Goal: Task Accomplishment & Management: Manage account settings

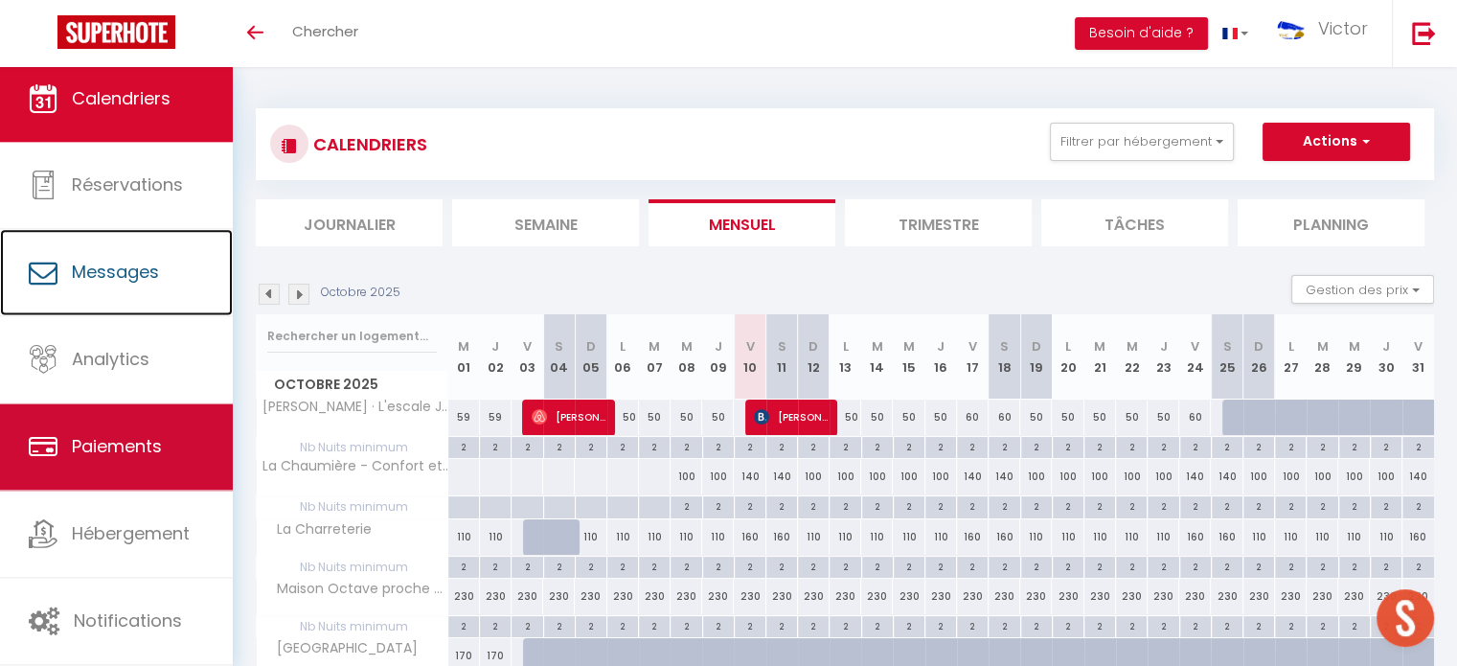
scroll to position [6, 0]
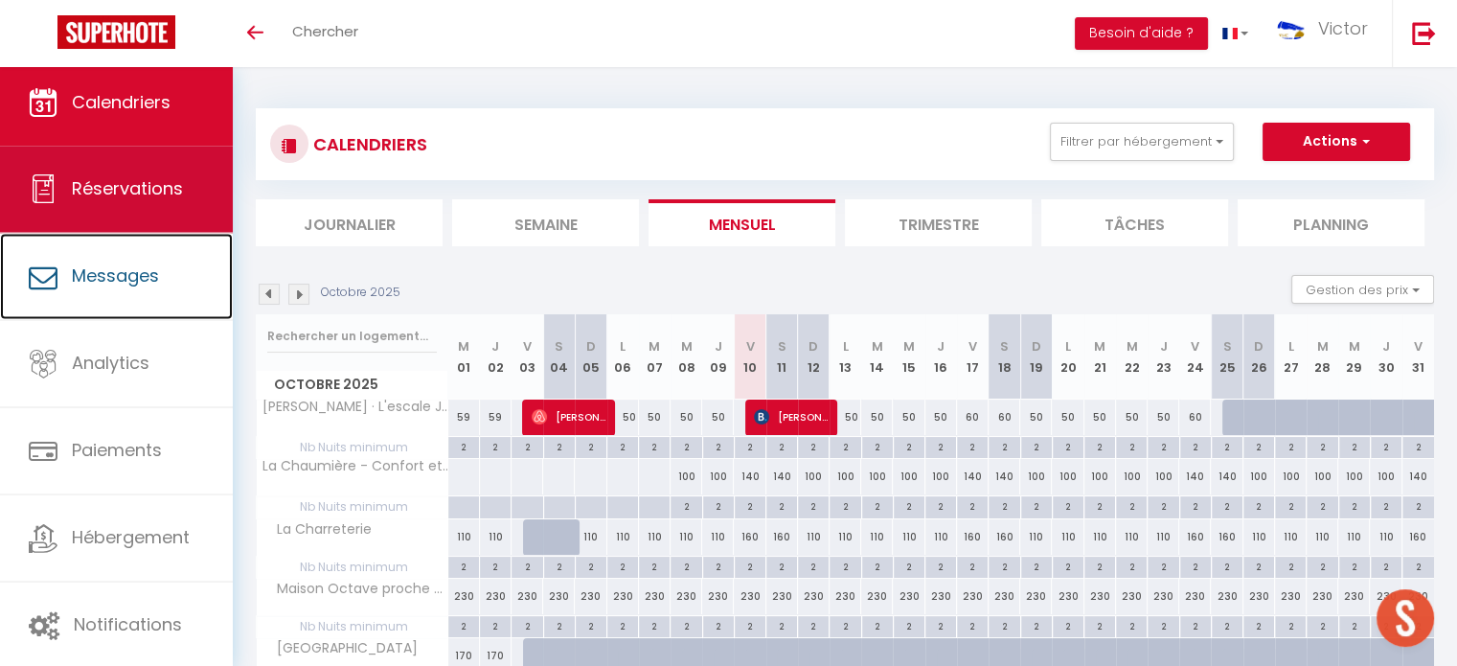
click at [126, 200] on span "Réservations" at bounding box center [127, 188] width 111 height 24
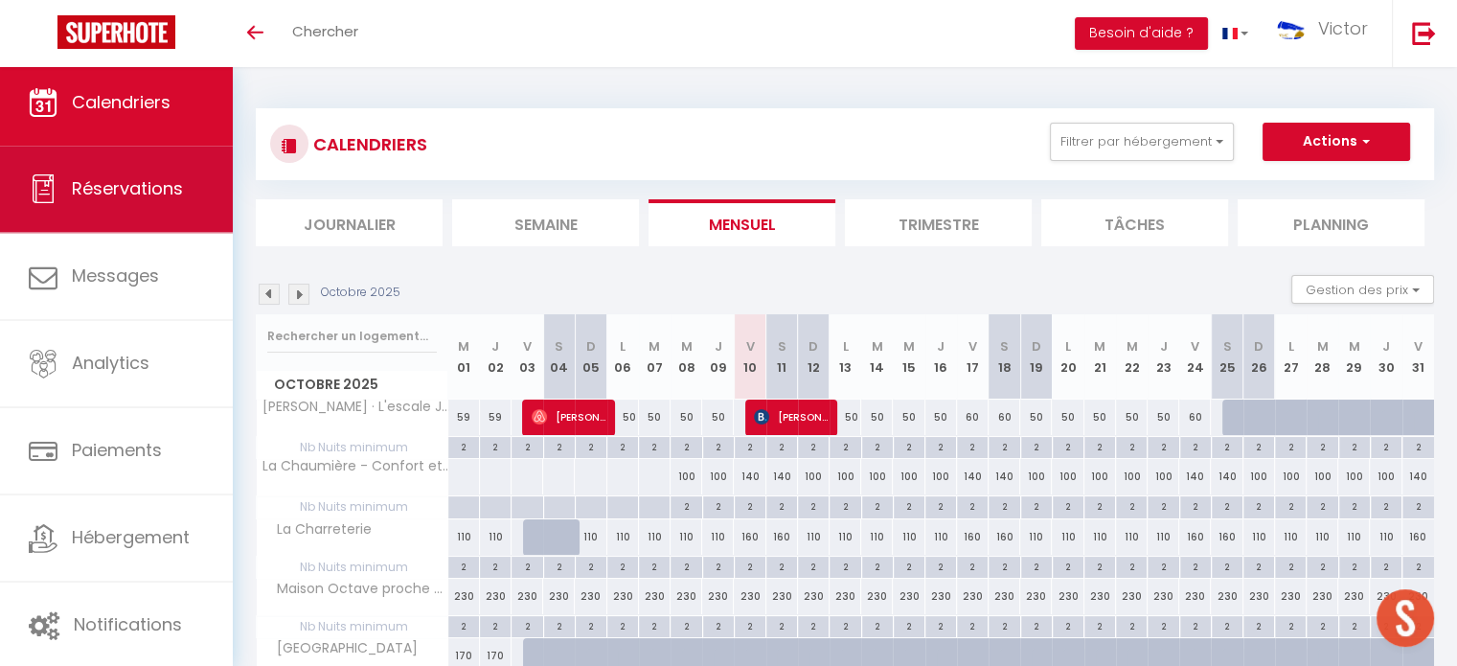
select select "not_cancelled"
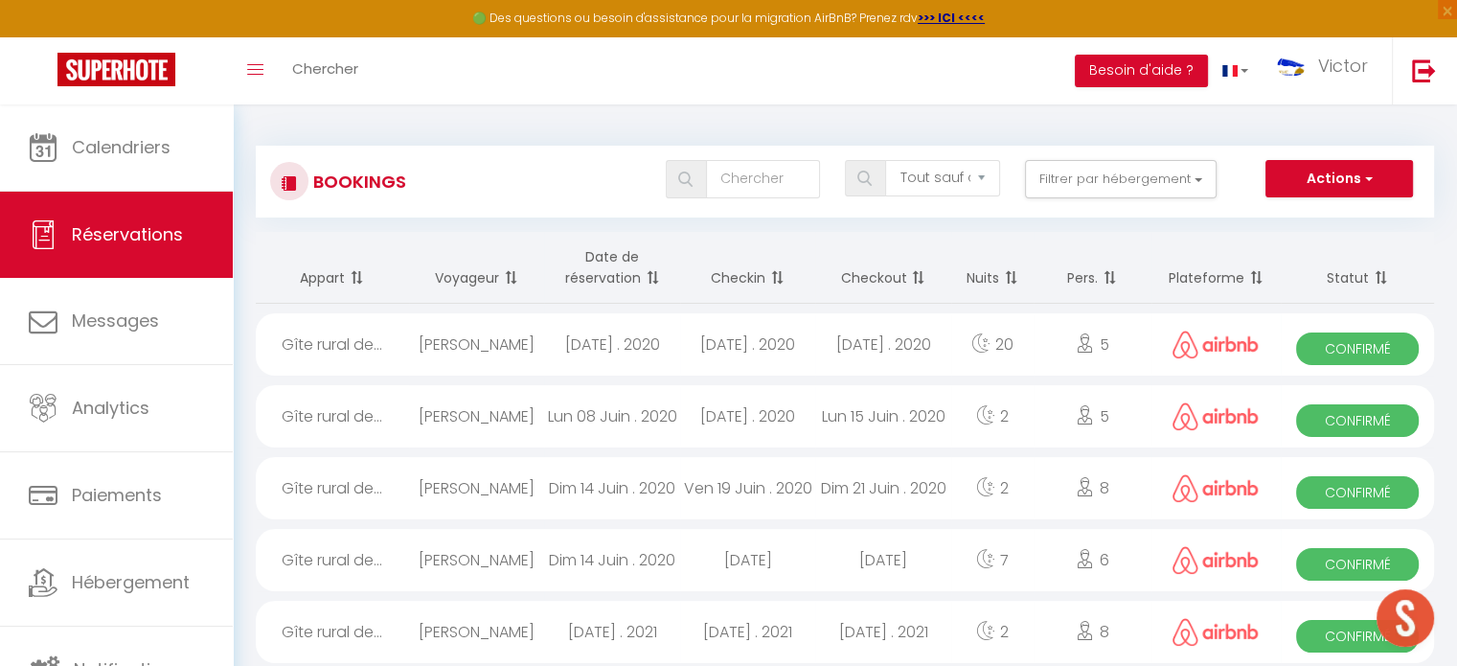
click at [766, 277] on span at bounding box center [774, 278] width 19 height 38
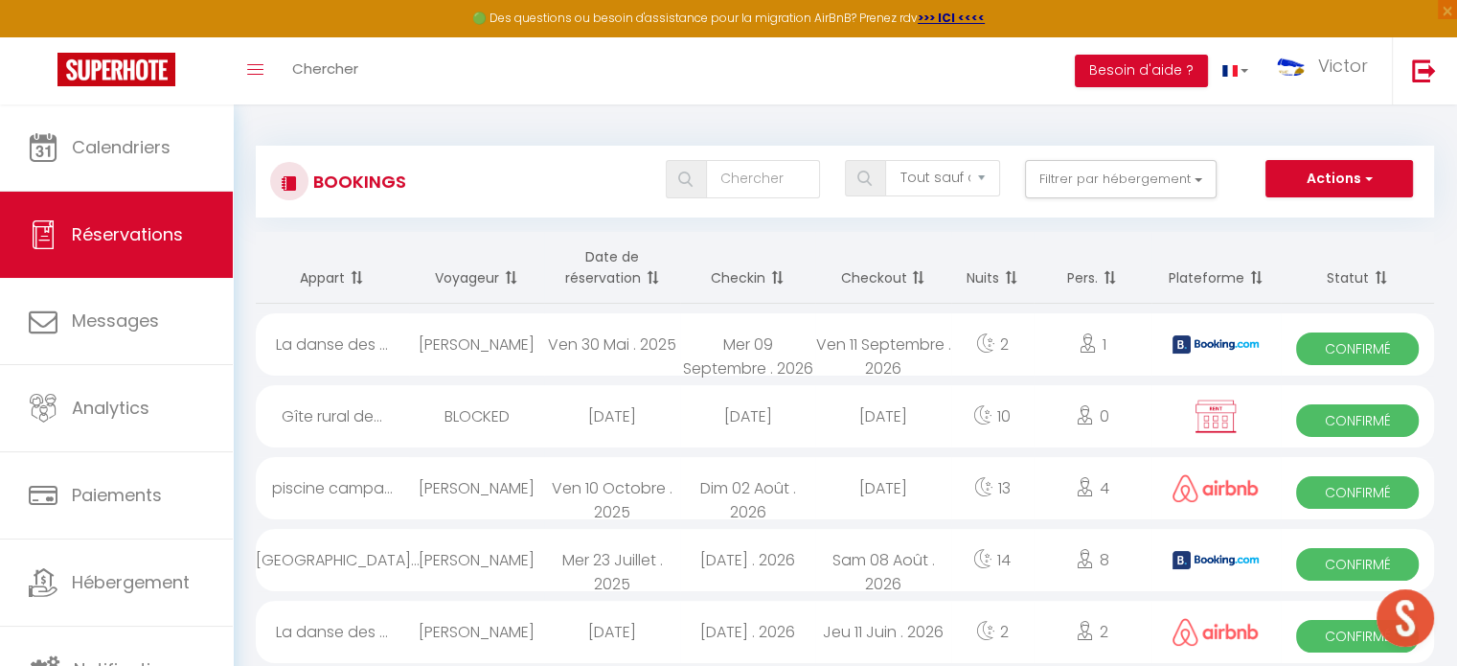
click at [766, 277] on span at bounding box center [774, 278] width 19 height 38
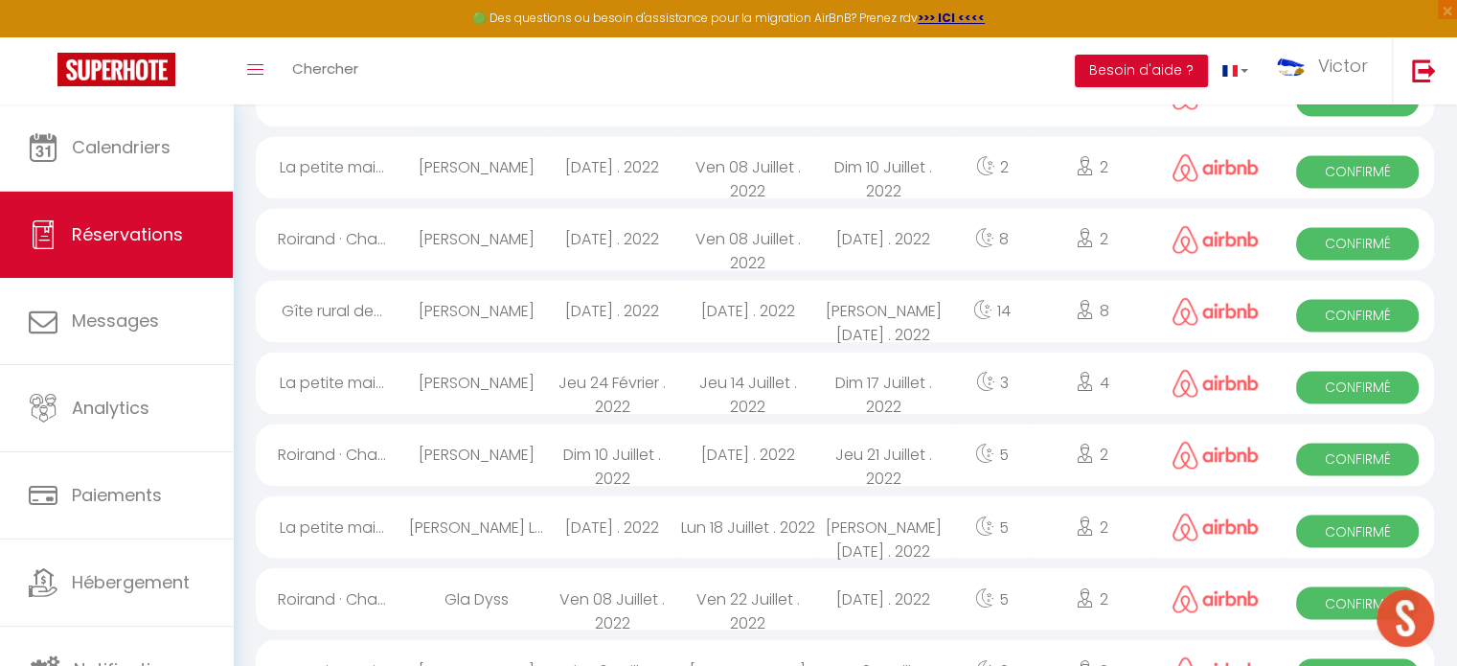
scroll to position [3295, 0]
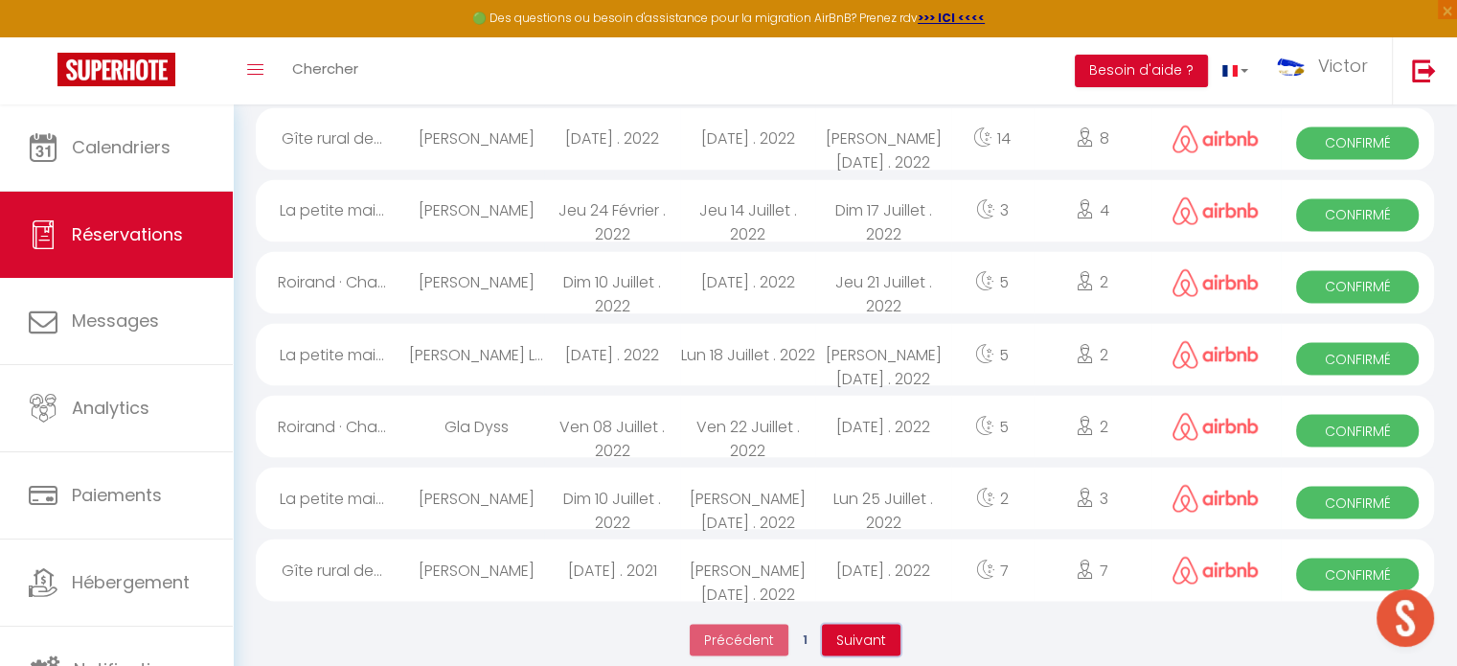
click at [850, 627] on button "Suivant" at bounding box center [861, 639] width 79 height 33
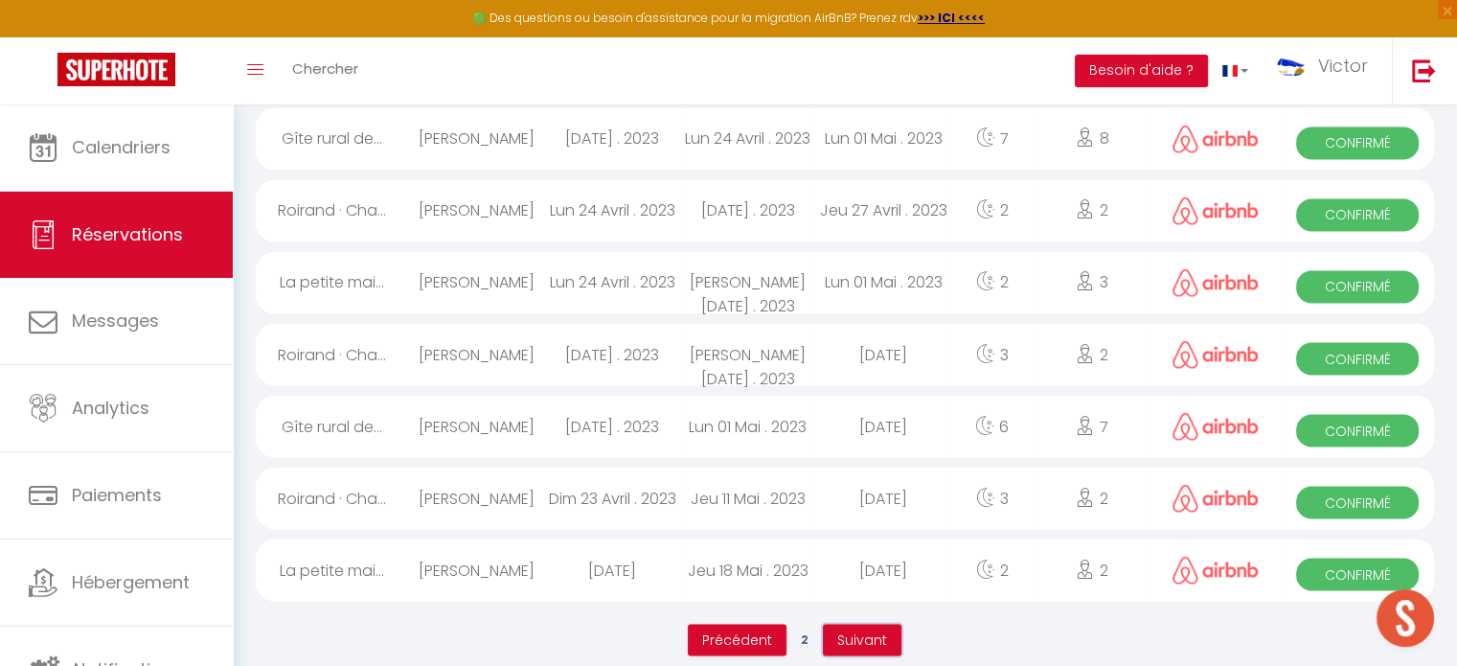
click at [854, 632] on button "Suivant" at bounding box center [862, 639] width 79 height 33
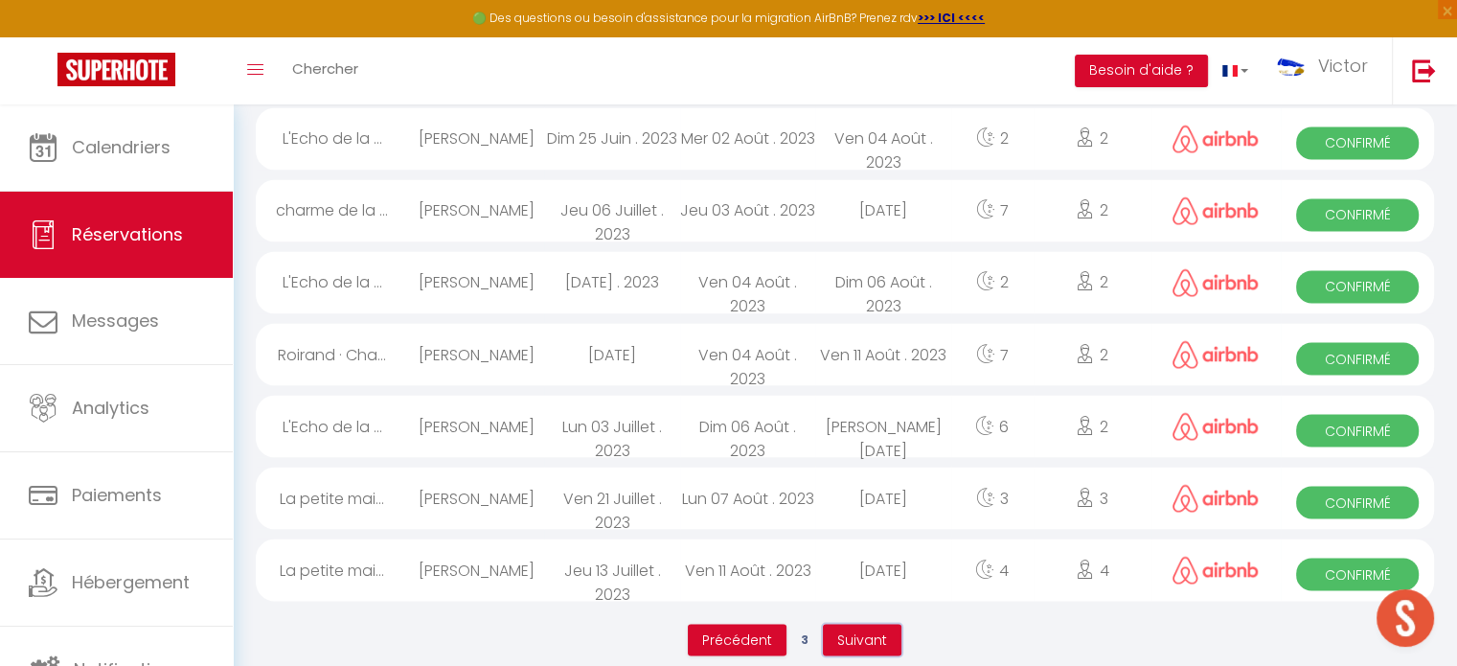
click at [861, 629] on span "Suivant" at bounding box center [862, 638] width 50 height 19
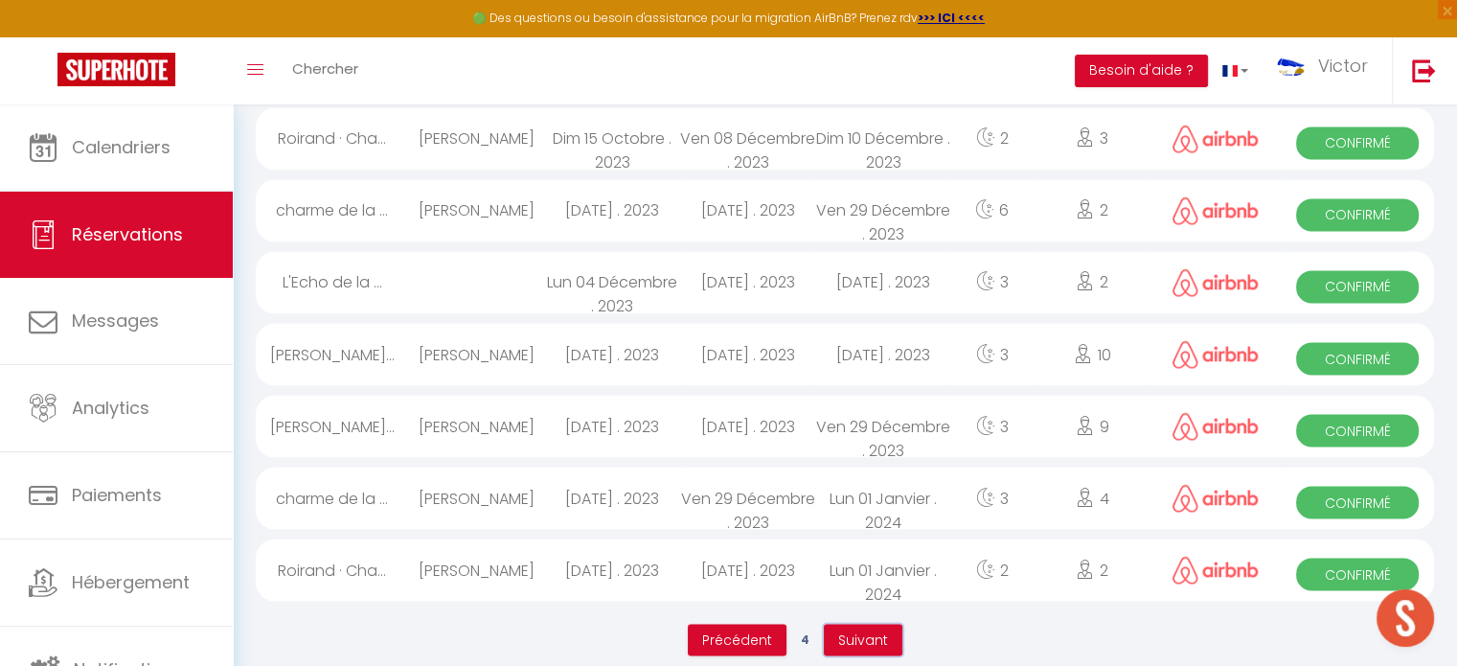
click at [865, 629] on span "Suivant" at bounding box center [863, 638] width 50 height 19
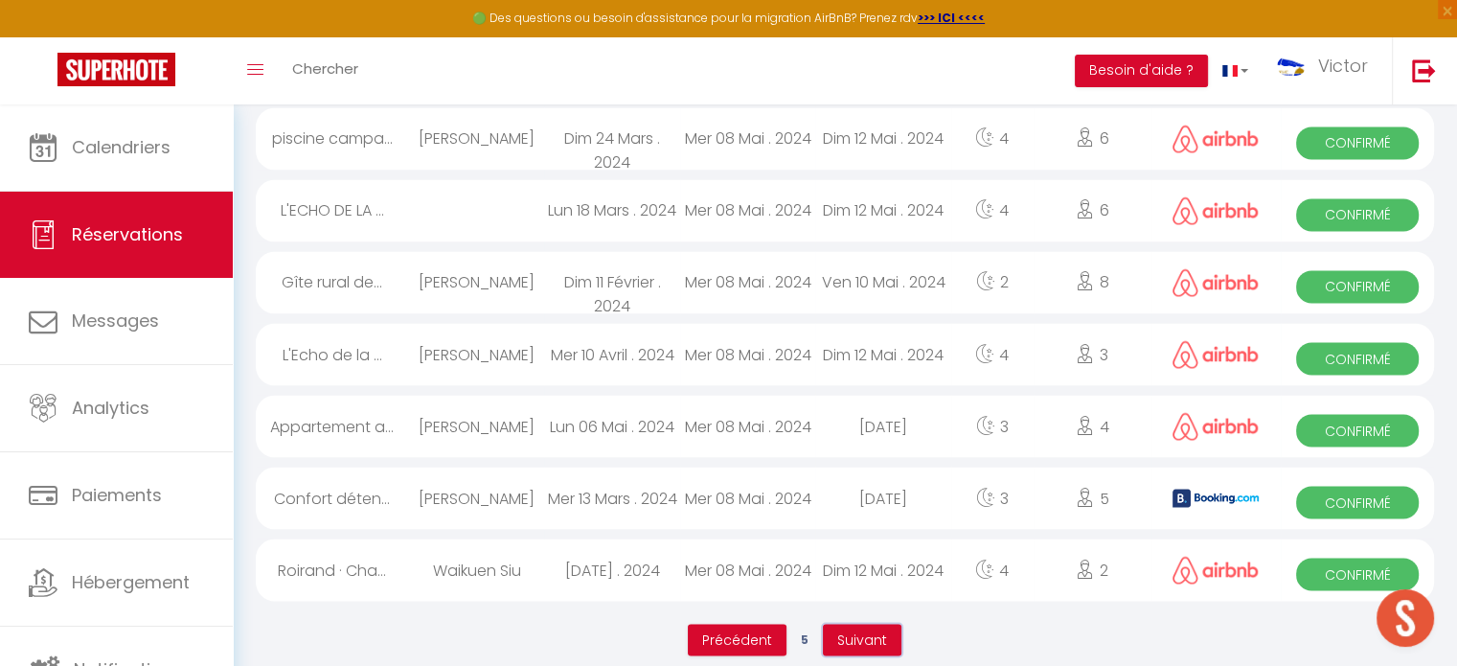
click at [868, 629] on span "Suivant" at bounding box center [862, 638] width 50 height 19
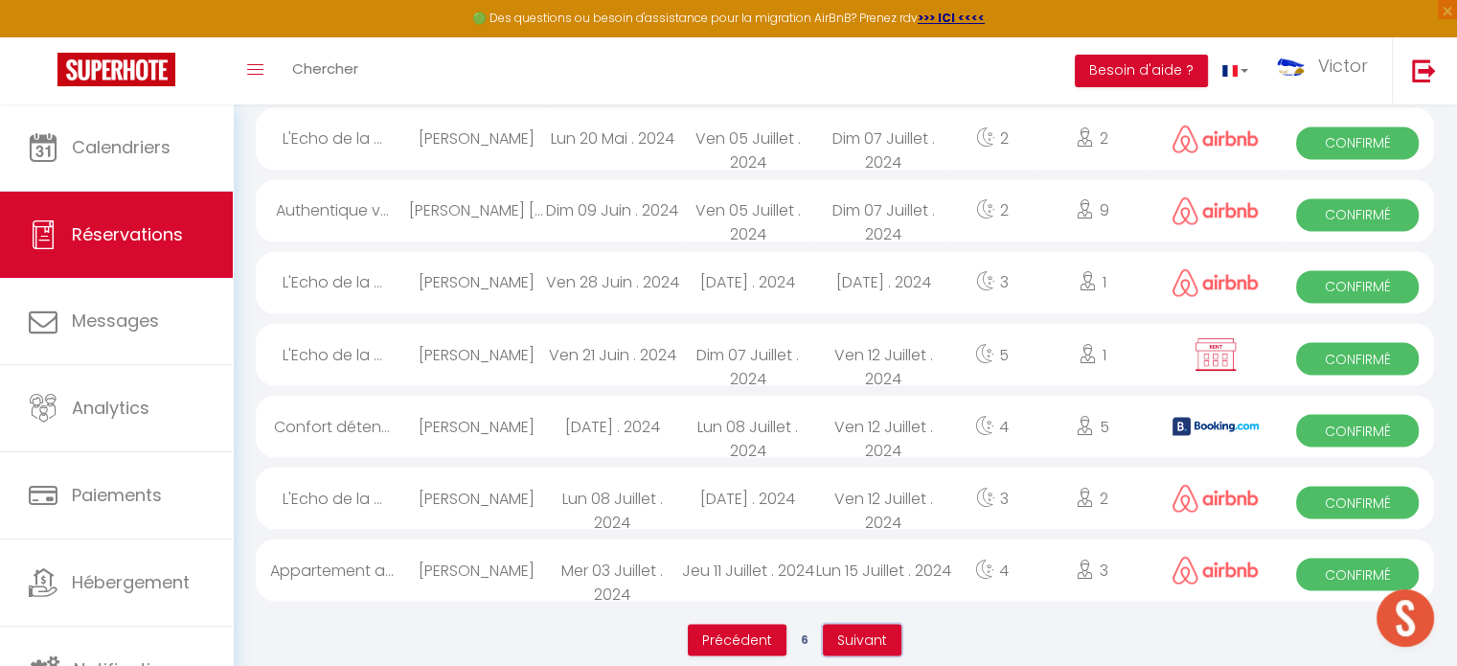
click at [877, 629] on span "Suivant" at bounding box center [862, 638] width 50 height 19
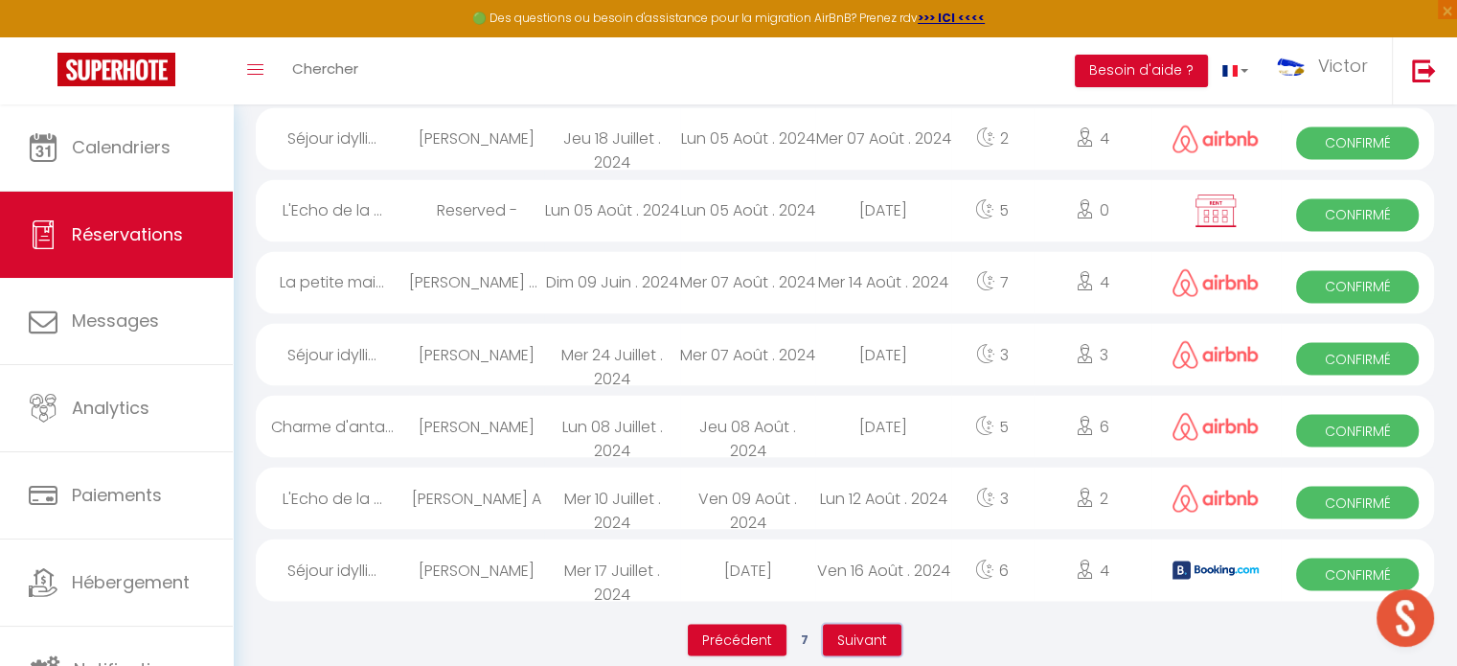
click at [852, 629] on span "Suivant" at bounding box center [862, 638] width 50 height 19
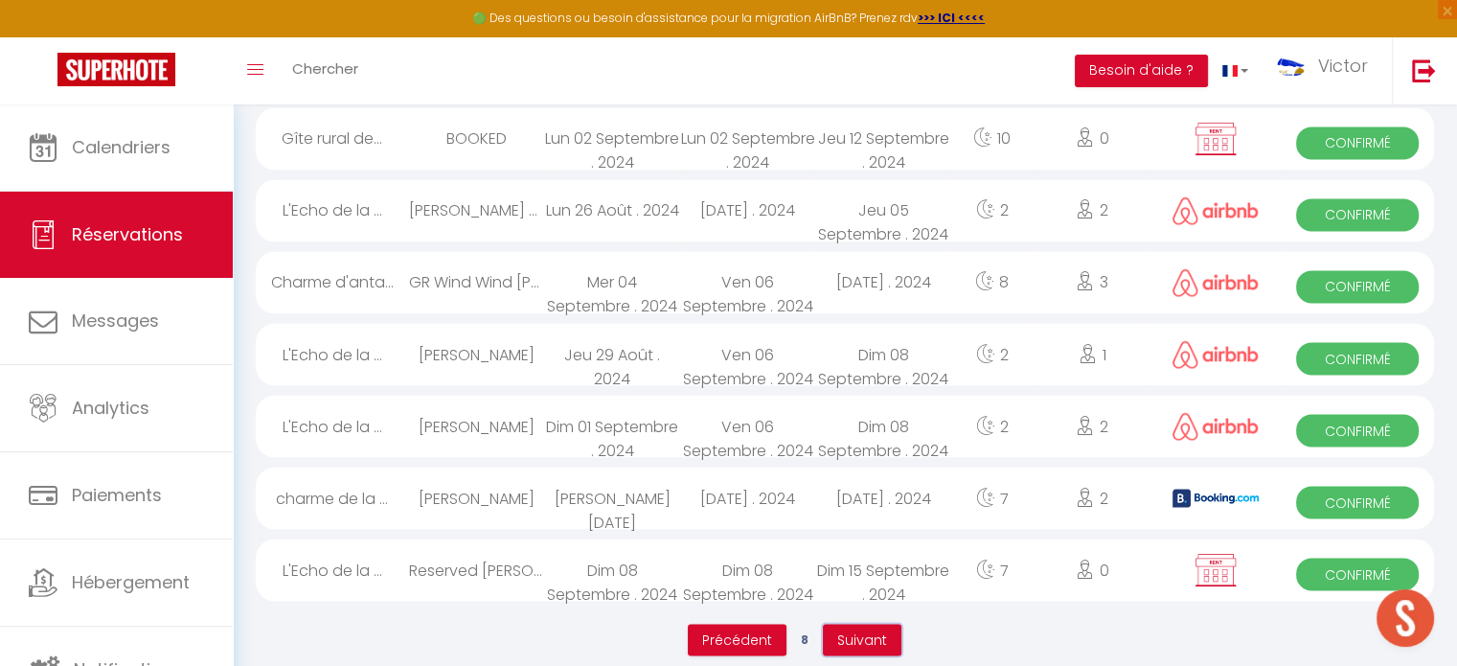
click at [842, 623] on button "Suivant" at bounding box center [862, 639] width 79 height 33
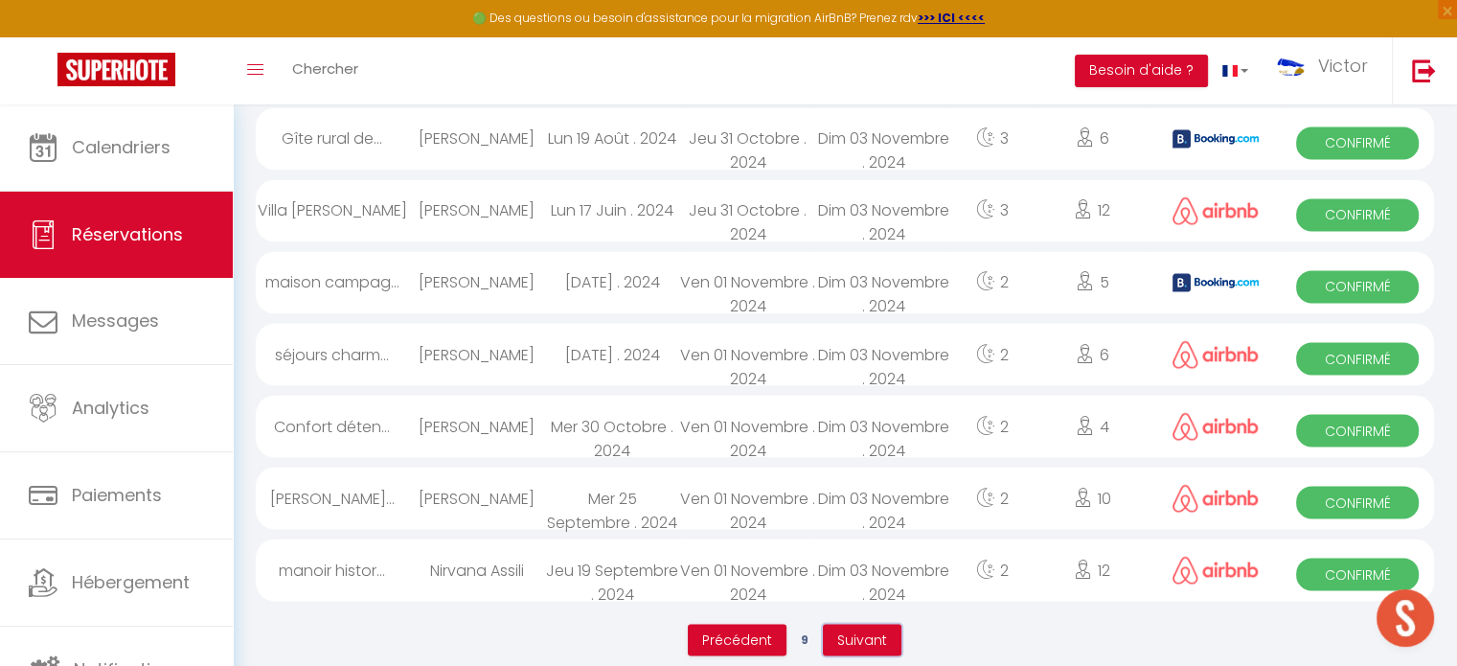
click at [842, 623] on button "Suivant" at bounding box center [862, 639] width 79 height 33
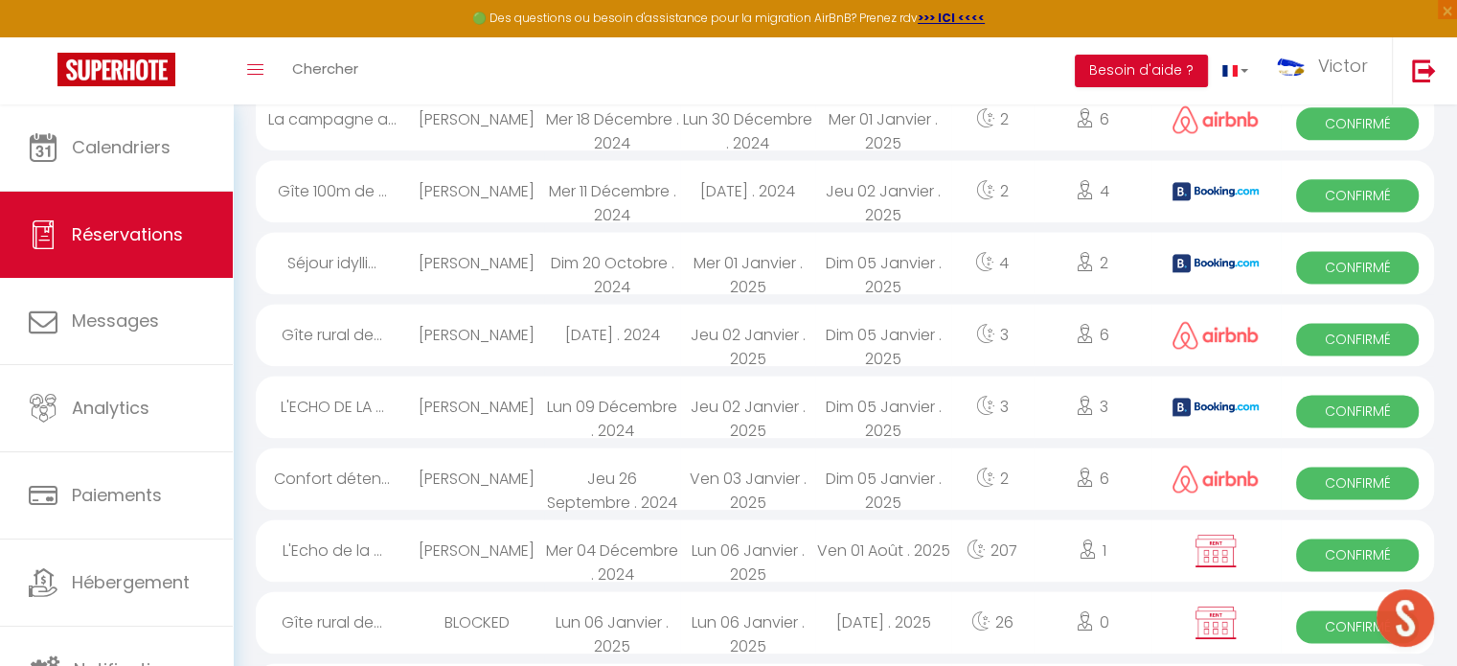
scroll to position [2541, 0]
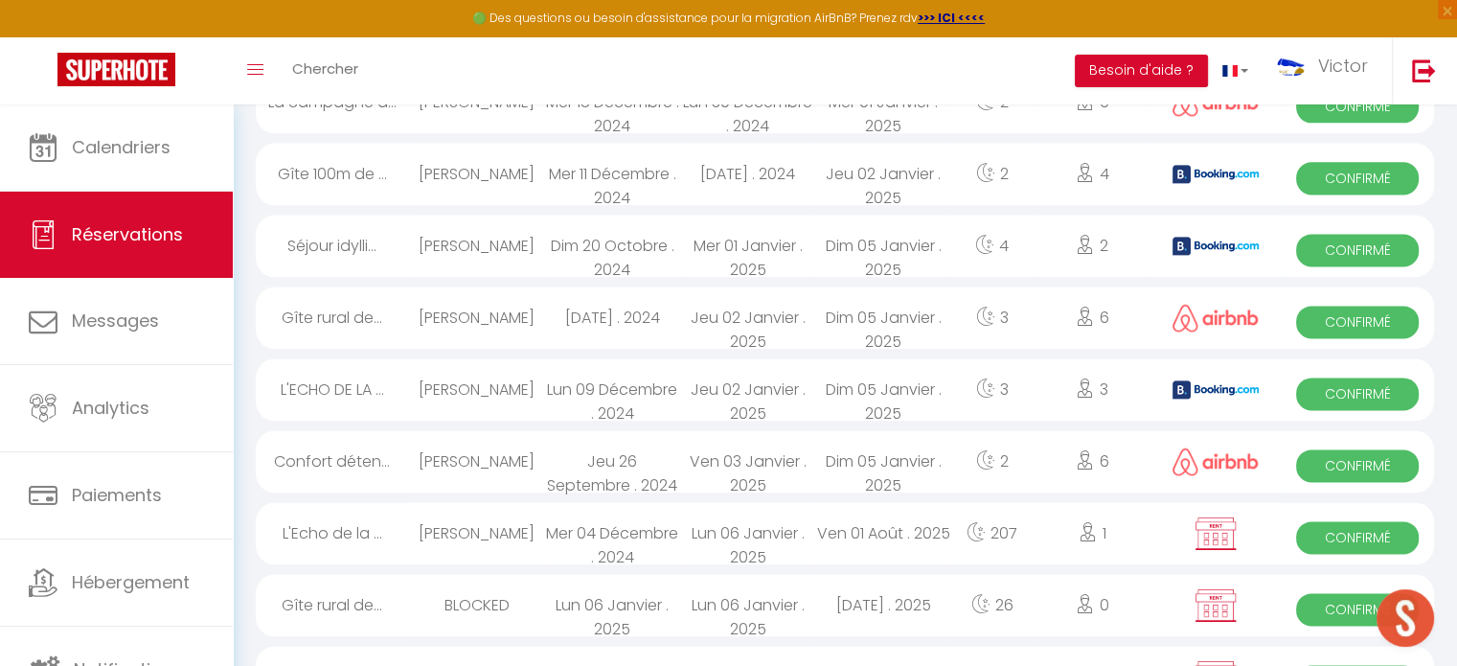
click at [506, 448] on div "Susan Williams" at bounding box center [476, 461] width 135 height 62
select select "OK"
select select "0"
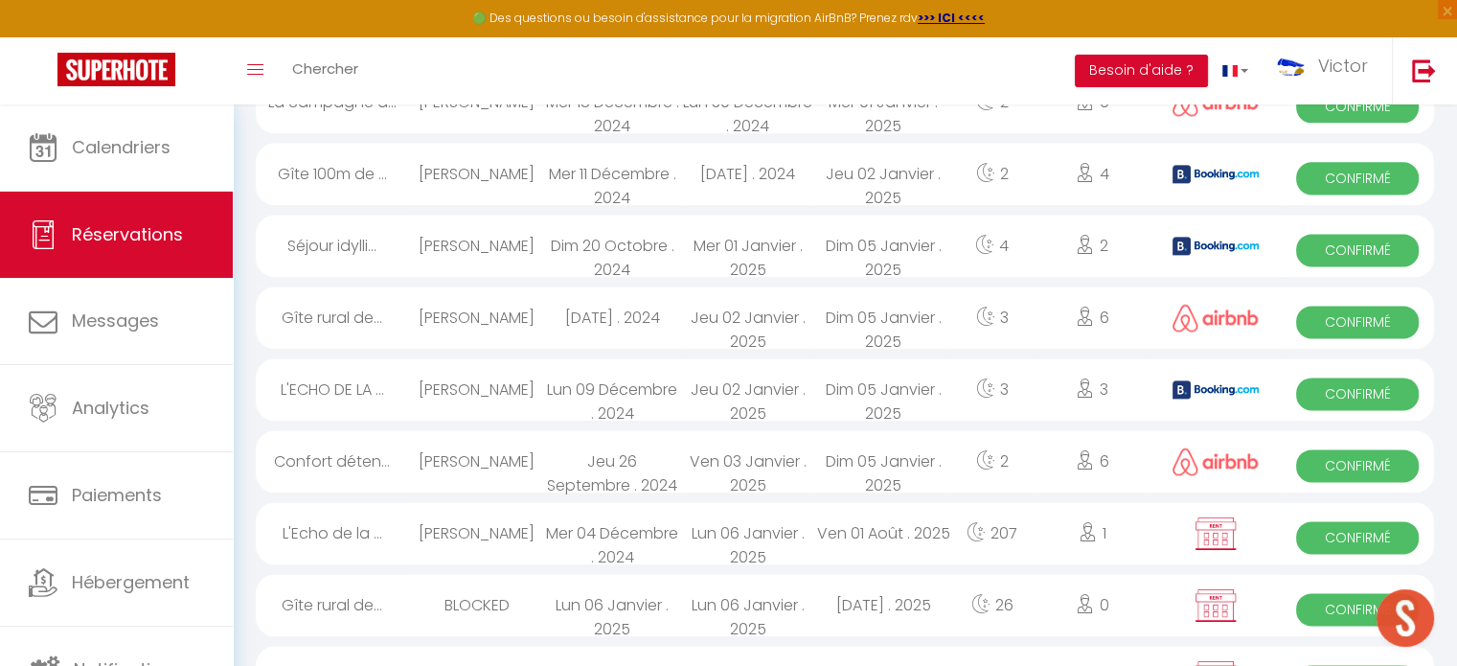
select select "1"
select select
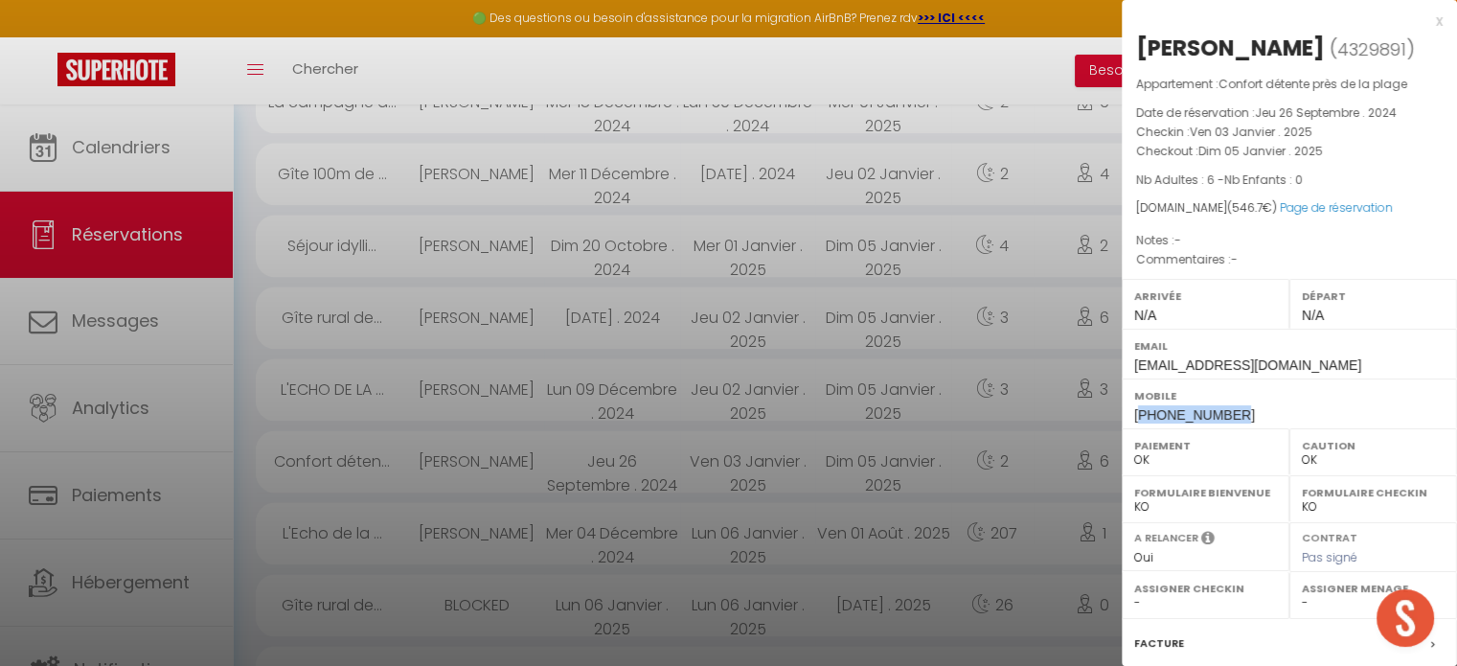
drag, startPoint x: 1236, startPoint y: 409, endPoint x: 1143, endPoint y: 419, distance: 94.3
click at [1143, 419] on div "Mobile +447803072780" at bounding box center [1289, 403] width 335 height 50
copy span "447803072780"
click at [564, 375] on div at bounding box center [728, 333] width 1457 height 666
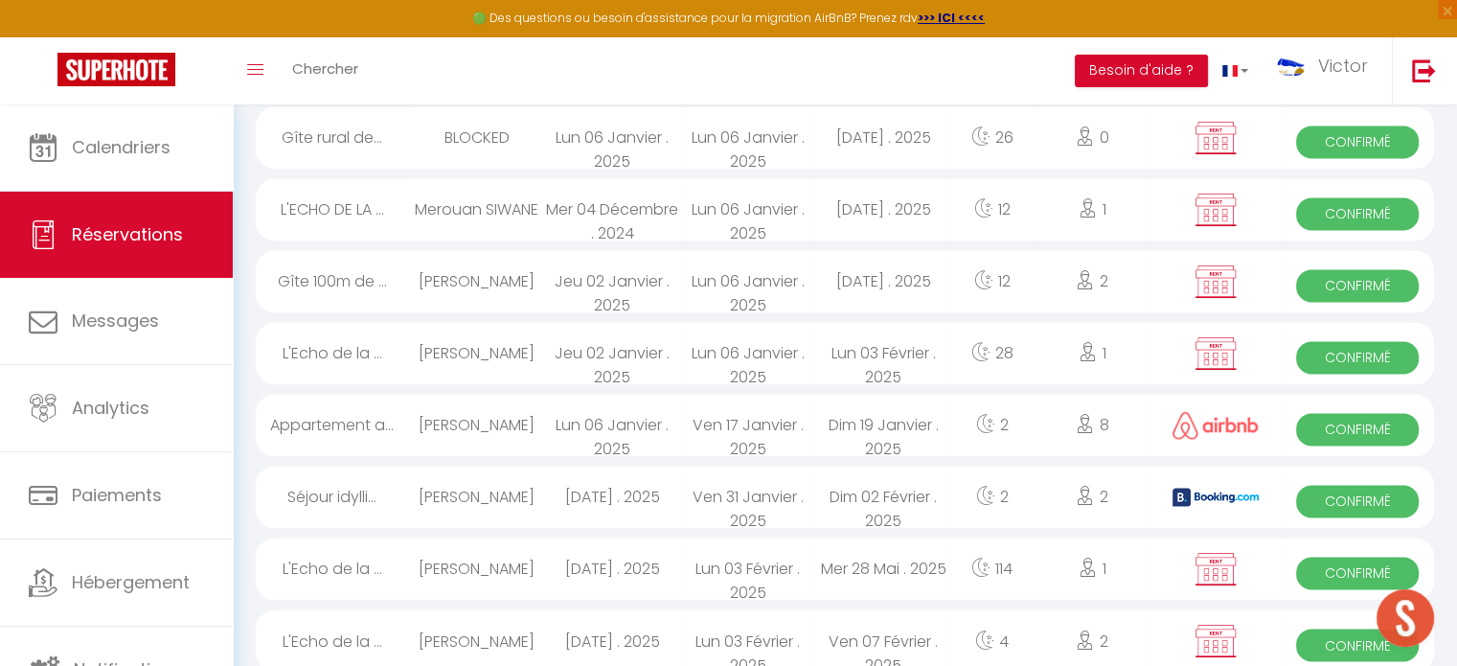
scroll to position [3295, 0]
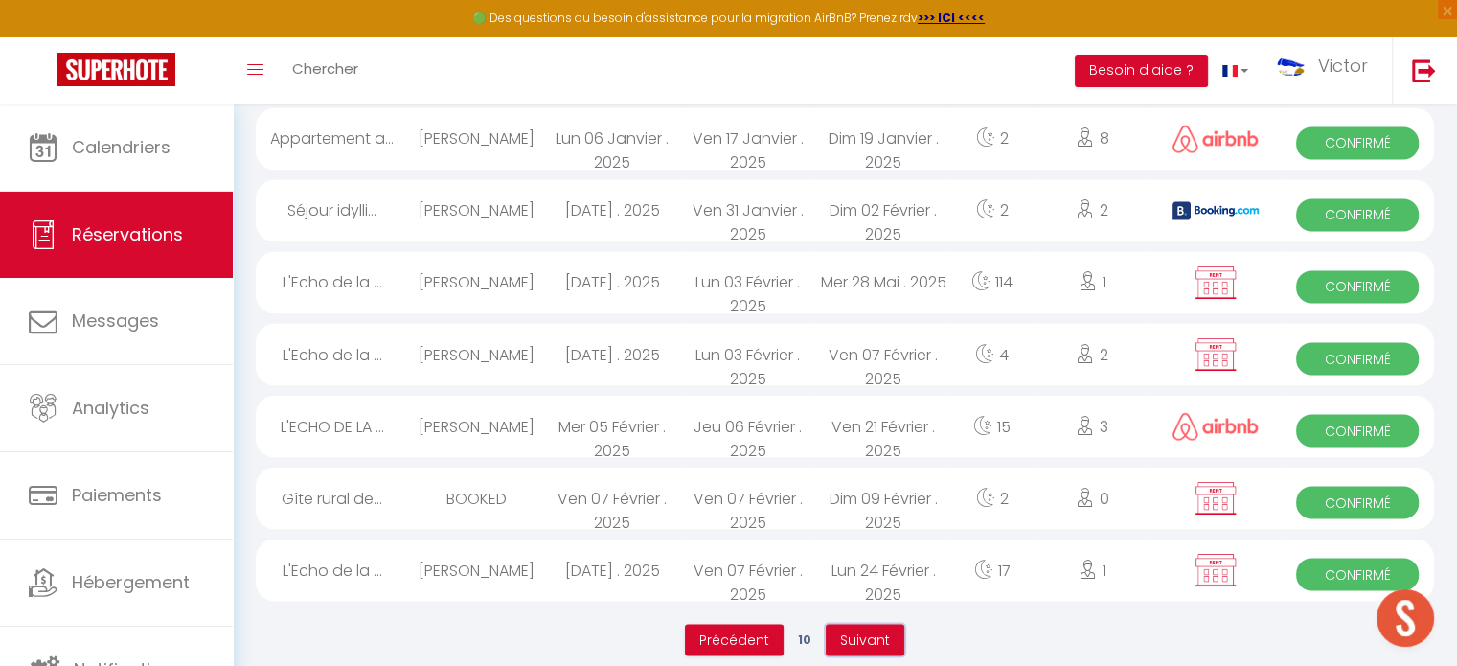
click at [877, 629] on span "Suivant" at bounding box center [865, 638] width 50 height 19
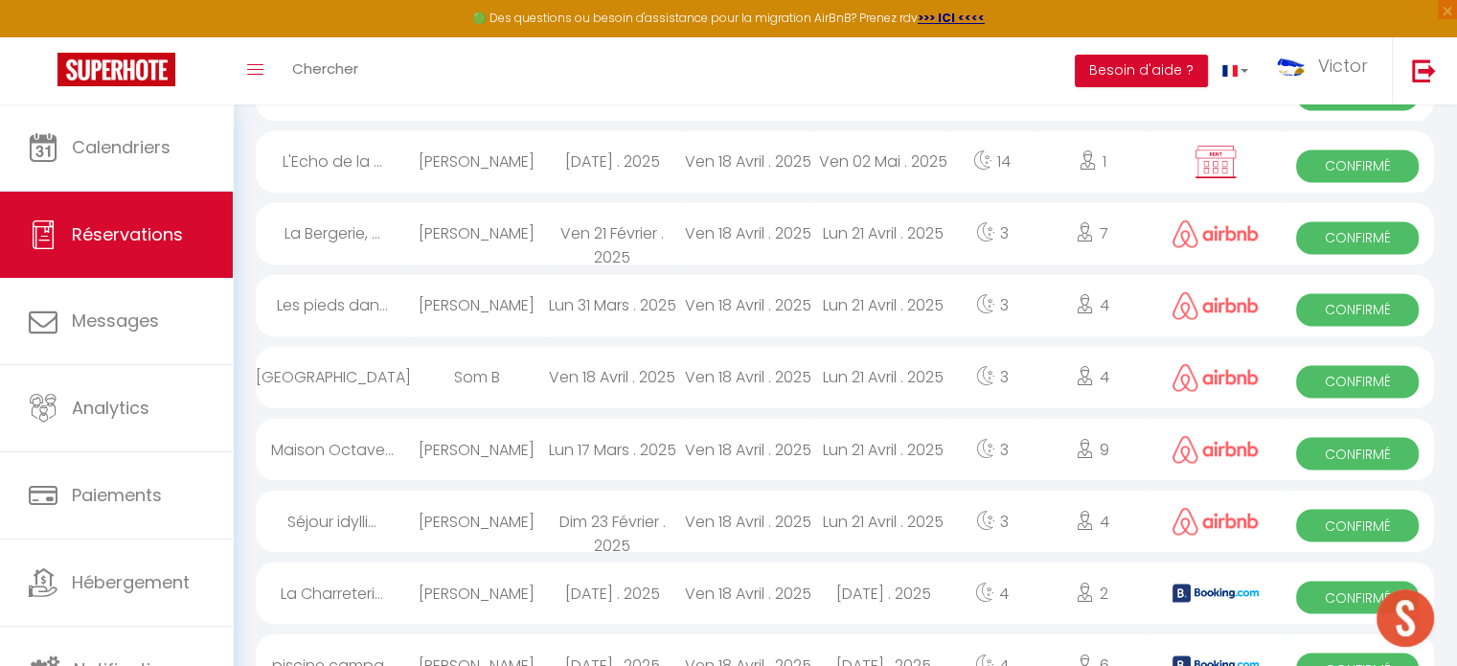
scroll to position [3202, 0]
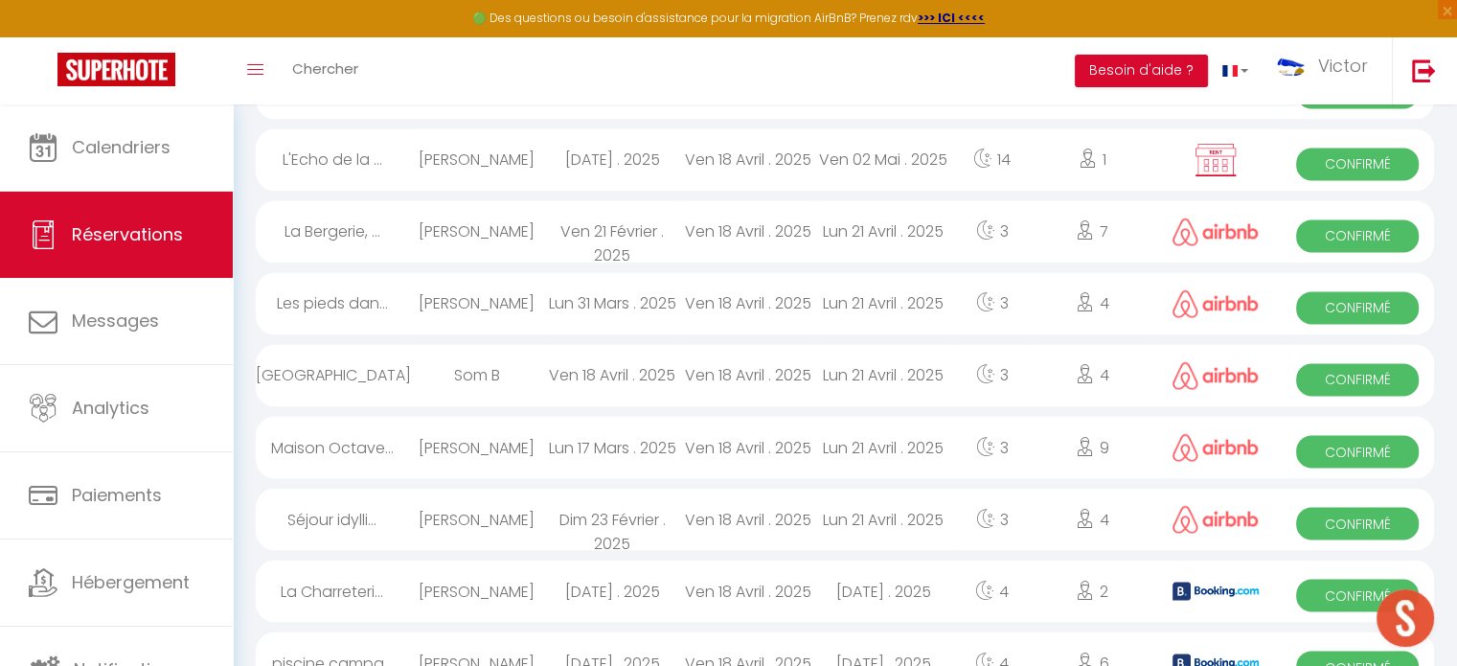
click at [494, 419] on div "Patrizio Toscano" at bounding box center [476, 447] width 135 height 62
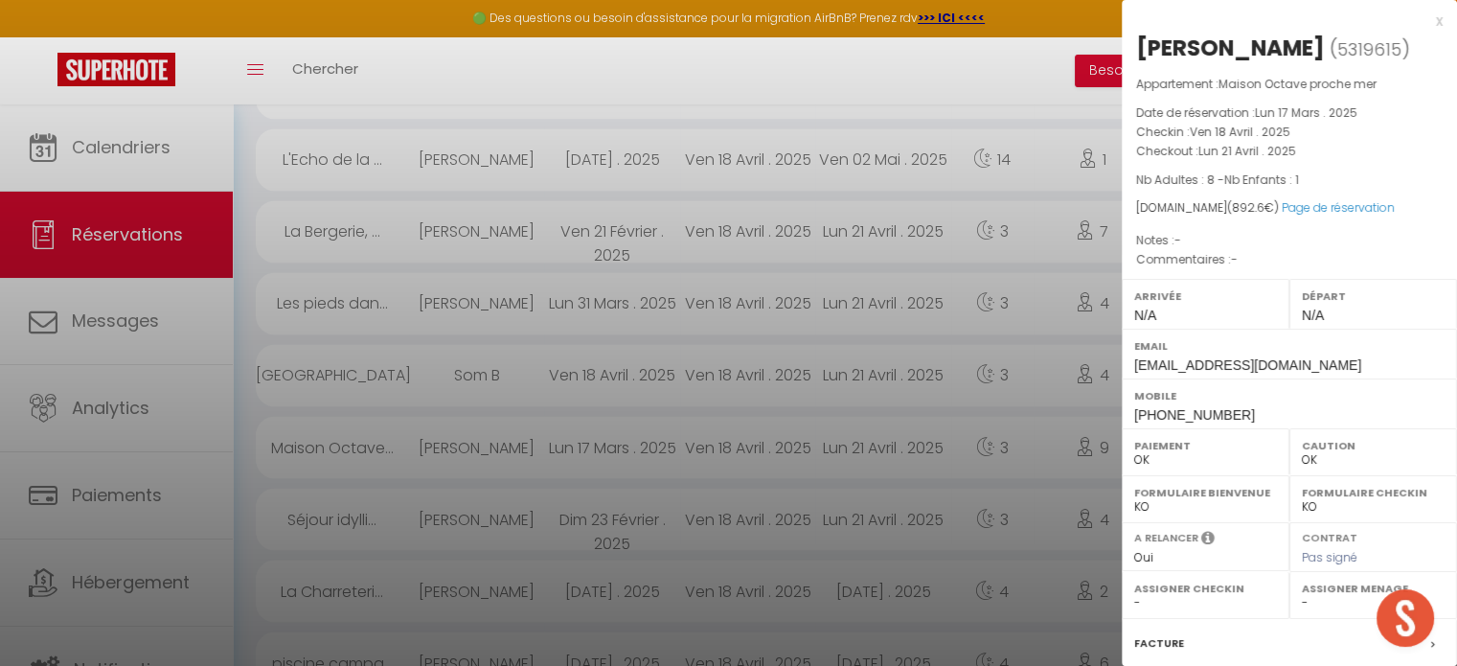
drag, startPoint x: 1321, startPoint y: 45, endPoint x: 1130, endPoint y: 49, distance: 190.6
click at [1130, 49] on div "Patrizio Toscano ( 5319615 ) Appartement : Maison Octave proche mer Date de rés…" at bounding box center [1289, 448] width 335 height 831
copy div "Patrizio Toscano"
drag, startPoint x: 1231, startPoint y: 414, endPoint x: 1140, endPoint y: 420, distance: 91.2
click at [1140, 420] on div "Mobile +33652174763" at bounding box center [1289, 403] width 335 height 50
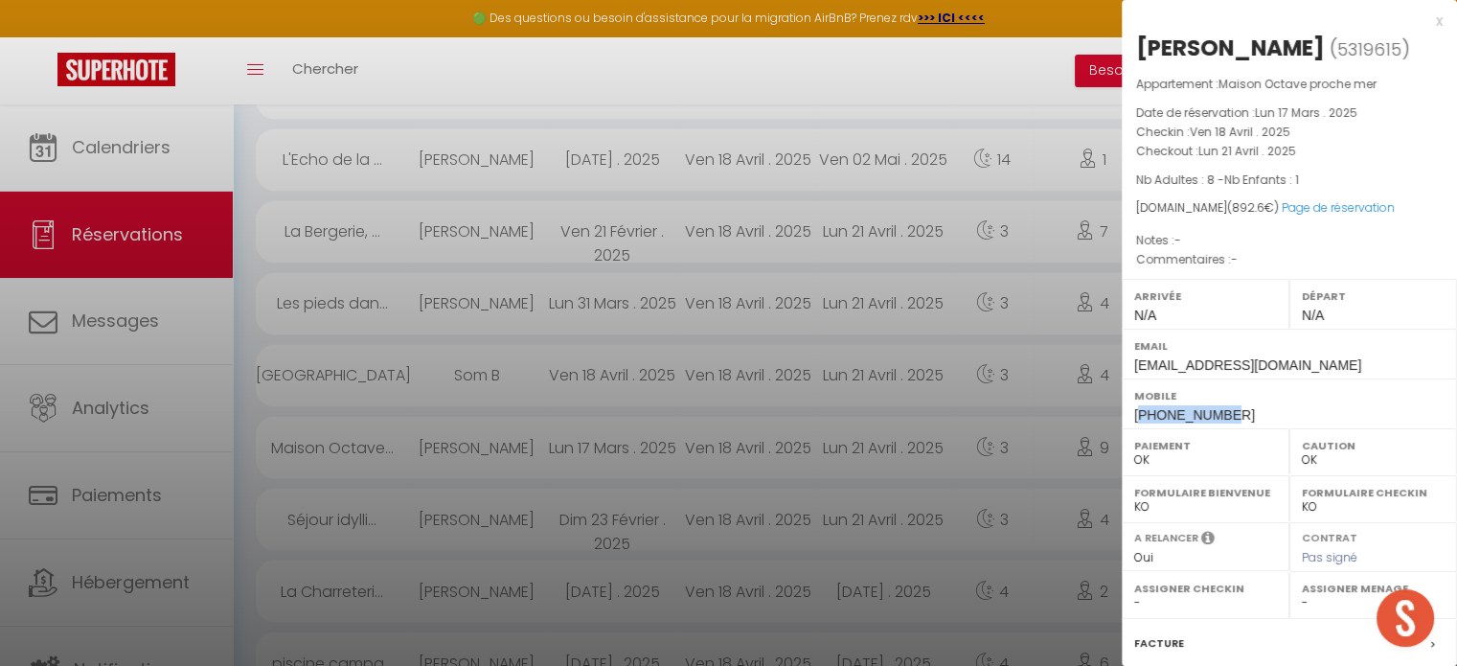
copy span "33652174763"
click at [550, 476] on div at bounding box center [728, 333] width 1457 height 666
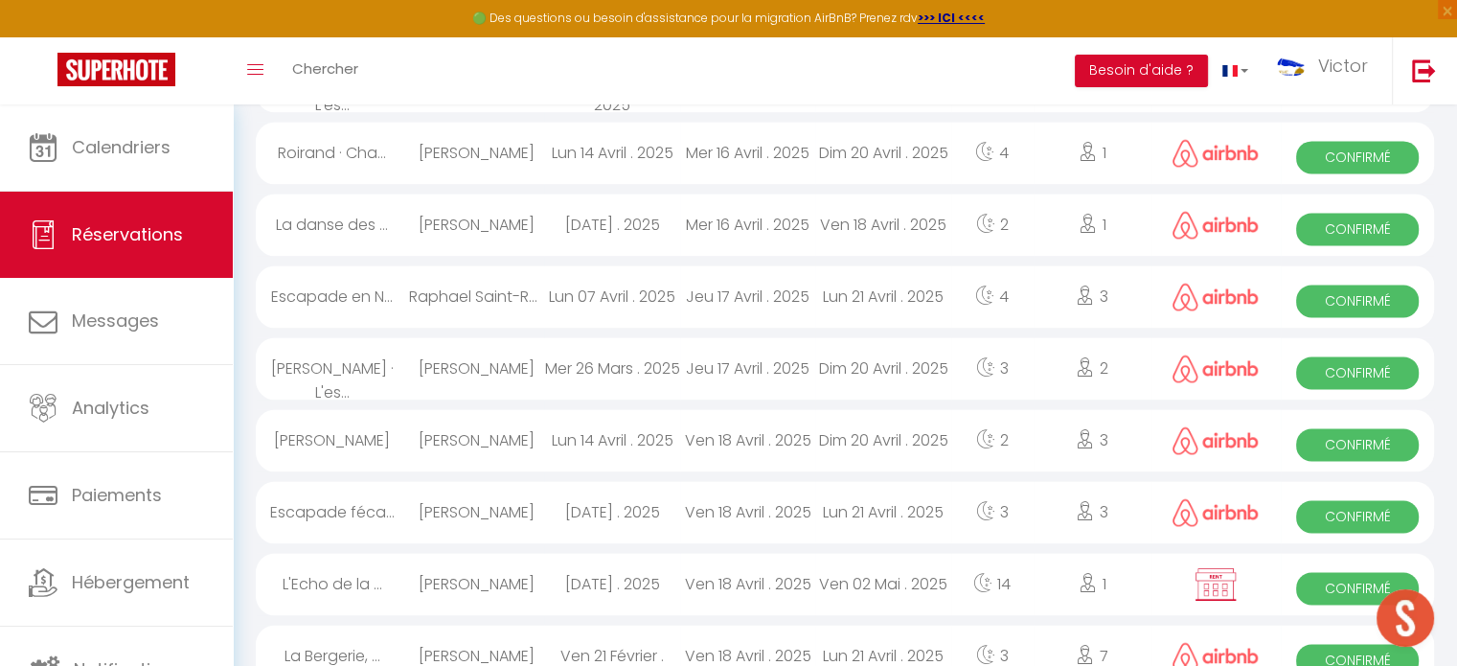
scroll to position [2776, 0]
click at [590, 283] on div "Lun 07 Avril . 2025" at bounding box center [611, 297] width 135 height 62
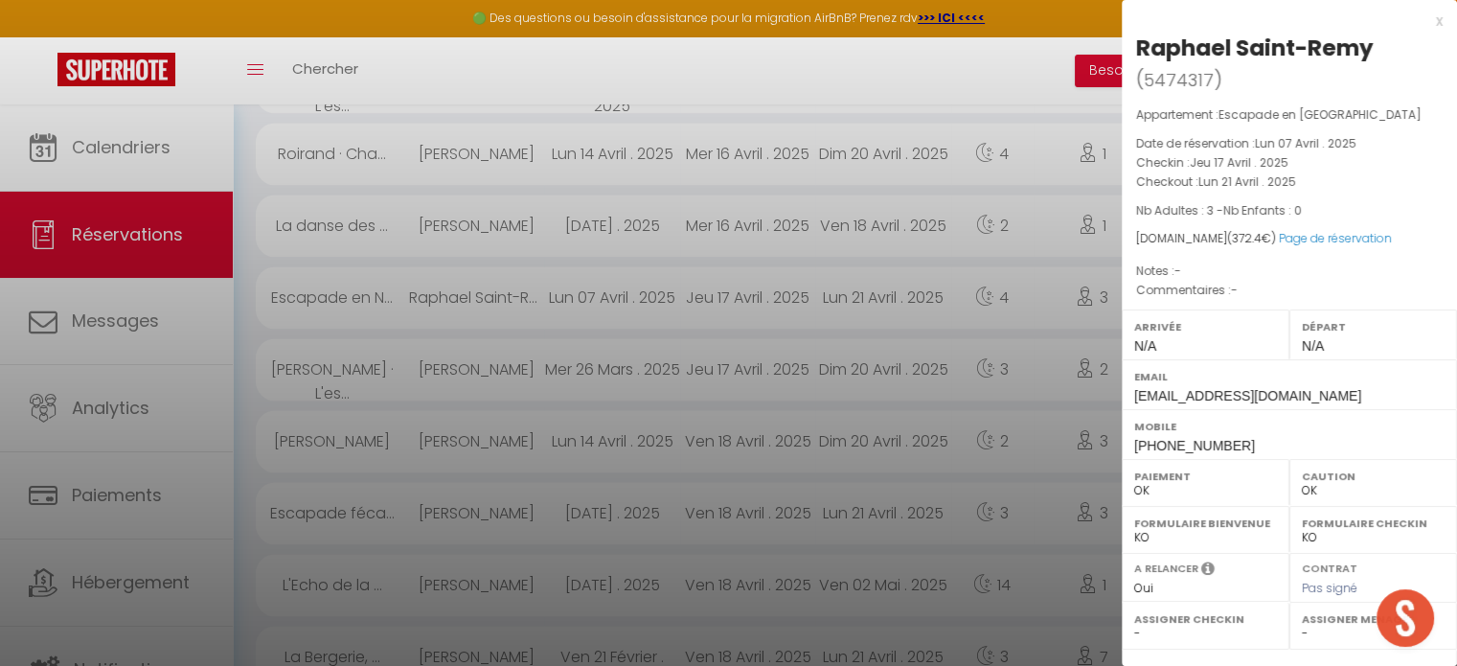
drag, startPoint x: 1370, startPoint y: 46, endPoint x: 1127, endPoint y: 33, distance: 242.7
click at [1127, 33] on div "Raphael Saint-Remy ( 5474317 ) Appartement : Escapade en Normandie Date de rése…" at bounding box center [1289, 464] width 335 height 862
copy div "Raphael Saint-Remy"
click at [1235, 436] on div "Mobile +33146334293" at bounding box center [1289, 434] width 335 height 50
drag, startPoint x: 1225, startPoint y: 448, endPoint x: 1143, endPoint y: 451, distance: 82.4
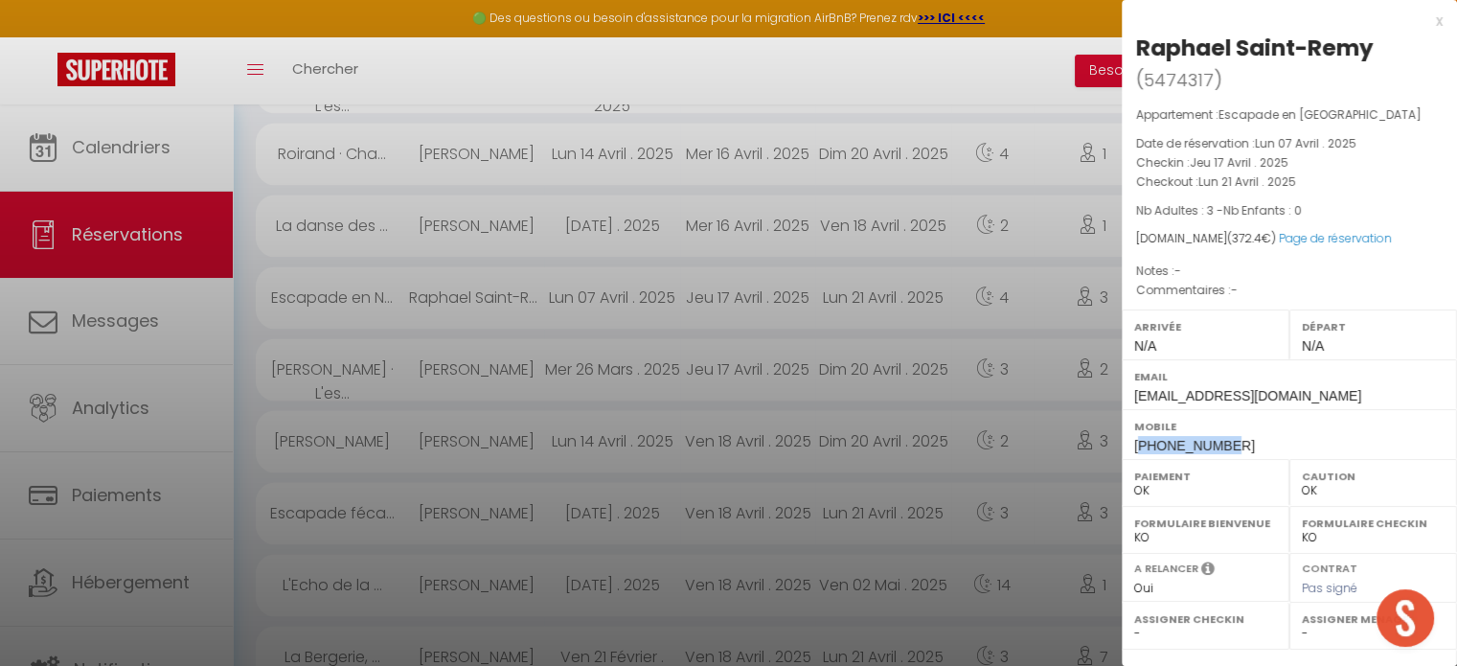
click at [1143, 451] on div "Mobile +33146334293" at bounding box center [1289, 434] width 335 height 50
copy span "33146334293"
click at [736, 390] on div at bounding box center [728, 333] width 1457 height 666
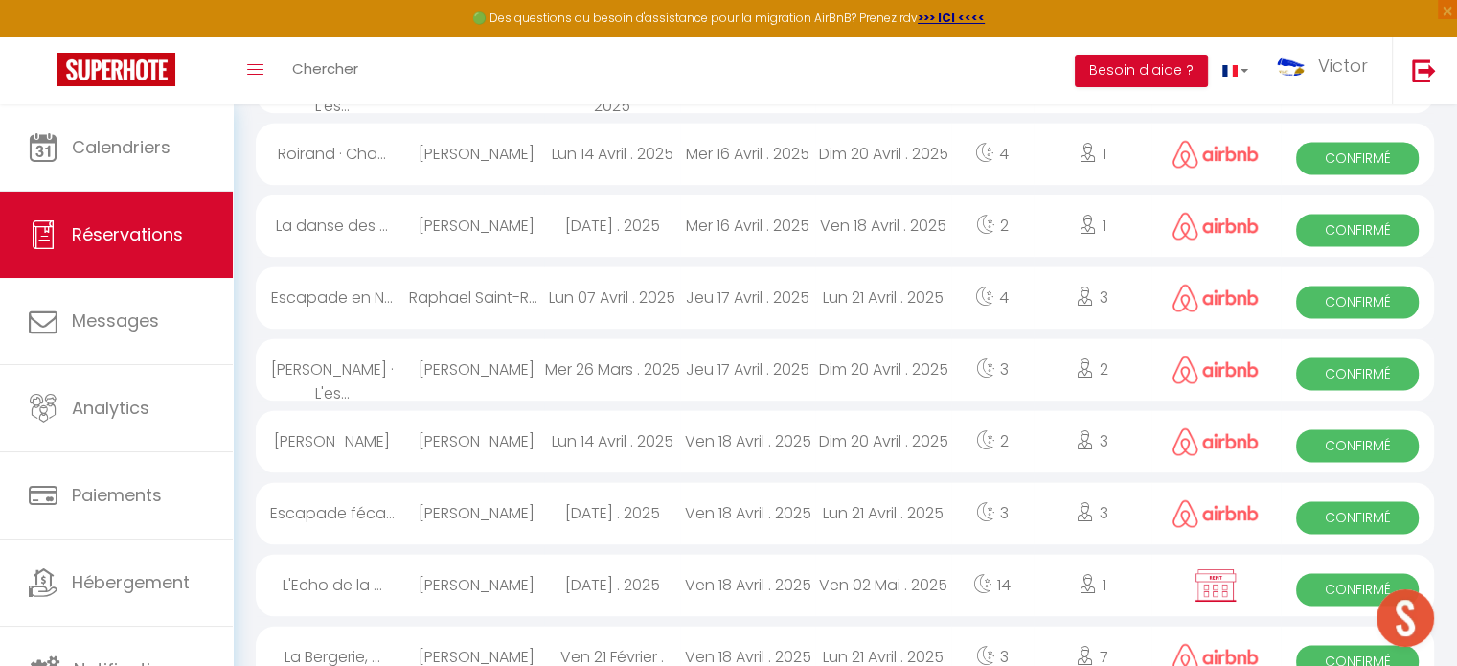
scroll to position [3295, 0]
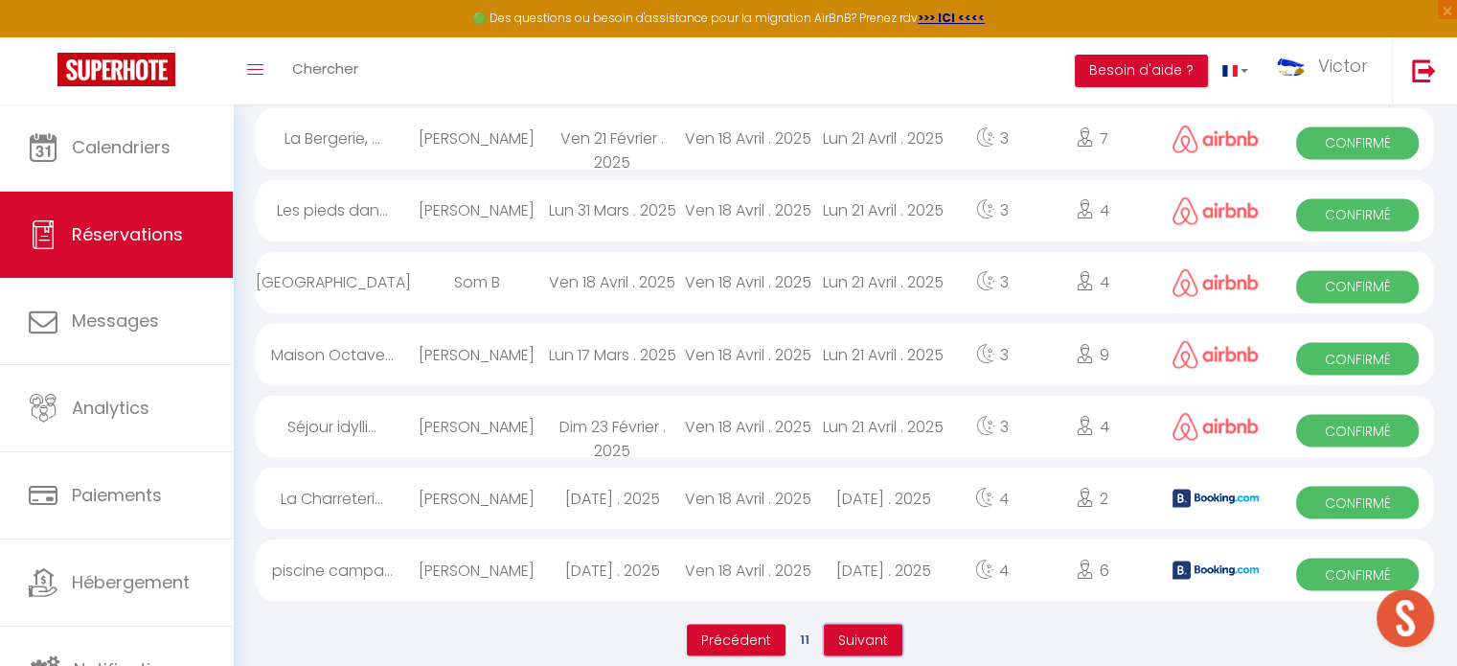
click at [856, 629] on span "Suivant" at bounding box center [863, 638] width 50 height 19
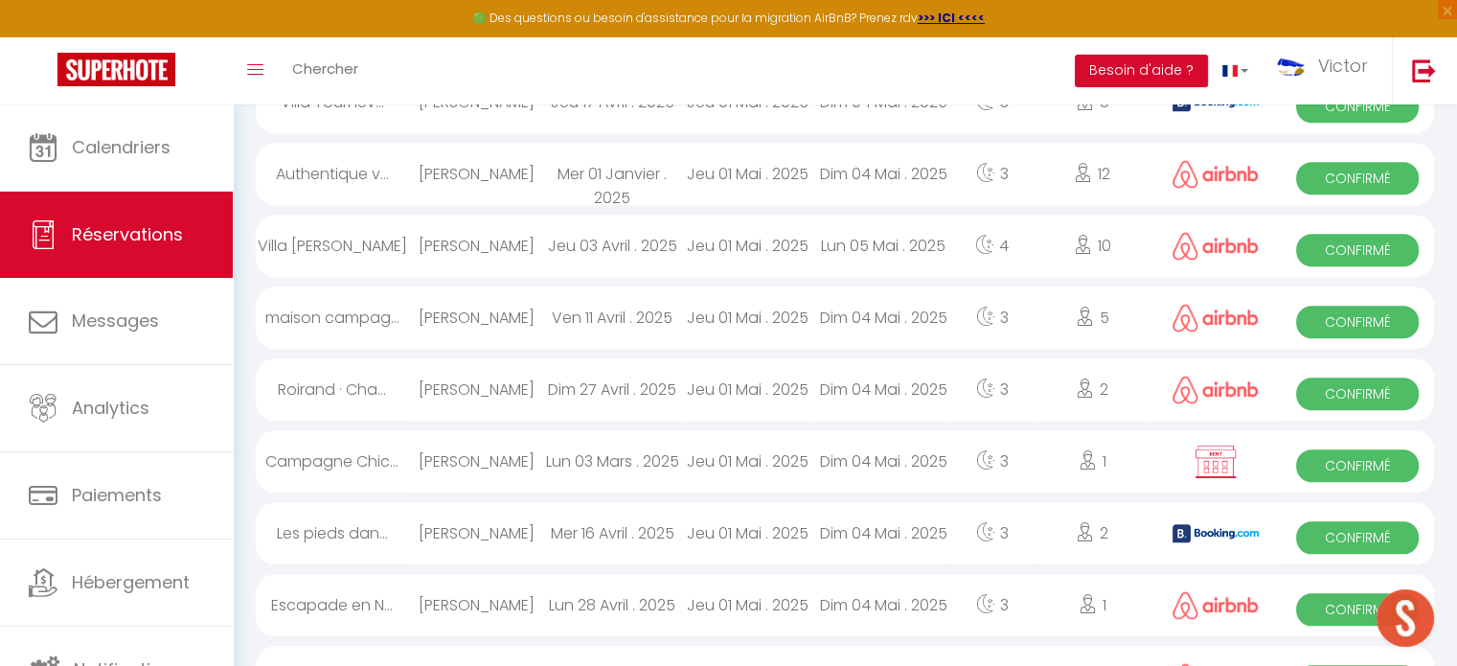
scroll to position [1739, 0]
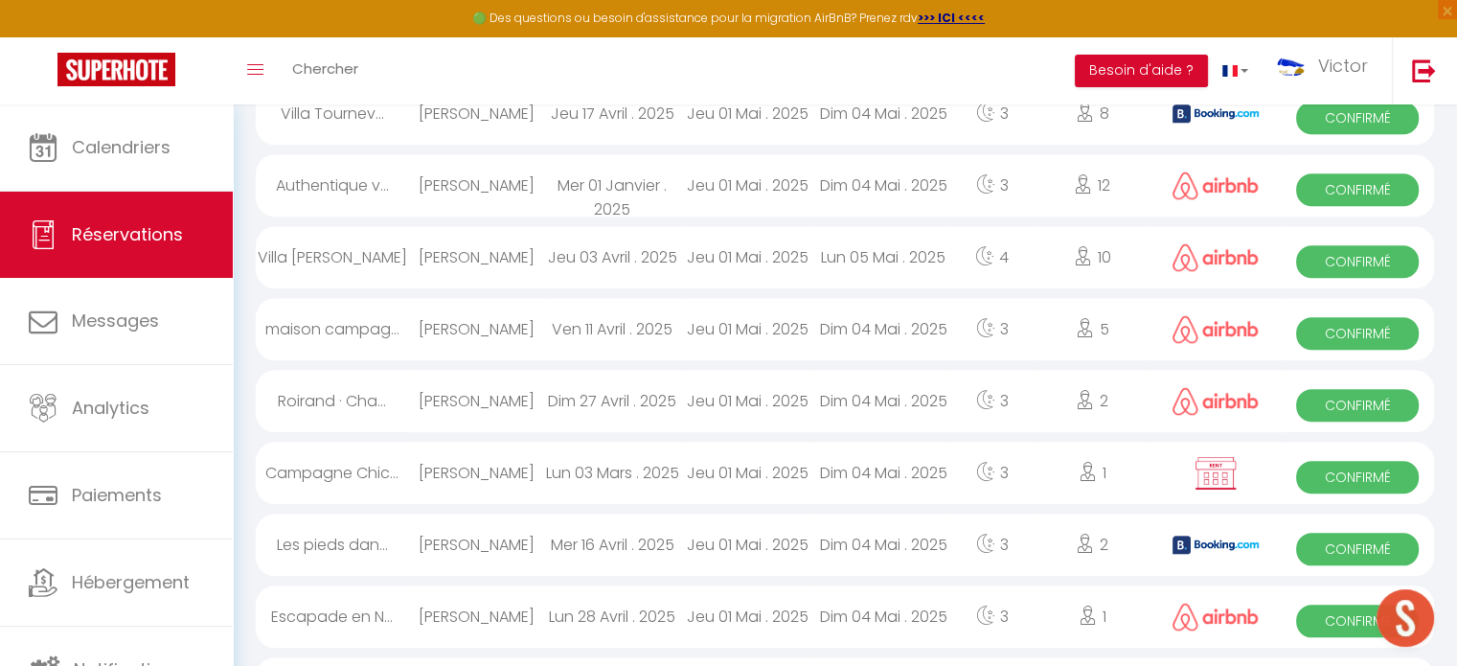
click at [863, 237] on div "Lun 05 Mai . 2025" at bounding box center [882, 257] width 135 height 62
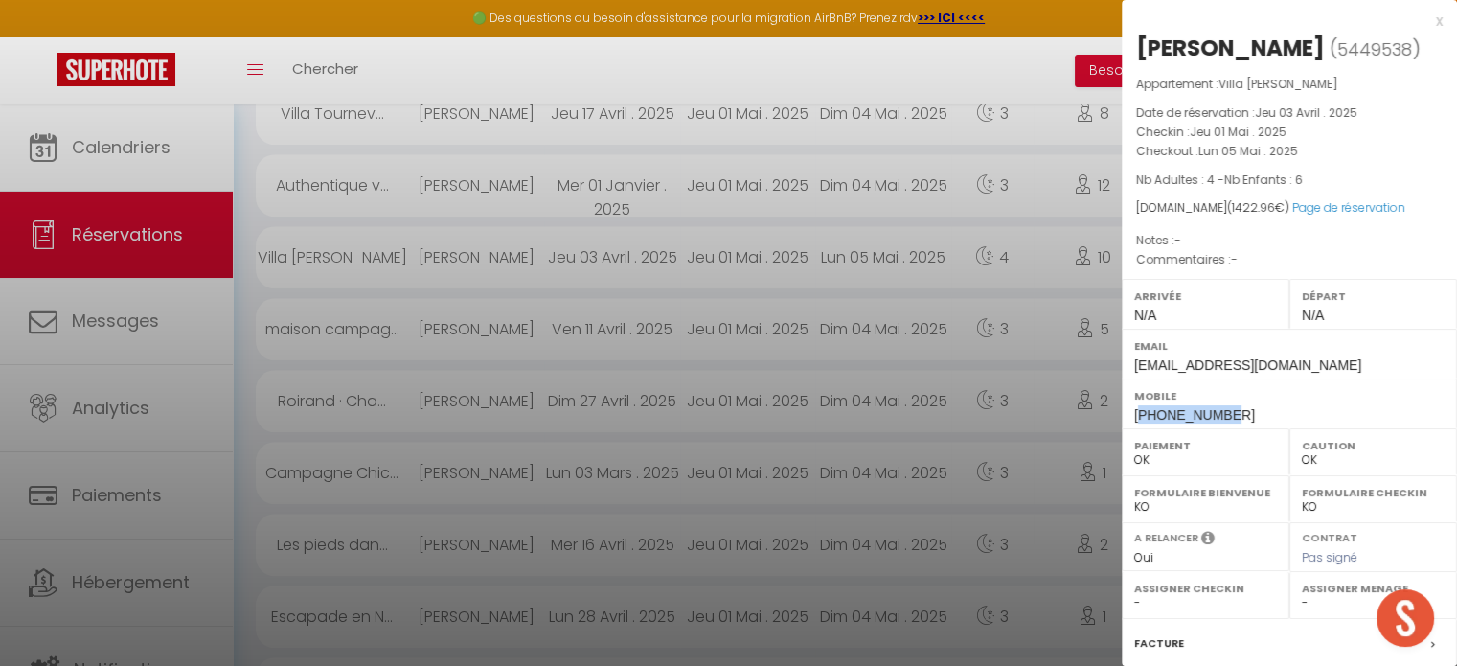
drag, startPoint x: 1234, startPoint y: 410, endPoint x: 1142, endPoint y: 417, distance: 92.2
click at [1142, 417] on div "Mobile +31651740636" at bounding box center [1289, 403] width 335 height 50
copy span "31651740636"
click at [679, 408] on div at bounding box center [728, 333] width 1457 height 666
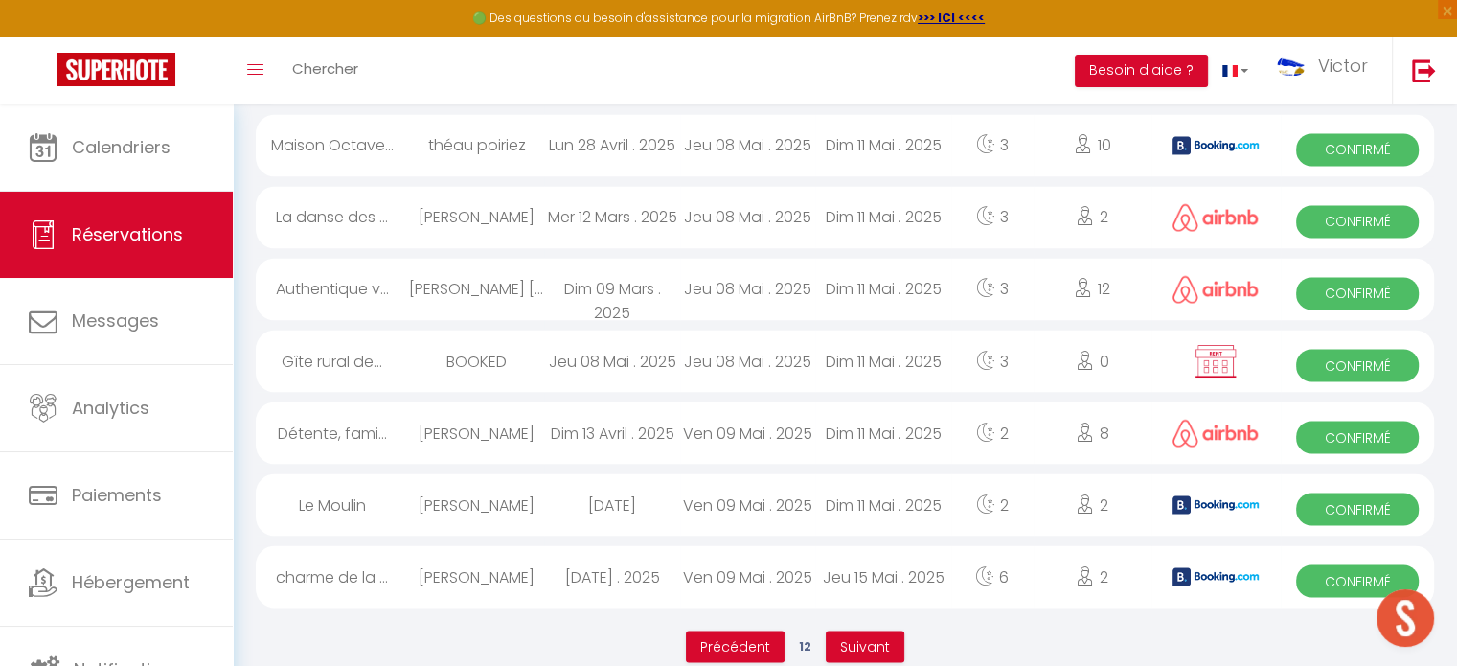
scroll to position [3291, 0]
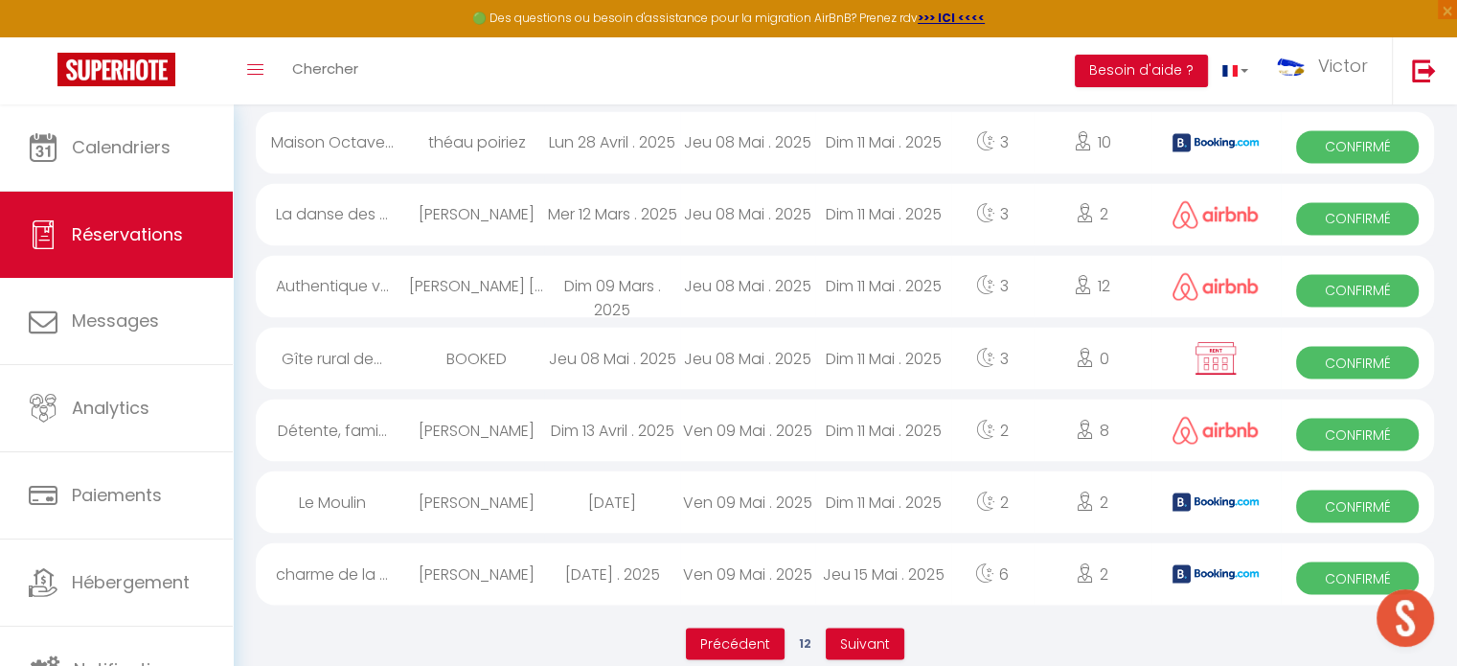
click at [654, 416] on div "Dim 13 Avril . 2025" at bounding box center [611, 429] width 135 height 62
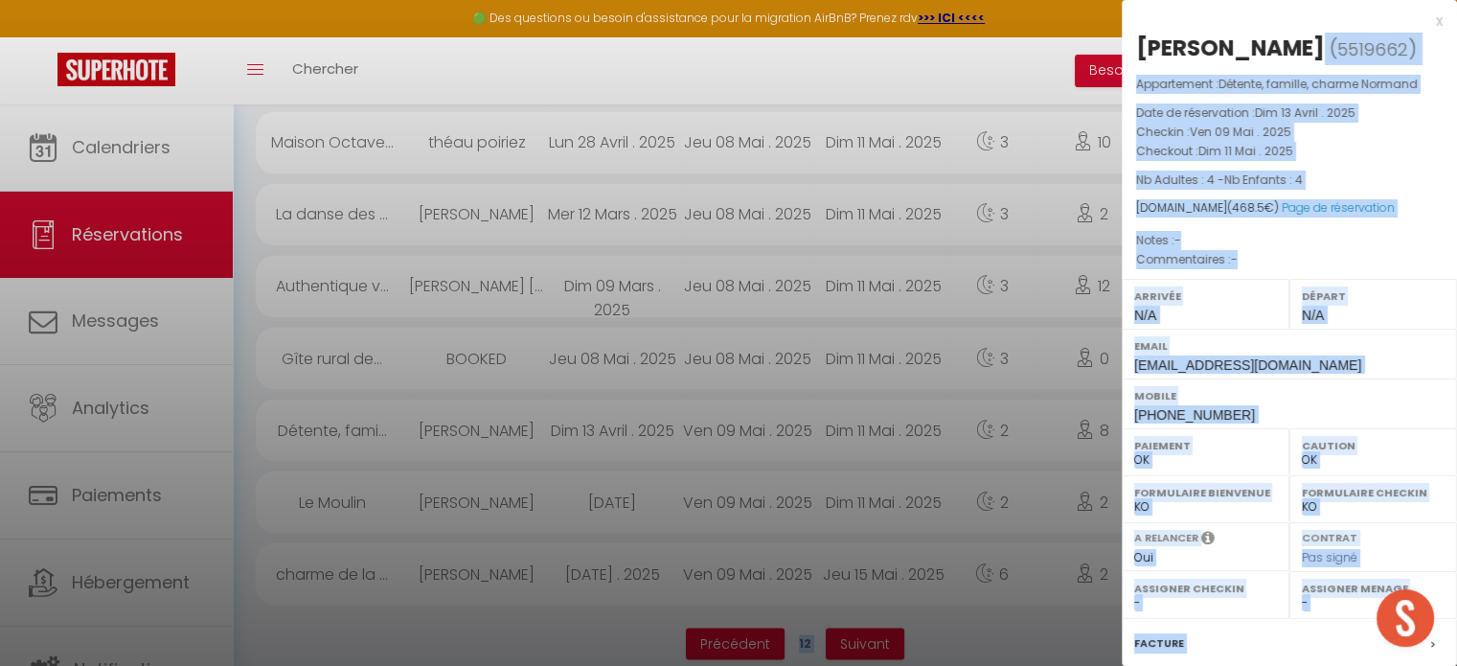
drag, startPoint x: 1376, startPoint y: 53, endPoint x: 1120, endPoint y: 38, distance: 257.1
click at [1411, 65] on h2 "Marie-Agnès Le Roux ( 5519662 )" at bounding box center [1289, 49] width 306 height 33
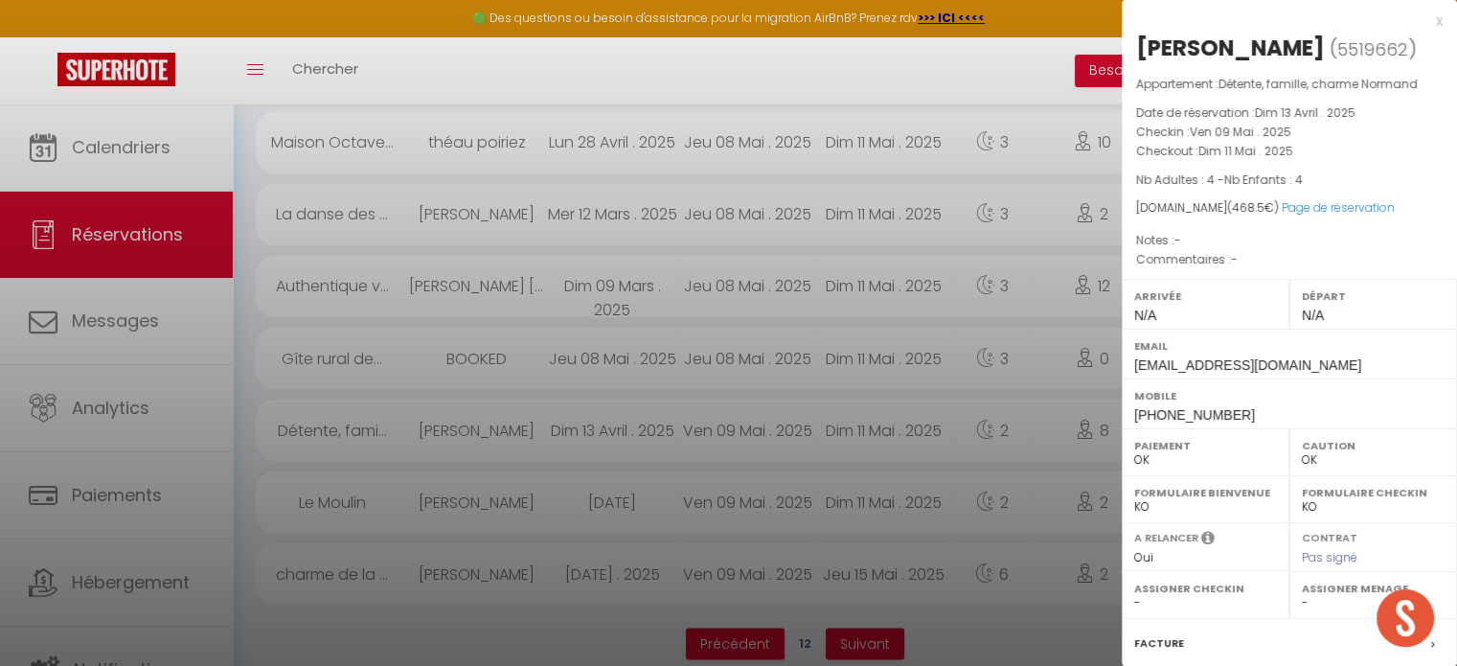
drag, startPoint x: 1374, startPoint y: 50, endPoint x: 1140, endPoint y: 35, distance: 235.1
click at [1140, 35] on h2 "Marie-Agnès Le Roux ( 5519662 )" at bounding box center [1289, 49] width 306 height 33
copy div "Marie-Agnès Le Roux"
drag, startPoint x: 1225, startPoint y: 446, endPoint x: 1142, endPoint y: 442, distance: 83.5
click at [1142, 428] on div "Mobile +33618943584" at bounding box center [1289, 403] width 335 height 50
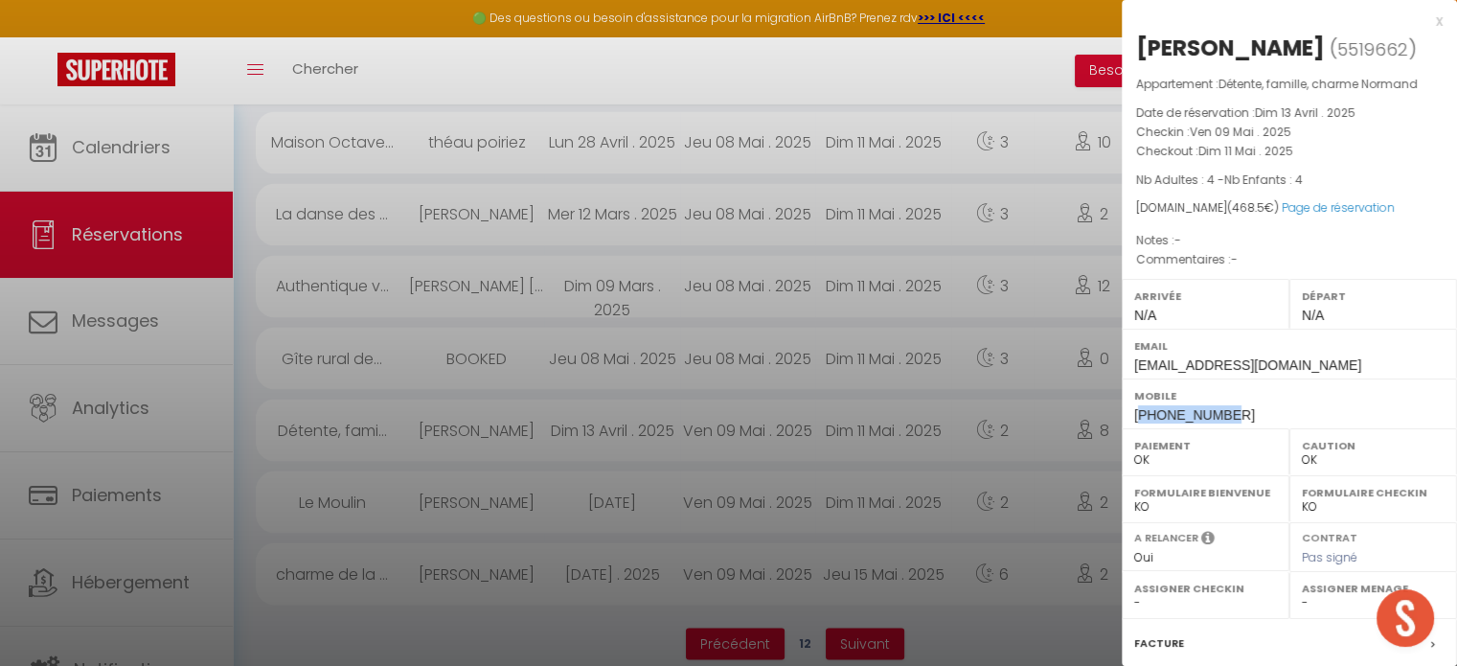
copy span "33618943584"
click at [613, 480] on div at bounding box center [728, 333] width 1457 height 666
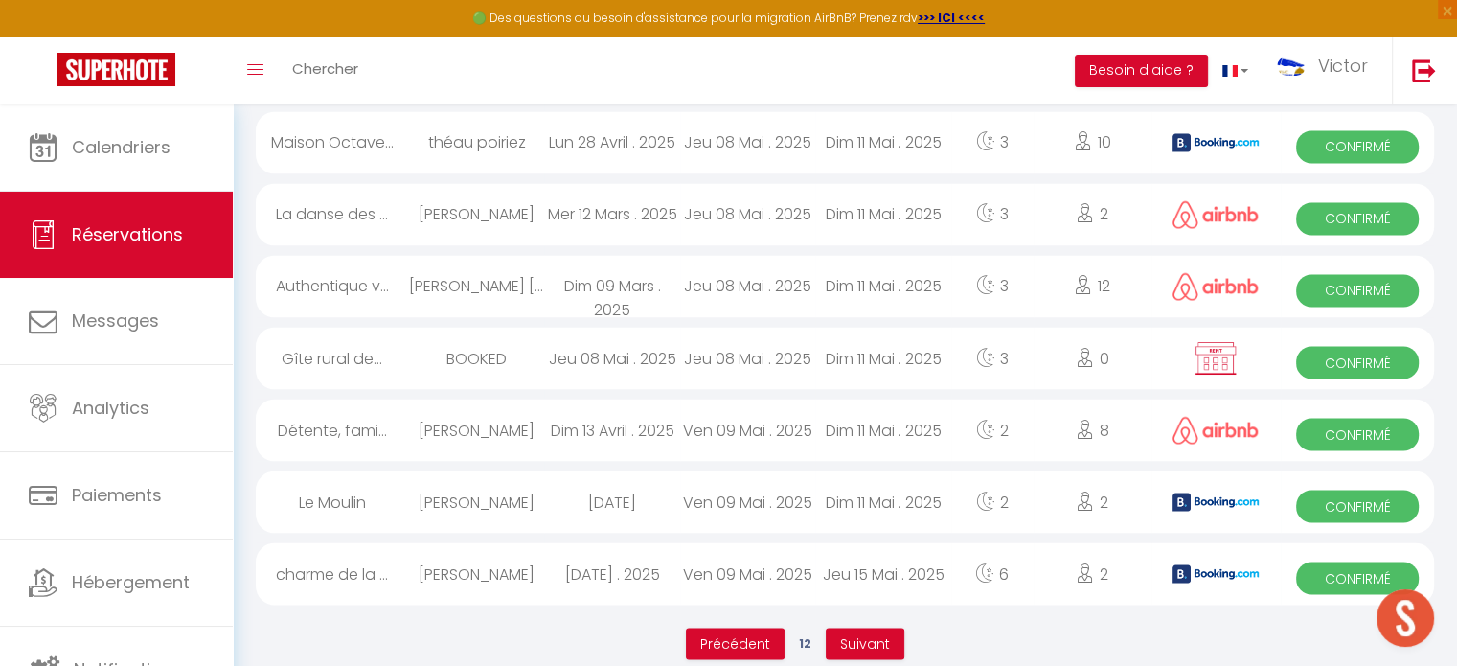
click at [637, 271] on div "Dim 09 Mars . 2025" at bounding box center [611, 286] width 135 height 62
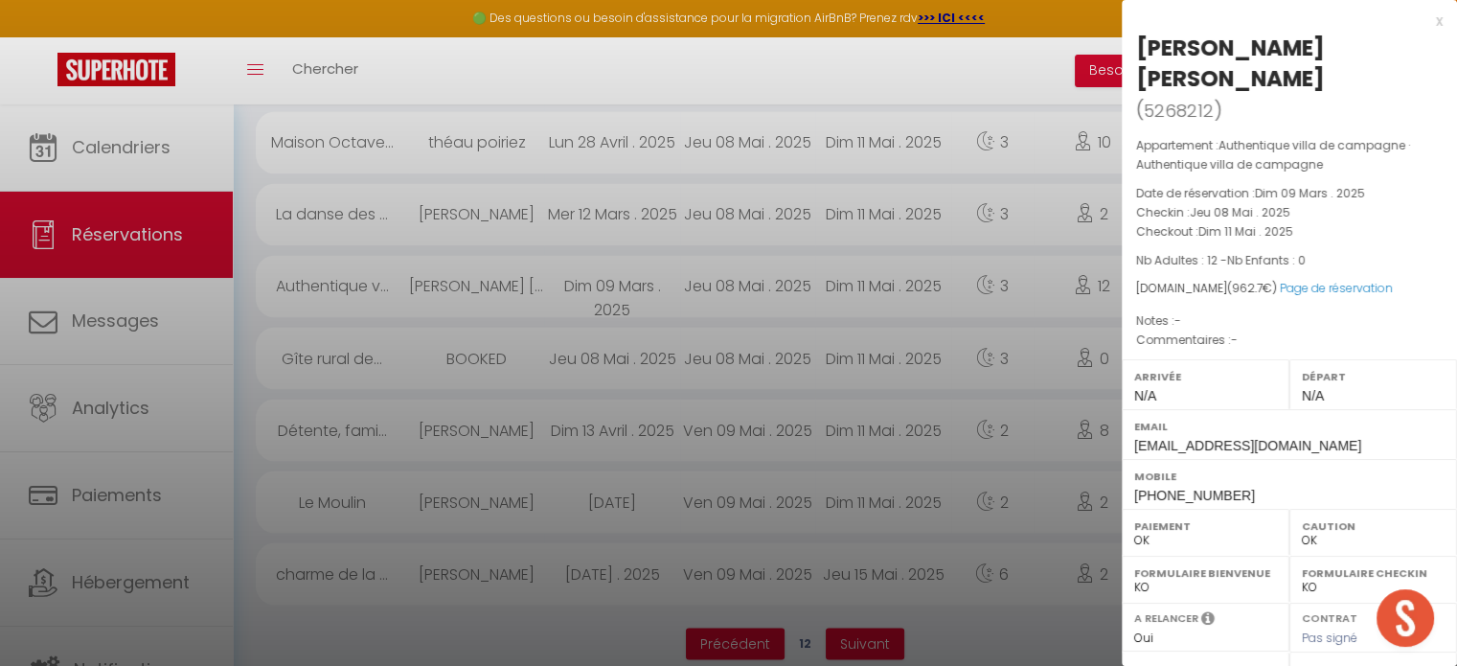
drag, startPoint x: 1295, startPoint y: 48, endPoint x: 1126, endPoint y: 28, distance: 169.8
click at [1126, 28] on div "x Felix Mathurin Pierre Mathurin Pierre Praquin ( 5268212 ) Appartement : Authe…" at bounding box center [1289, 486] width 335 height 973
copy div "x Felix Mathurin"
click at [1233, 487] on div "Mobile +33781827208" at bounding box center [1289, 484] width 335 height 50
drag, startPoint x: 1226, startPoint y: 493, endPoint x: 1142, endPoint y: 497, distance: 84.4
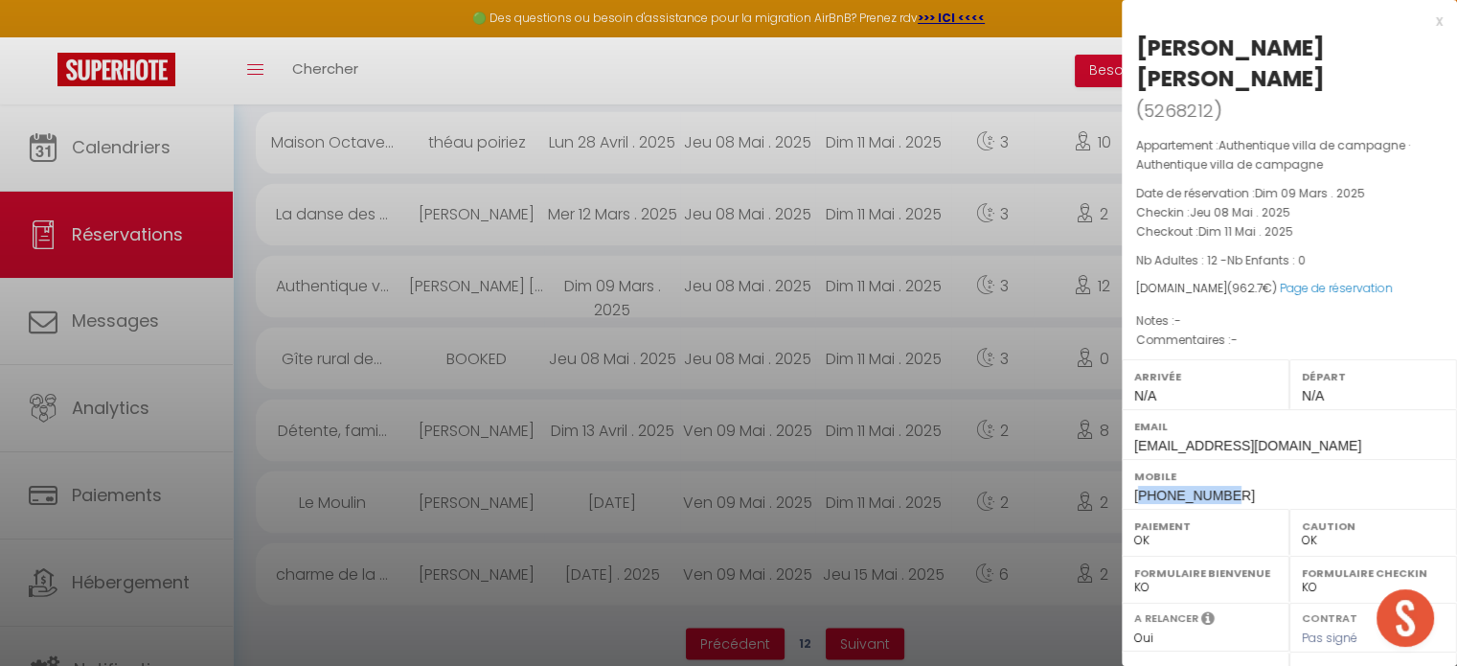
click at [1142, 497] on div "Mobile +33781827208" at bounding box center [1289, 484] width 335 height 50
copy span "33781827208"
click at [1054, 85] on div at bounding box center [728, 333] width 1457 height 666
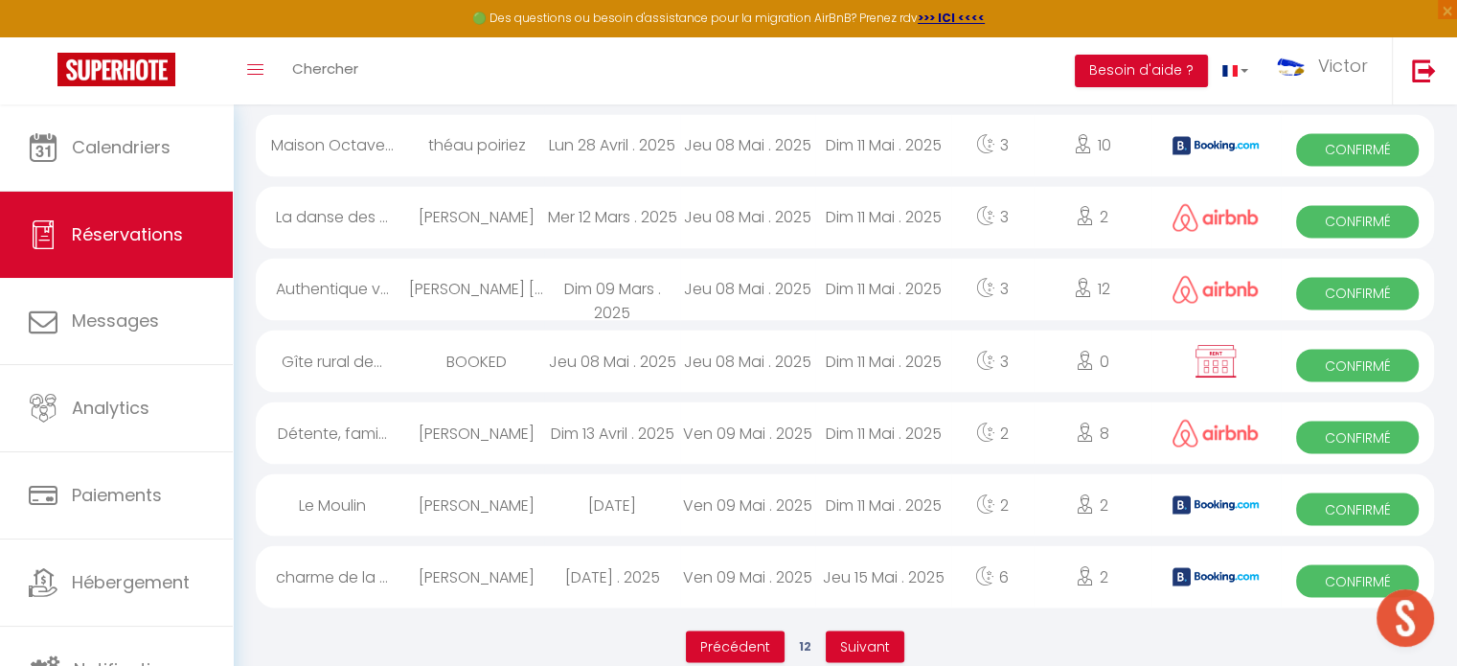
scroll to position [3295, 0]
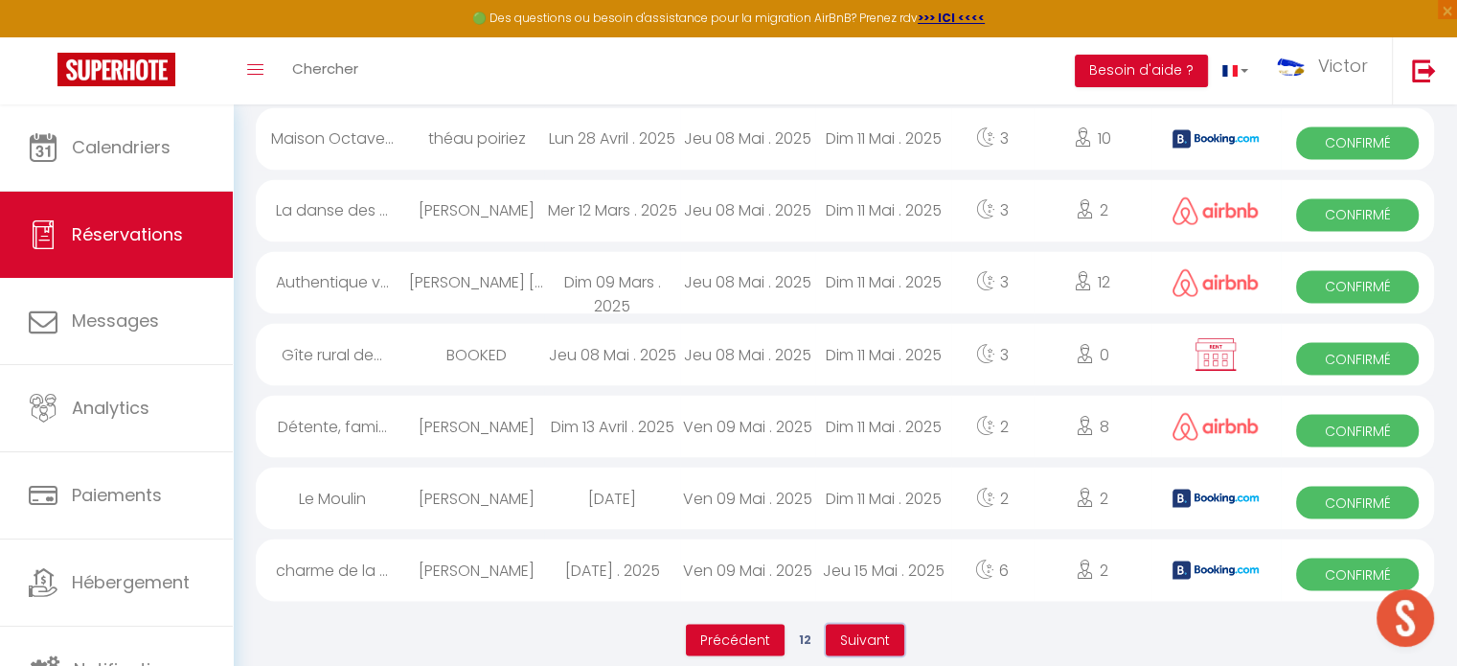
click at [858, 623] on button "Suivant" at bounding box center [865, 639] width 79 height 33
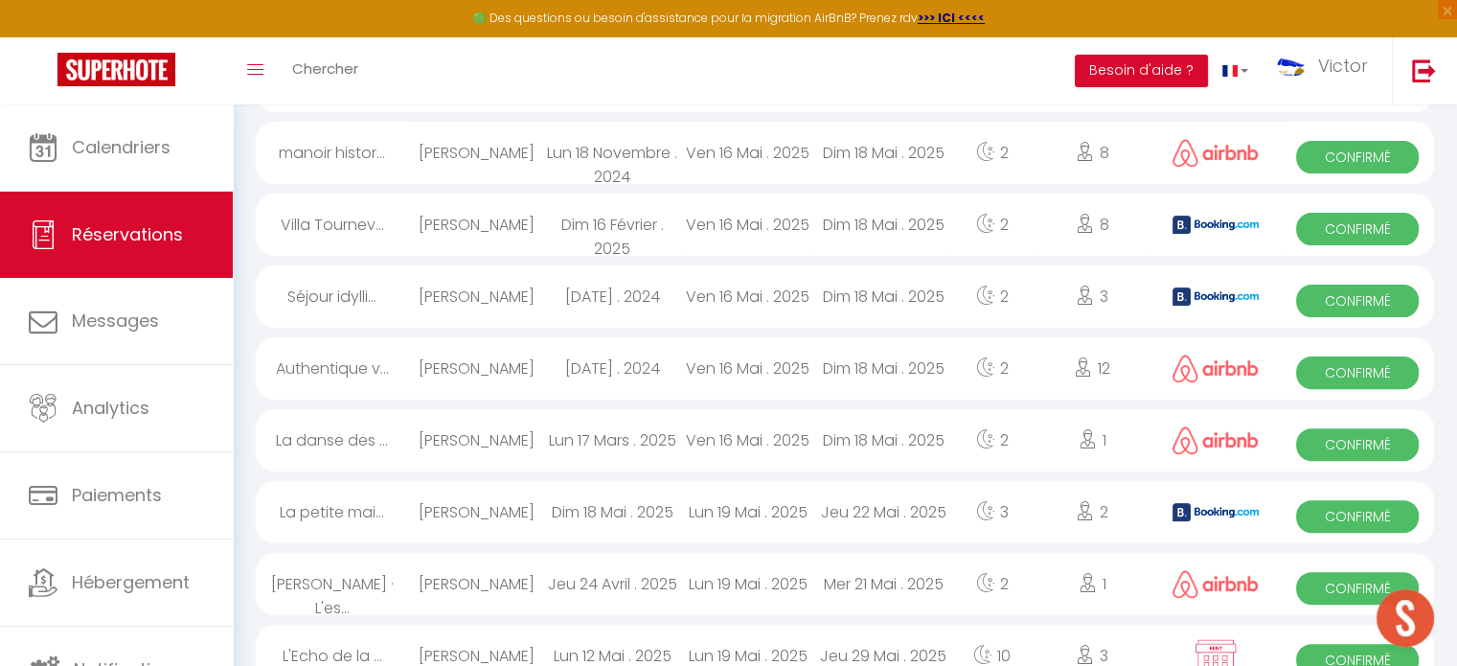
scroll to position [555, 0]
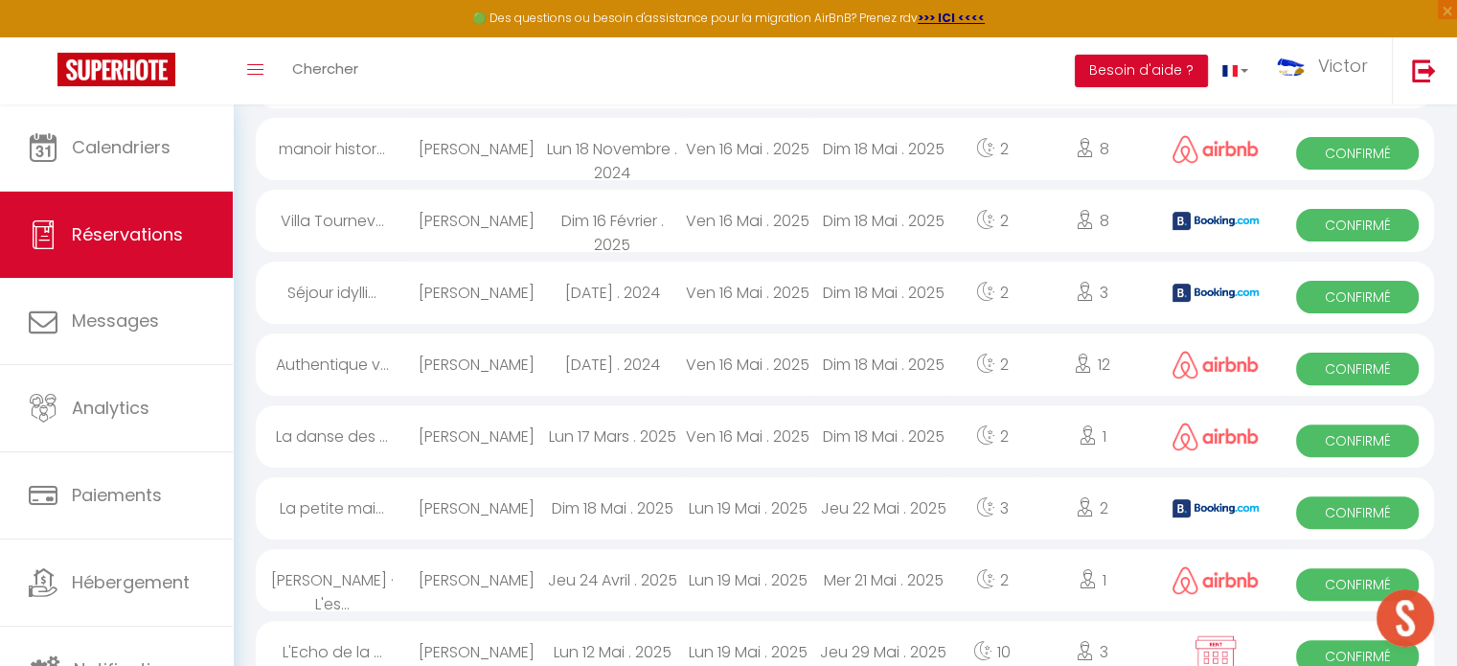
click at [690, 372] on div "Ven 16 Mai . 2025" at bounding box center [747, 364] width 135 height 62
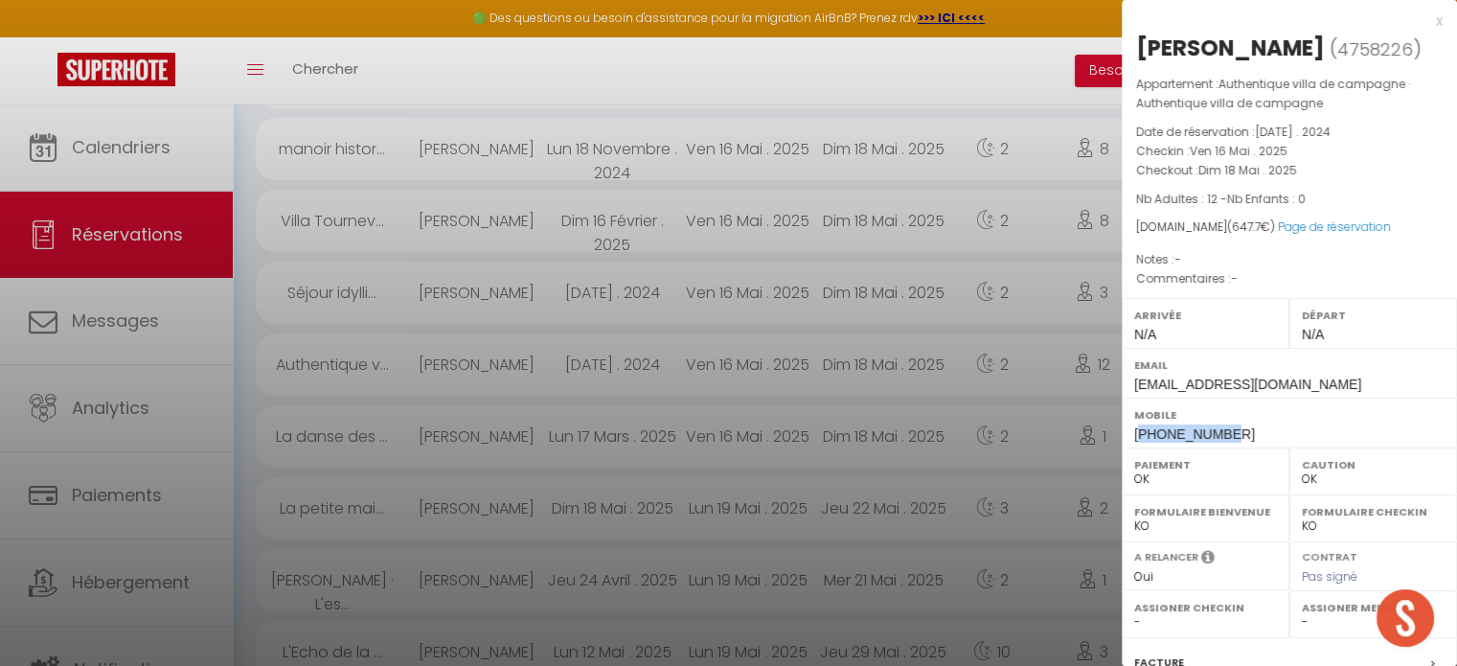
drag, startPoint x: 1234, startPoint y: 436, endPoint x: 1142, endPoint y: 440, distance: 92.0
click at [1142, 440] on div "Mobile +33682788963" at bounding box center [1289, 422] width 335 height 50
click at [596, 351] on div at bounding box center [728, 333] width 1457 height 666
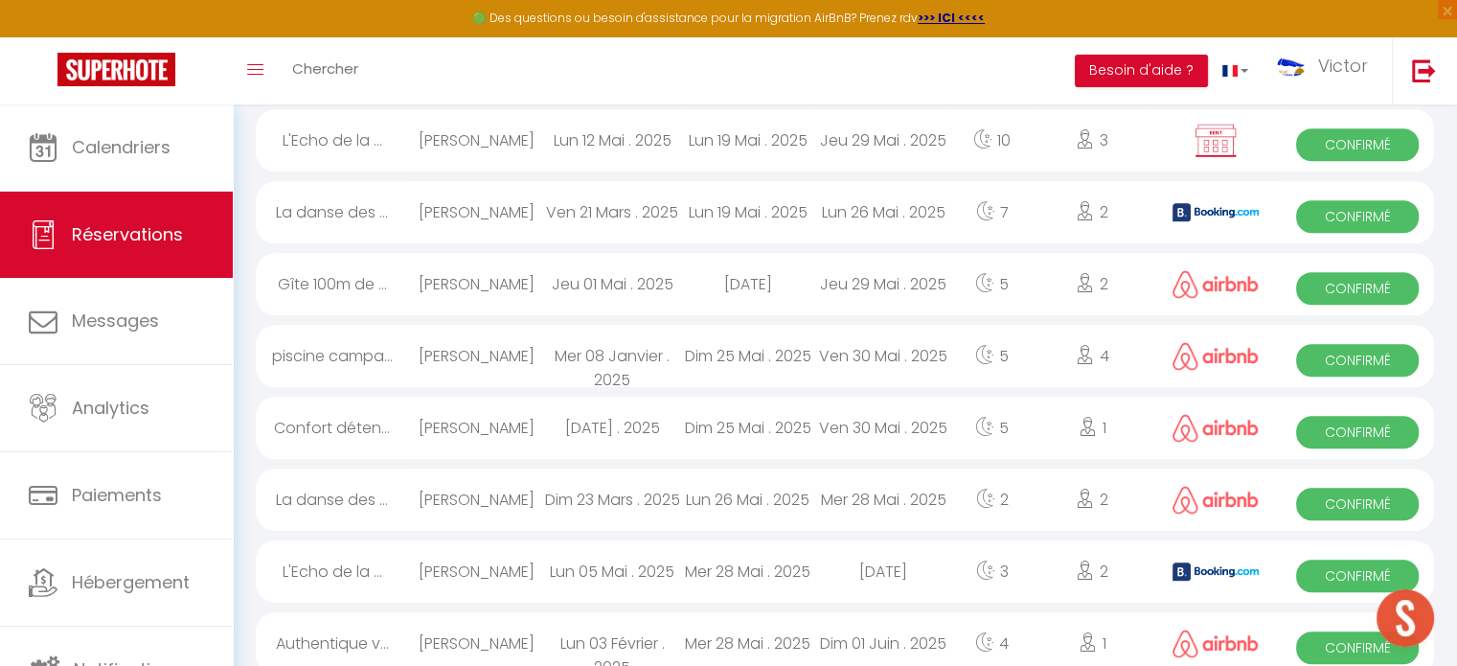
scroll to position [1065, 0]
click at [521, 414] on div "Emma Edwards" at bounding box center [476, 428] width 135 height 62
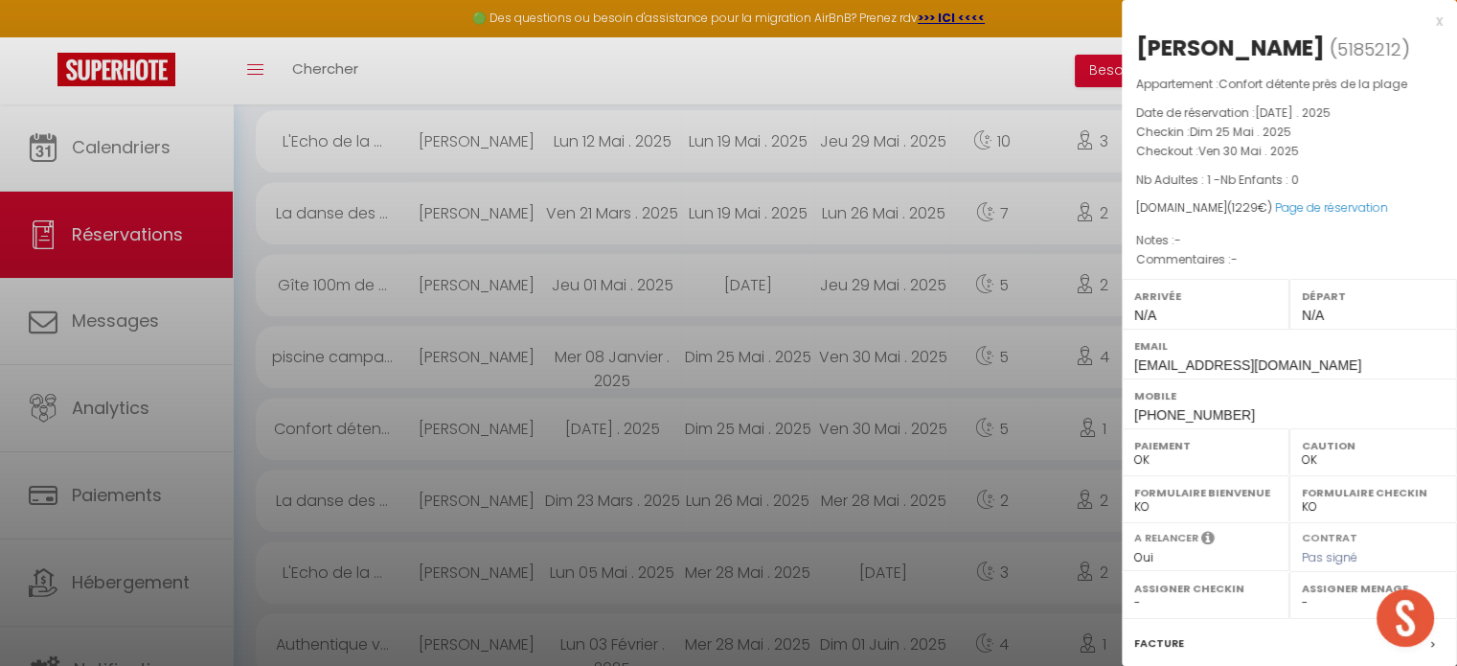
drag, startPoint x: 1312, startPoint y: 49, endPoint x: 1159, endPoint y: 26, distance: 155.0
click at [1159, 26] on div "x Emma Edwards ( 5185212 ) Appartement : Confort détente près de la plage Date …" at bounding box center [1289, 446] width 335 height 893
click at [1332, 156] on p "Checkout : Ven 30 Mai . 2025" at bounding box center [1289, 151] width 306 height 19
drag, startPoint x: 1252, startPoint y: 418, endPoint x: 1141, endPoint y: 413, distance: 111.2
click at [1141, 413] on div "Mobile +447808773359" at bounding box center [1289, 403] width 335 height 50
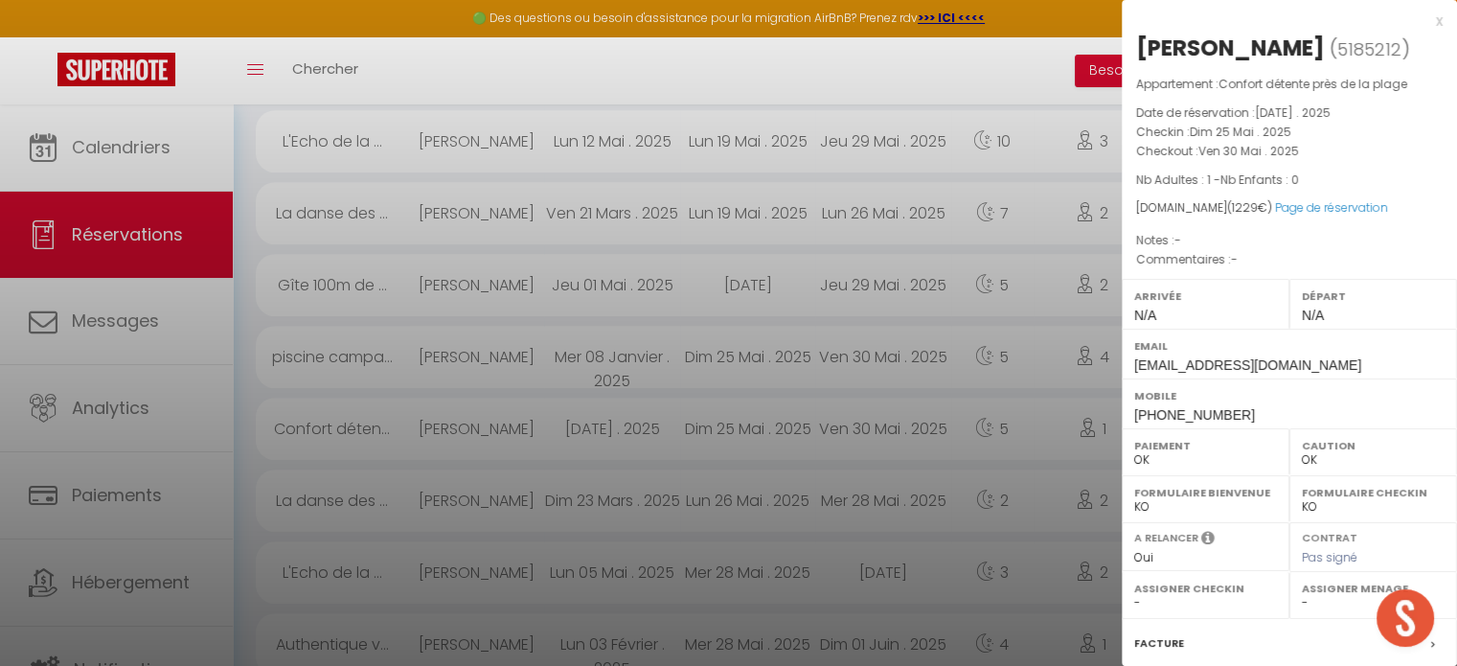
click at [560, 405] on div at bounding box center [728, 333] width 1457 height 666
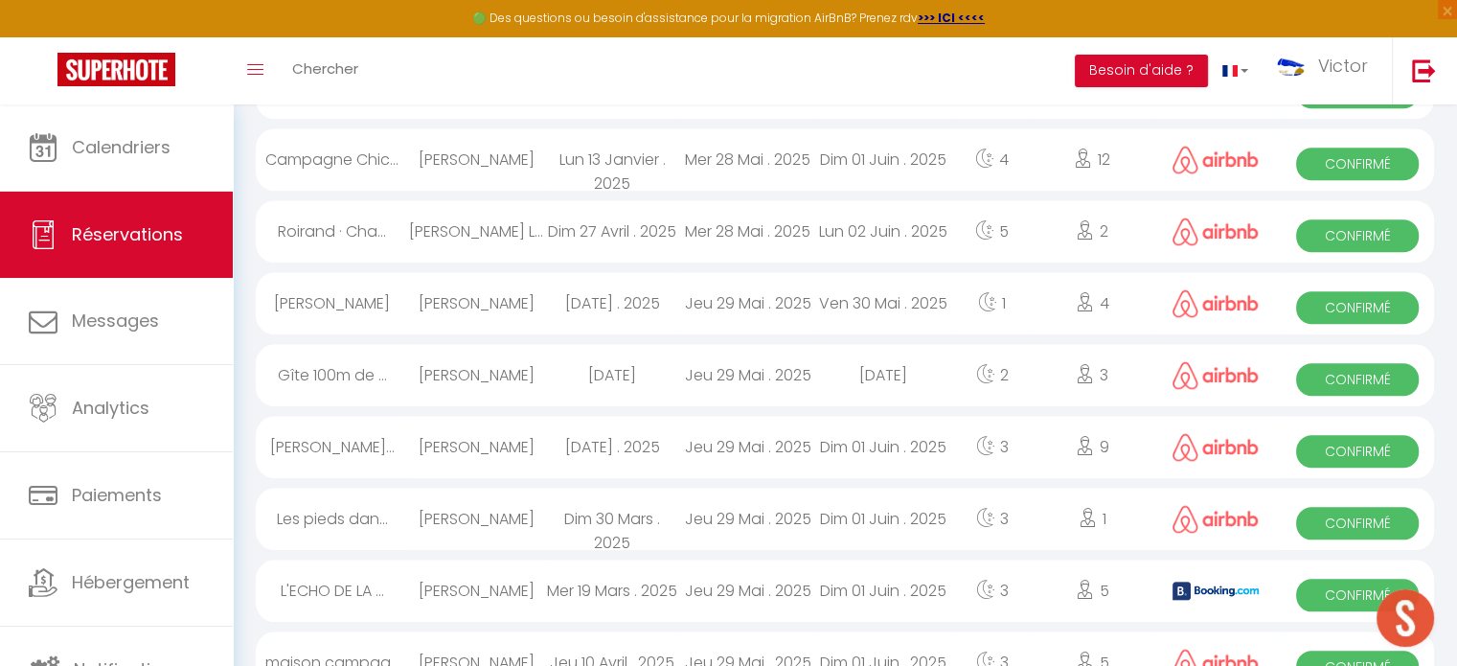
scroll to position [1763, 0]
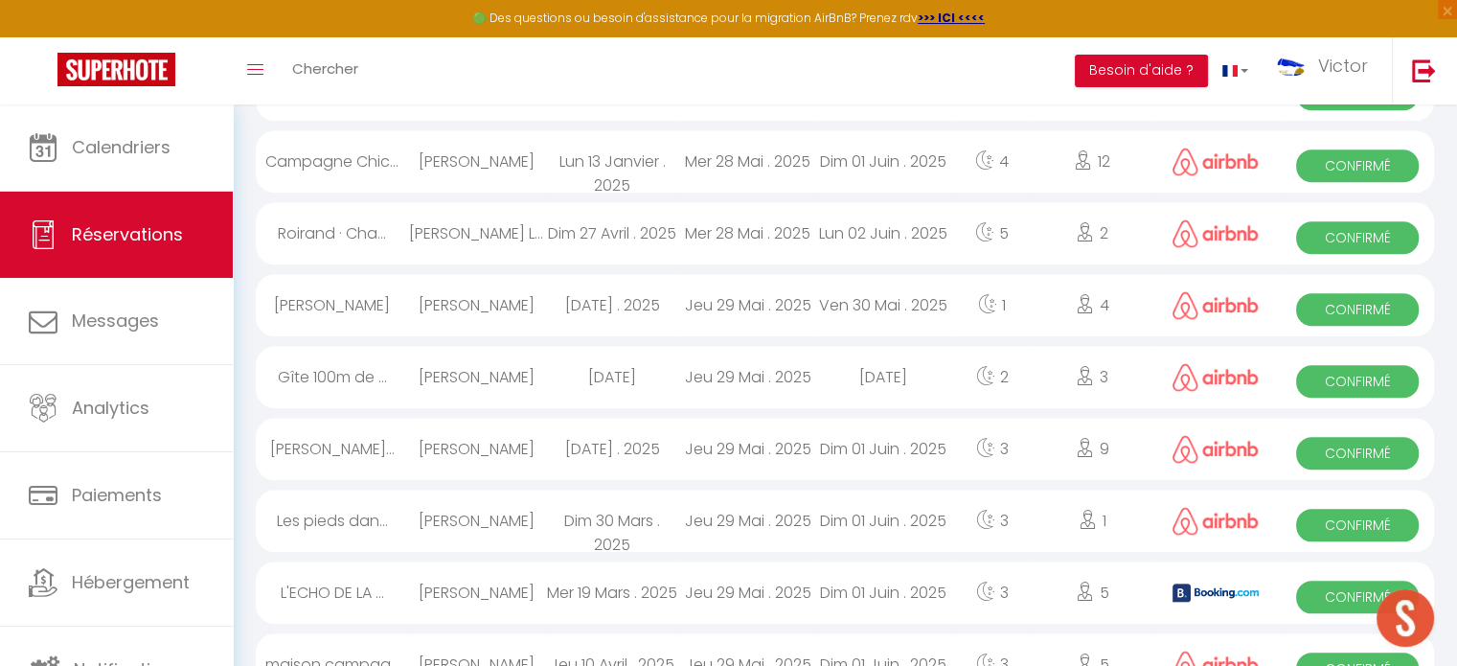
click at [522, 372] on div "Kateryna Romanova" at bounding box center [476, 377] width 135 height 62
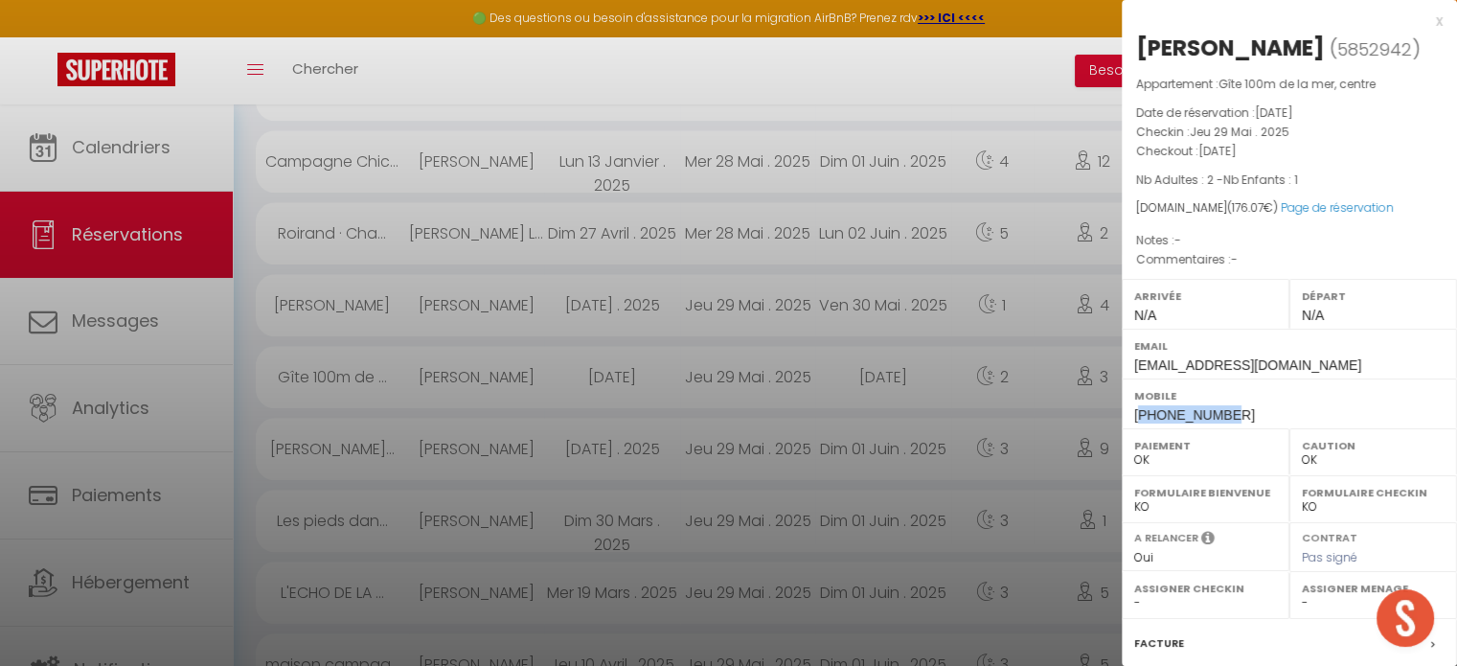
drag, startPoint x: 1242, startPoint y: 445, endPoint x: 1140, endPoint y: 453, distance: 102.8
click at [1140, 428] on div "Mobile +33635971820" at bounding box center [1289, 403] width 335 height 50
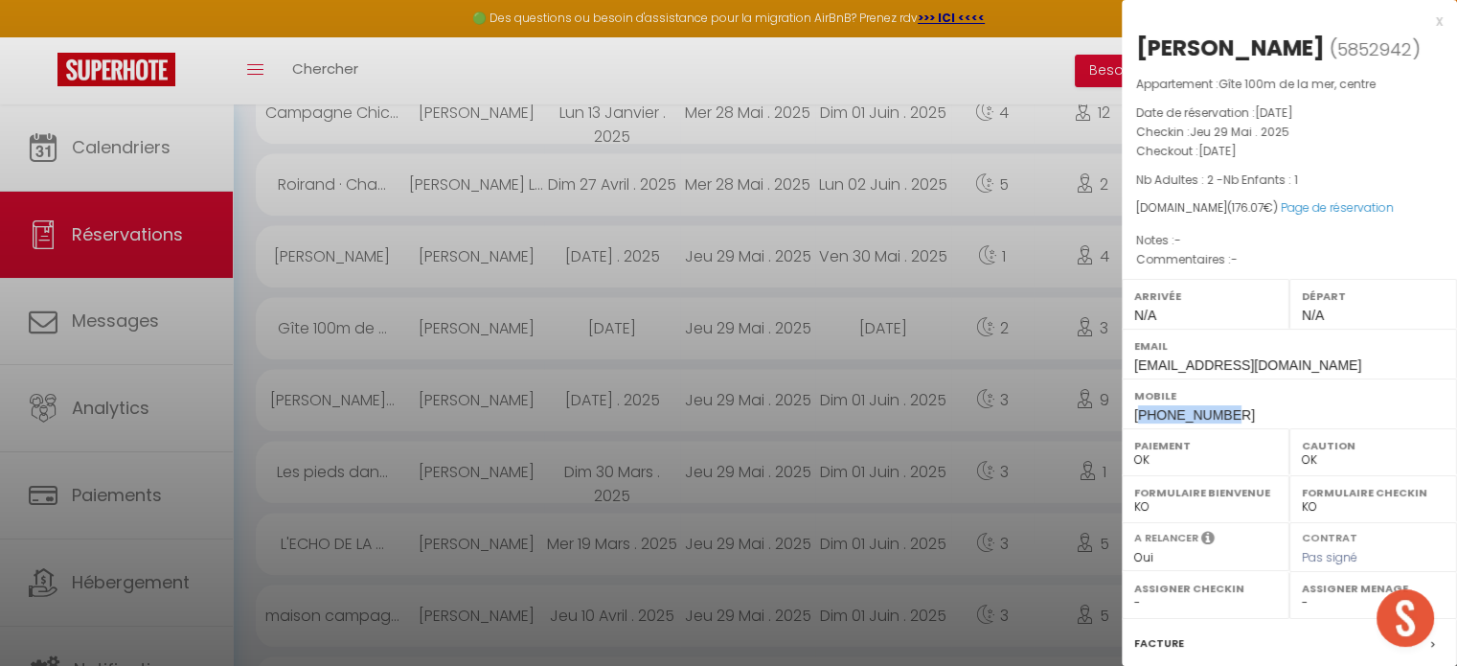
scroll to position [1820, 0]
click at [603, 457] on div at bounding box center [728, 333] width 1457 height 666
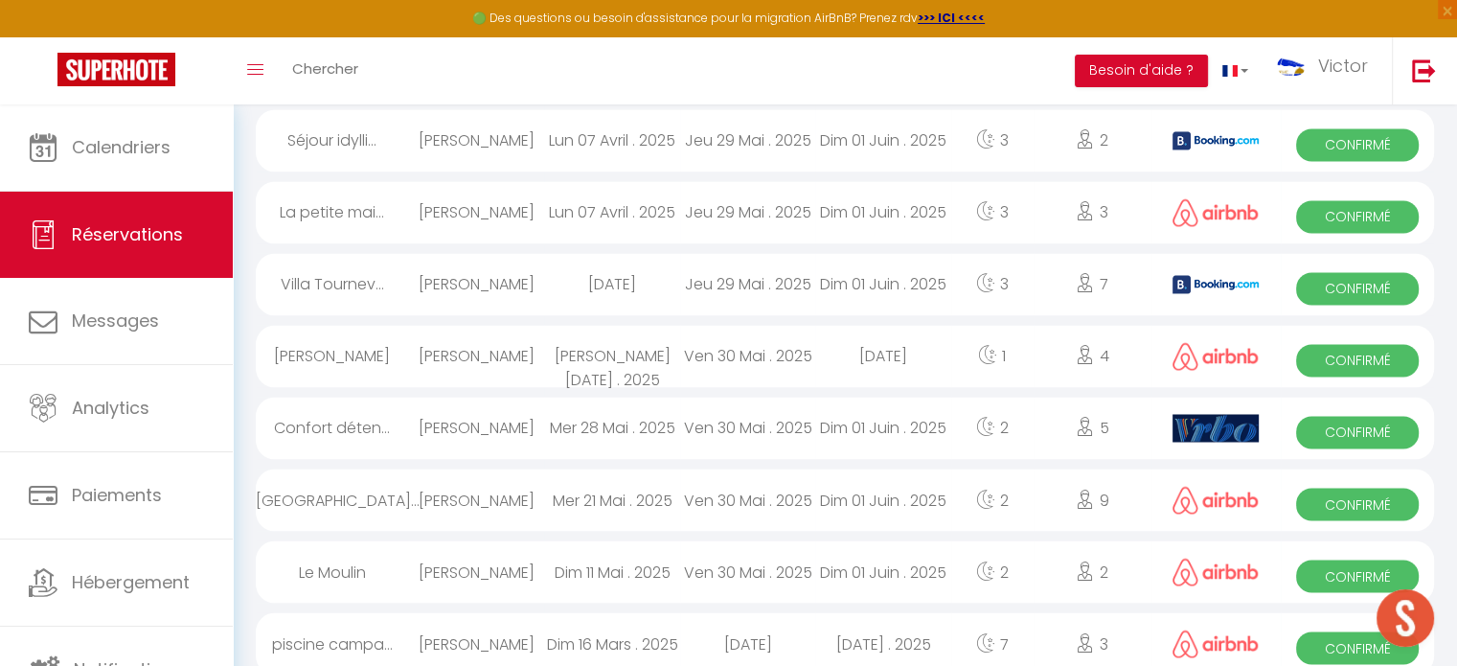
scroll to position [3154, 0]
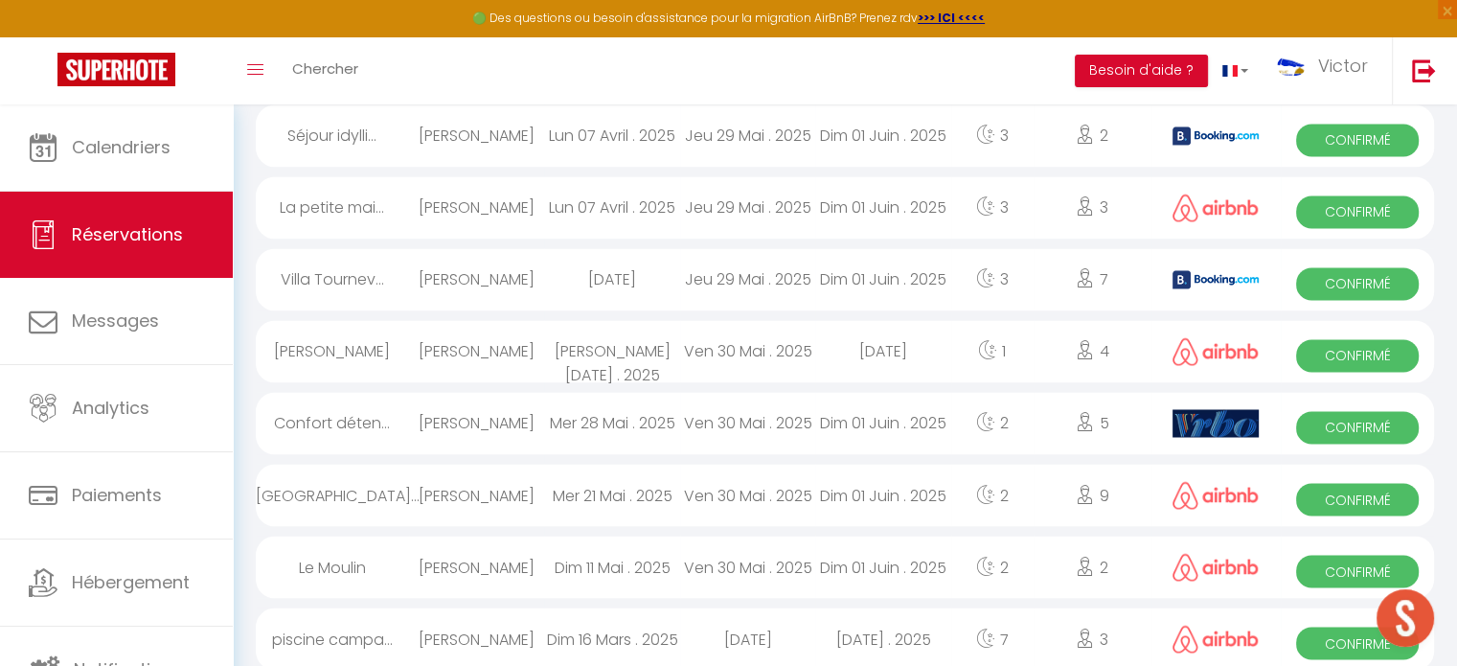
click at [651, 486] on div "Mer 21 Mai . 2025" at bounding box center [611, 495] width 135 height 62
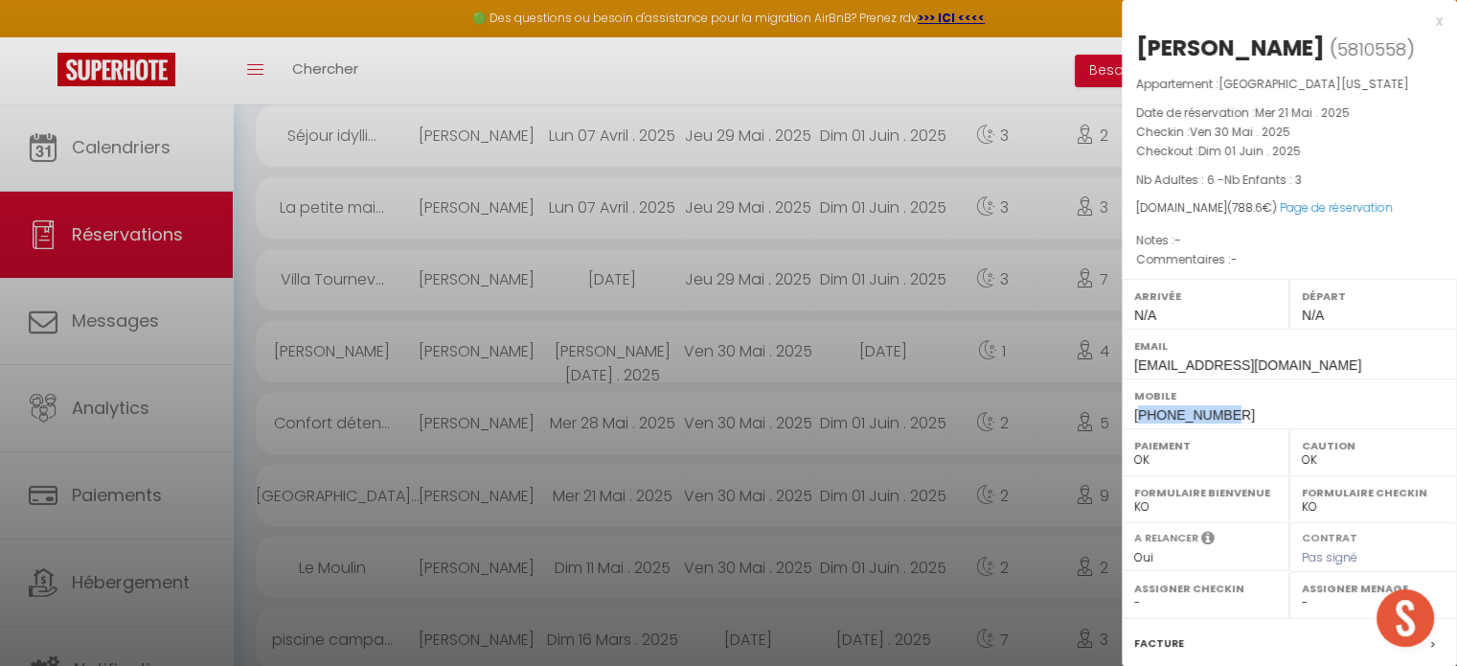
drag, startPoint x: 1231, startPoint y: 442, endPoint x: 1145, endPoint y: 447, distance: 86.4
click at [1145, 428] on div "Mobile +33610273766" at bounding box center [1289, 403] width 335 height 50
click at [526, 480] on div at bounding box center [728, 333] width 1457 height 666
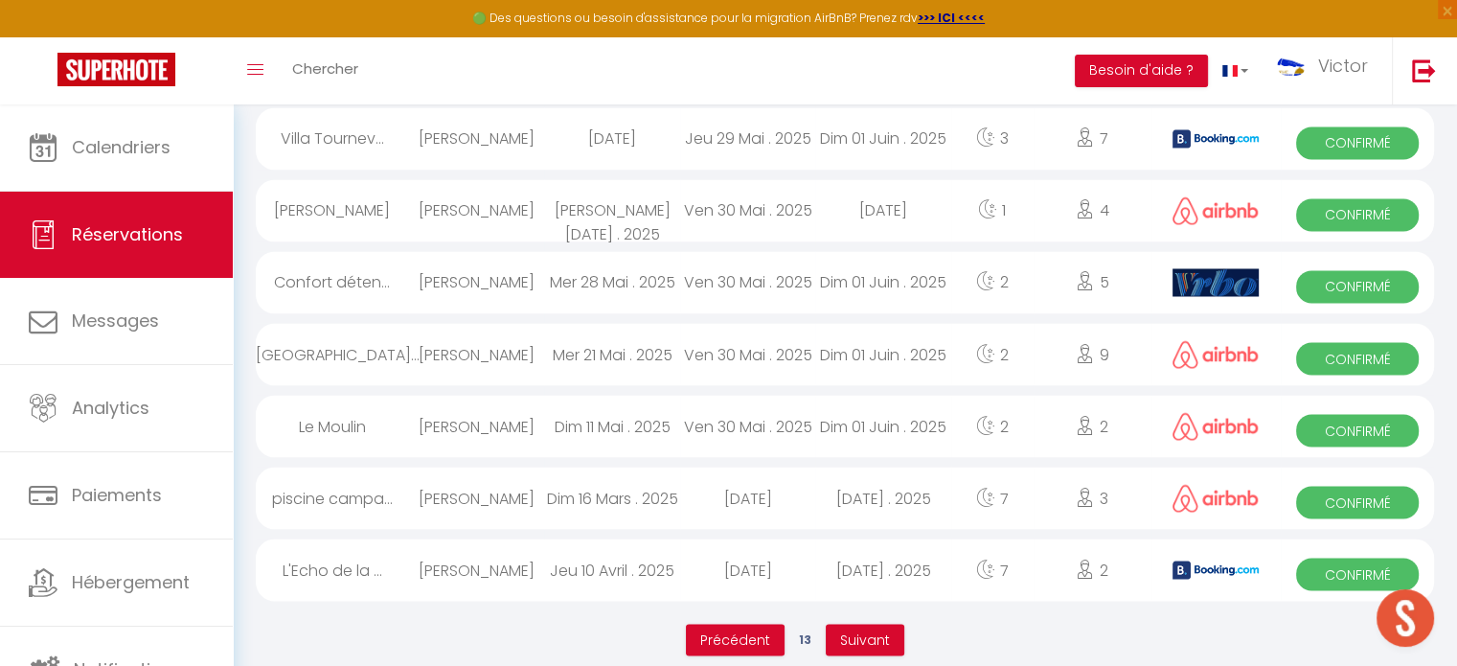
scroll to position [3295, 0]
click at [877, 629] on span "Suivant" at bounding box center [865, 638] width 50 height 19
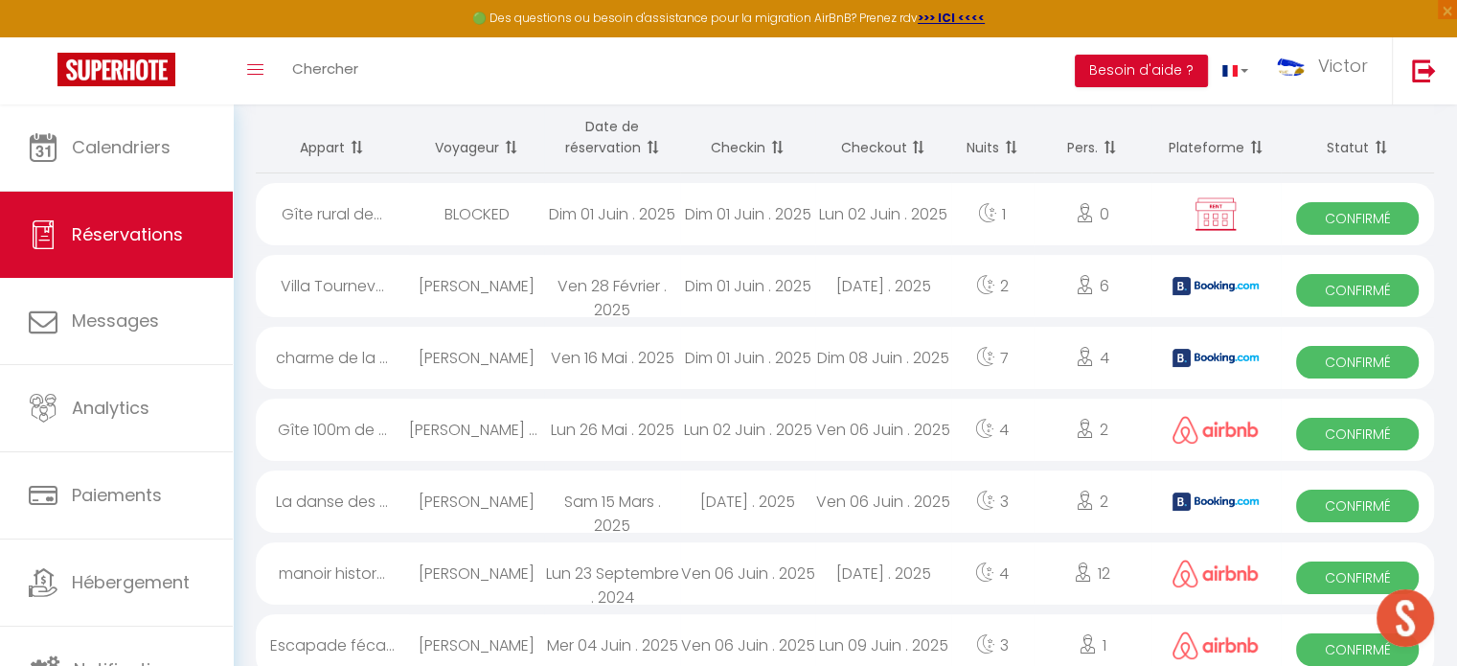
scroll to position [0, 0]
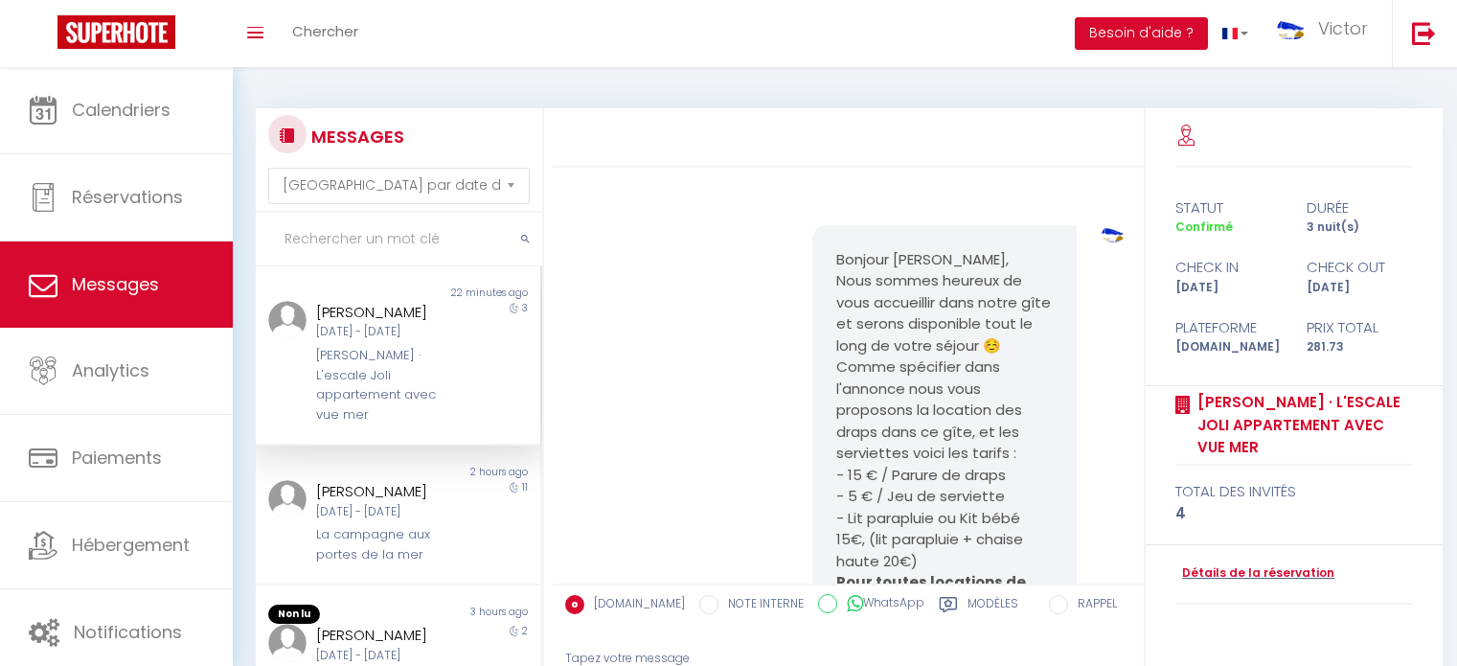
select select "message"
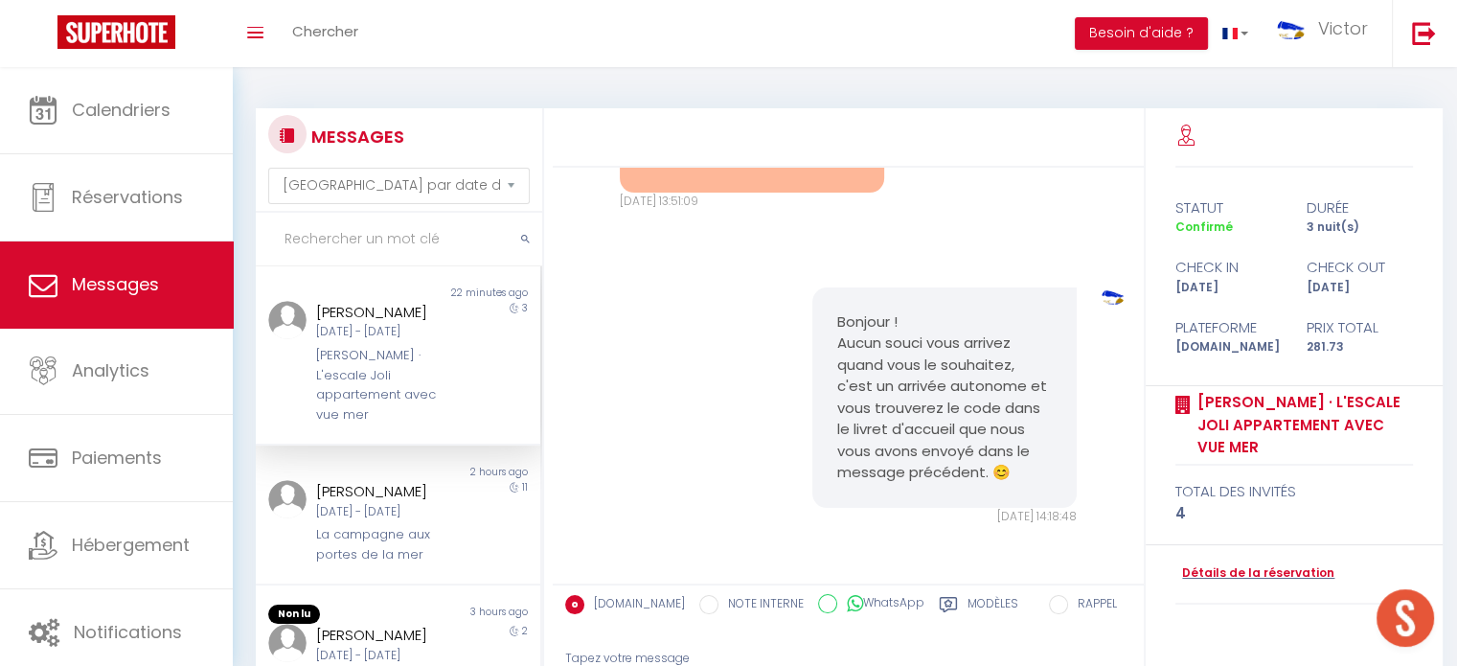
click at [304, 246] on input "text" at bounding box center [399, 240] width 286 height 54
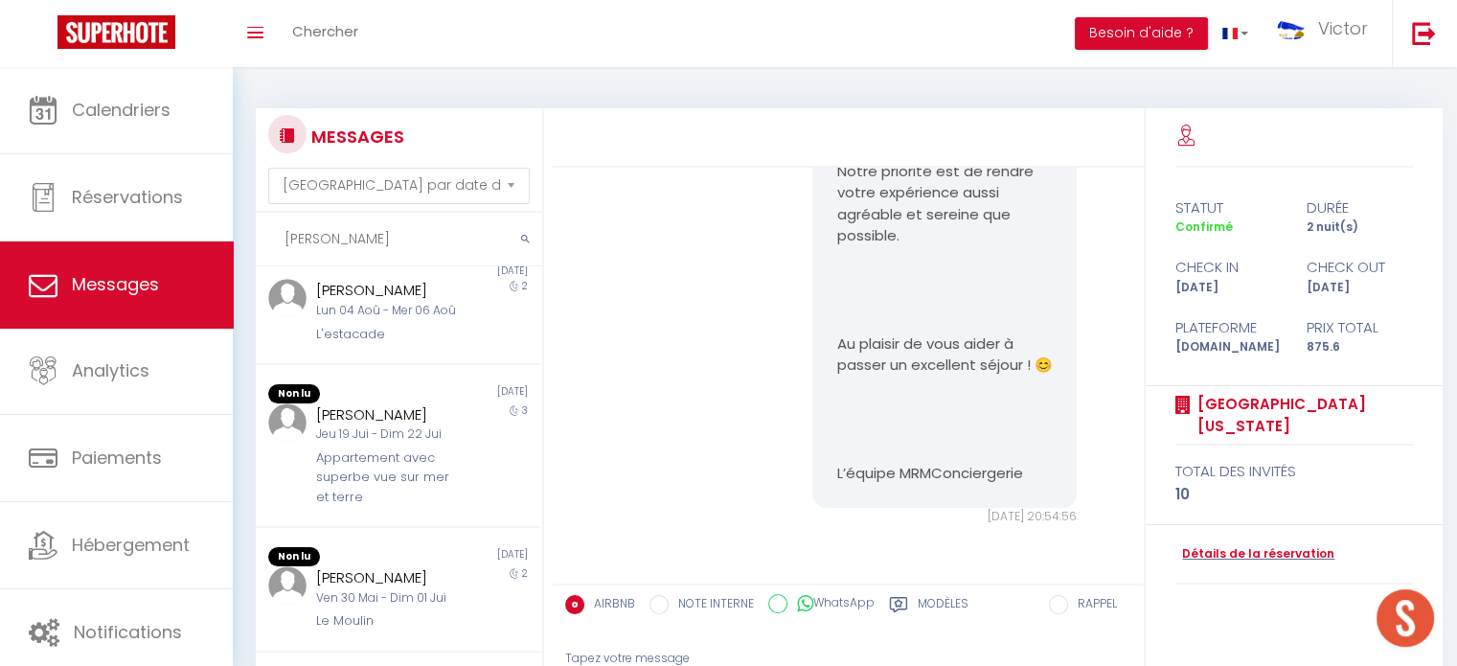
scroll to position [195, 0]
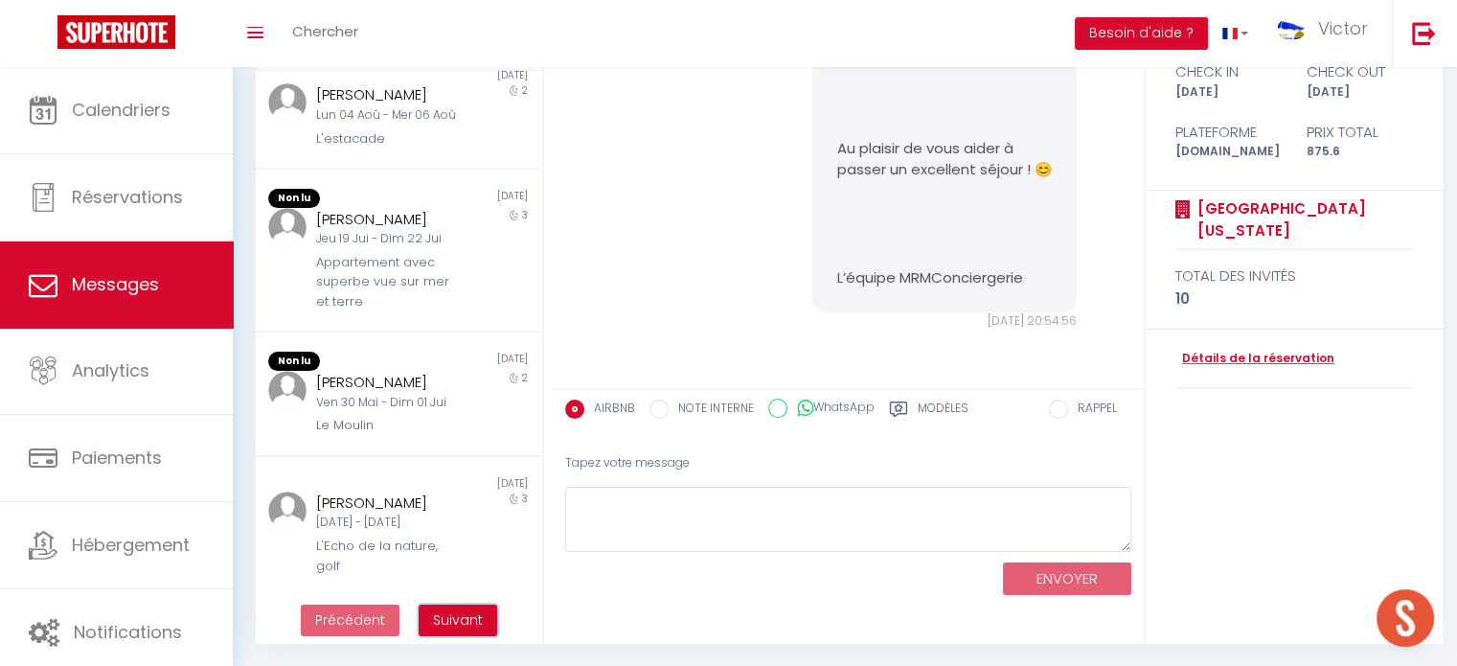
click at [452, 608] on button "Suivant" at bounding box center [458, 620] width 79 height 33
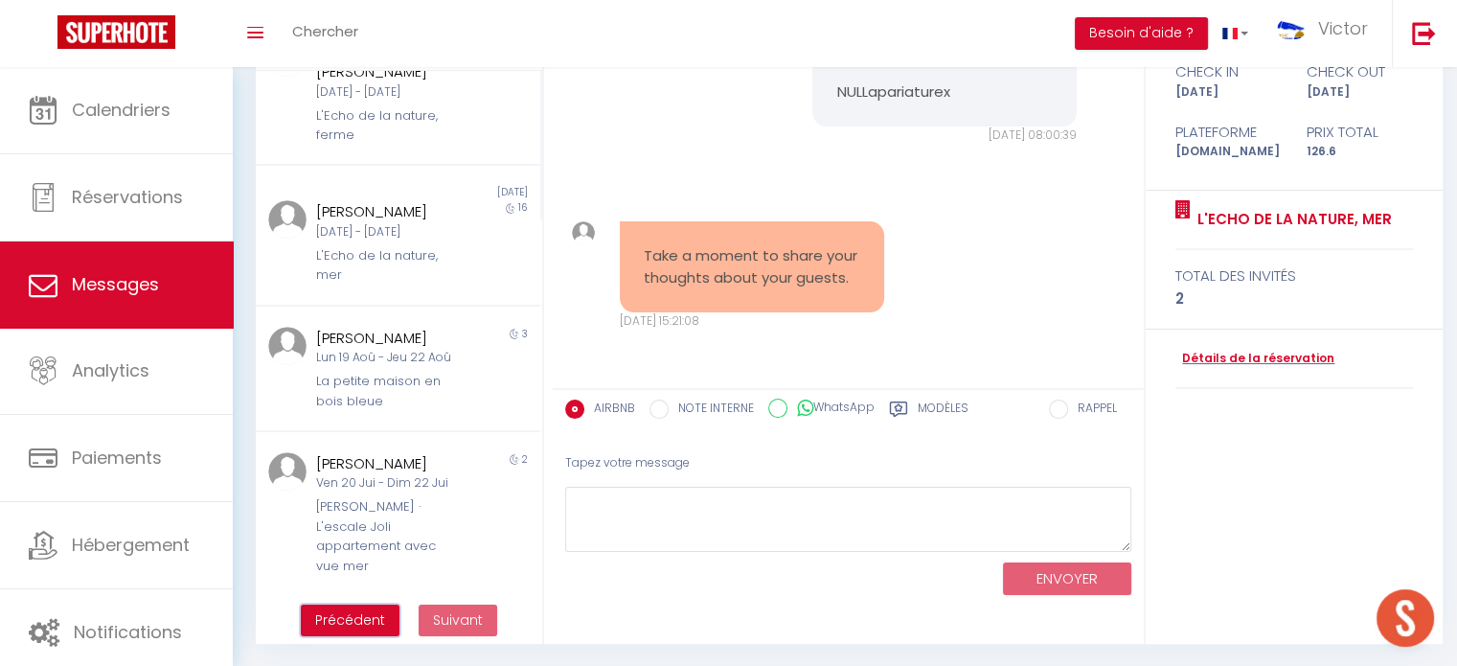
click at [377, 612] on span "Précédent" at bounding box center [350, 619] width 70 height 19
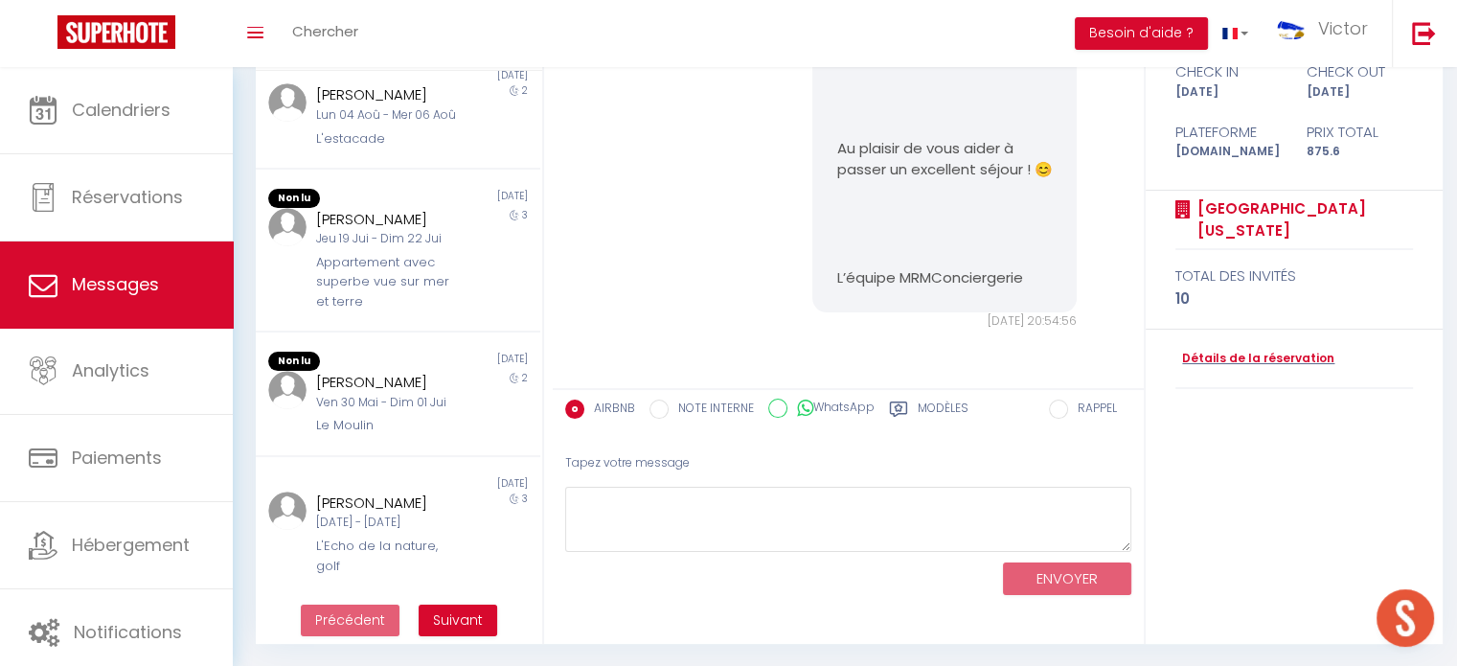
scroll to position [1009, 0]
click at [470, 621] on span "Suivant" at bounding box center [458, 619] width 50 height 19
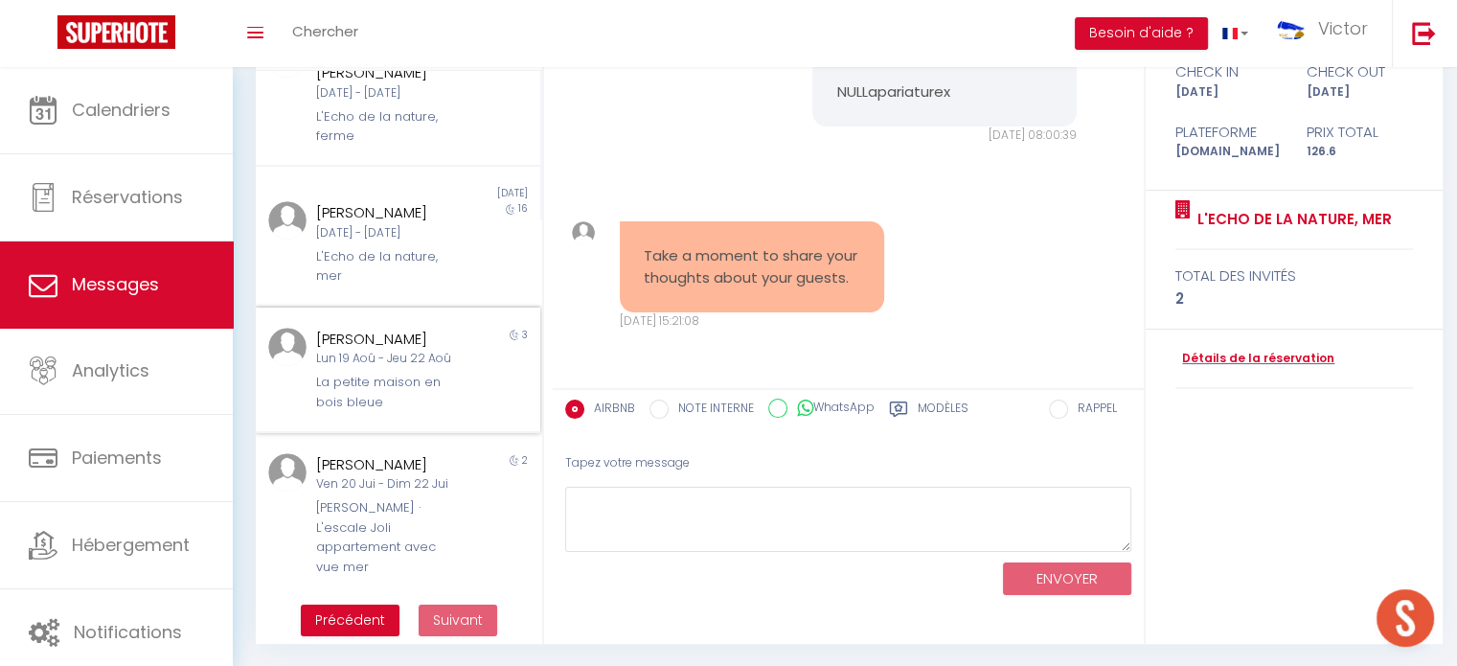
scroll to position [460, 0]
click at [363, 613] on span "Précédent" at bounding box center [350, 619] width 70 height 19
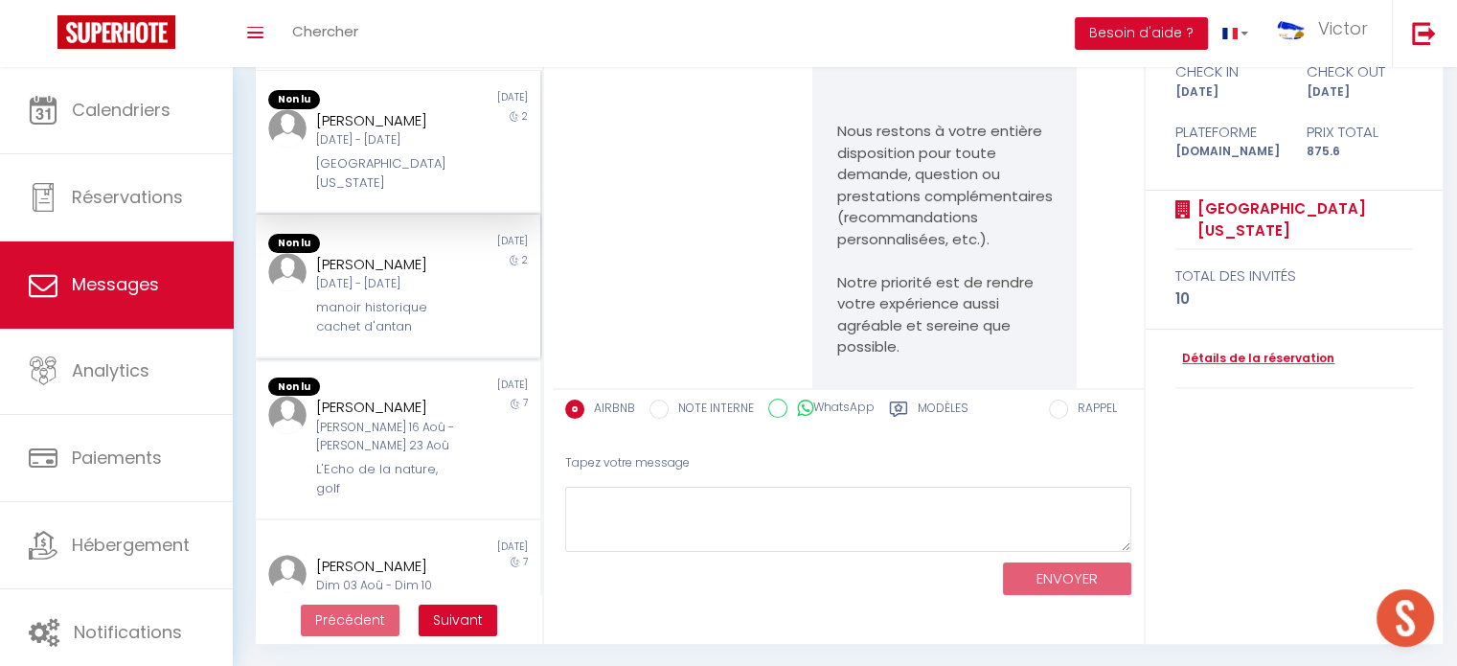
scroll to position [0, 0]
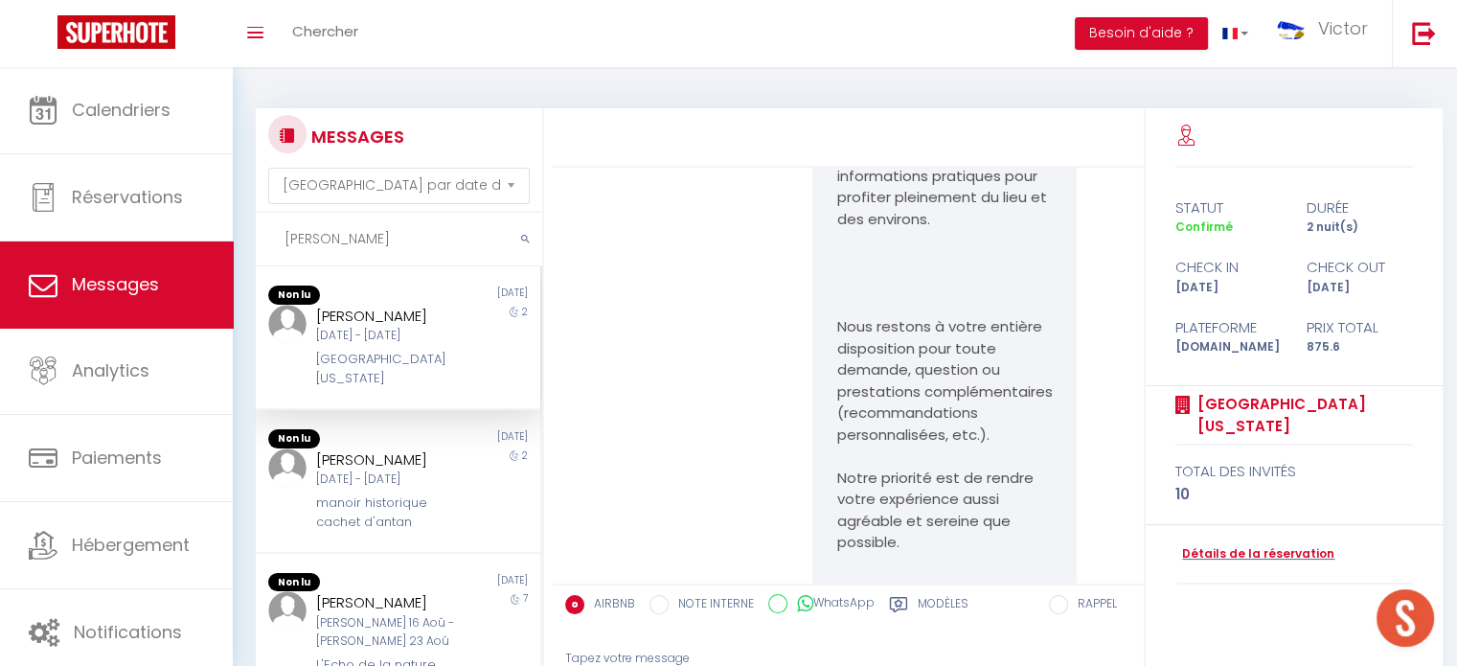
click at [349, 229] on input "Lou" at bounding box center [399, 240] width 286 height 54
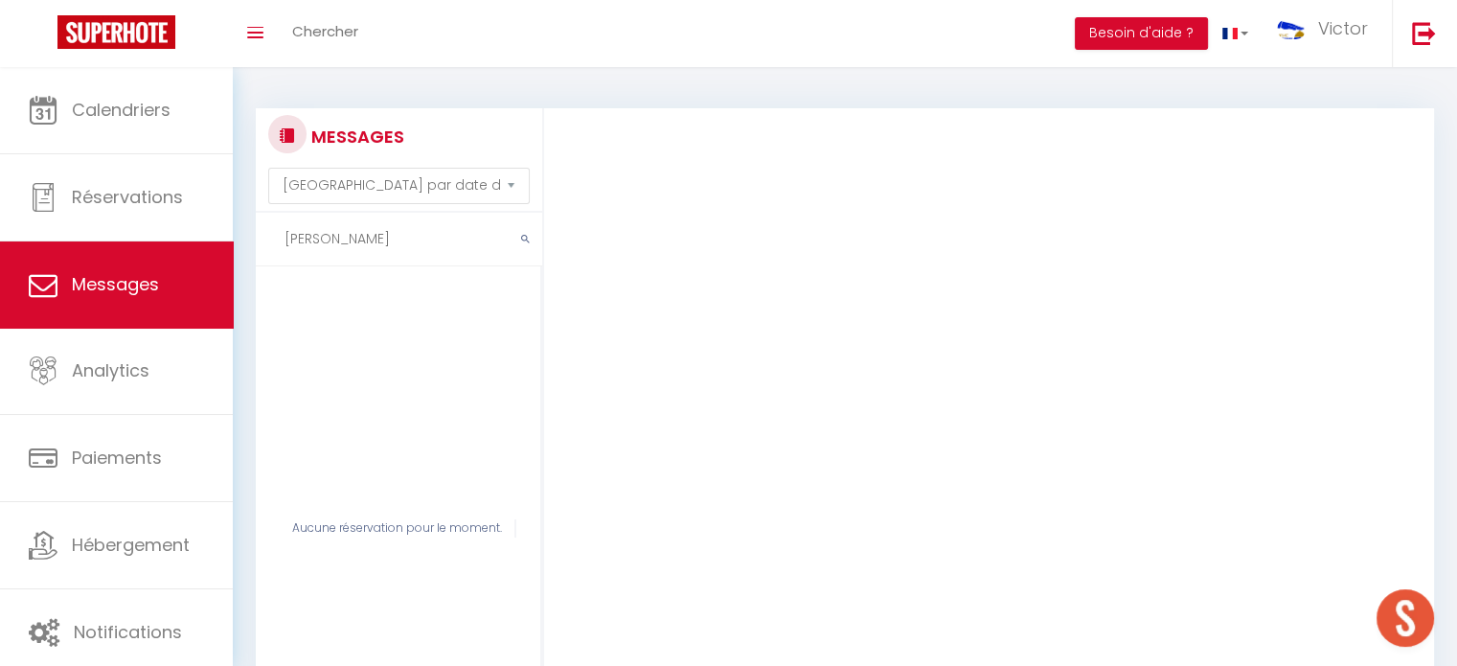
type input "Lou Henry"
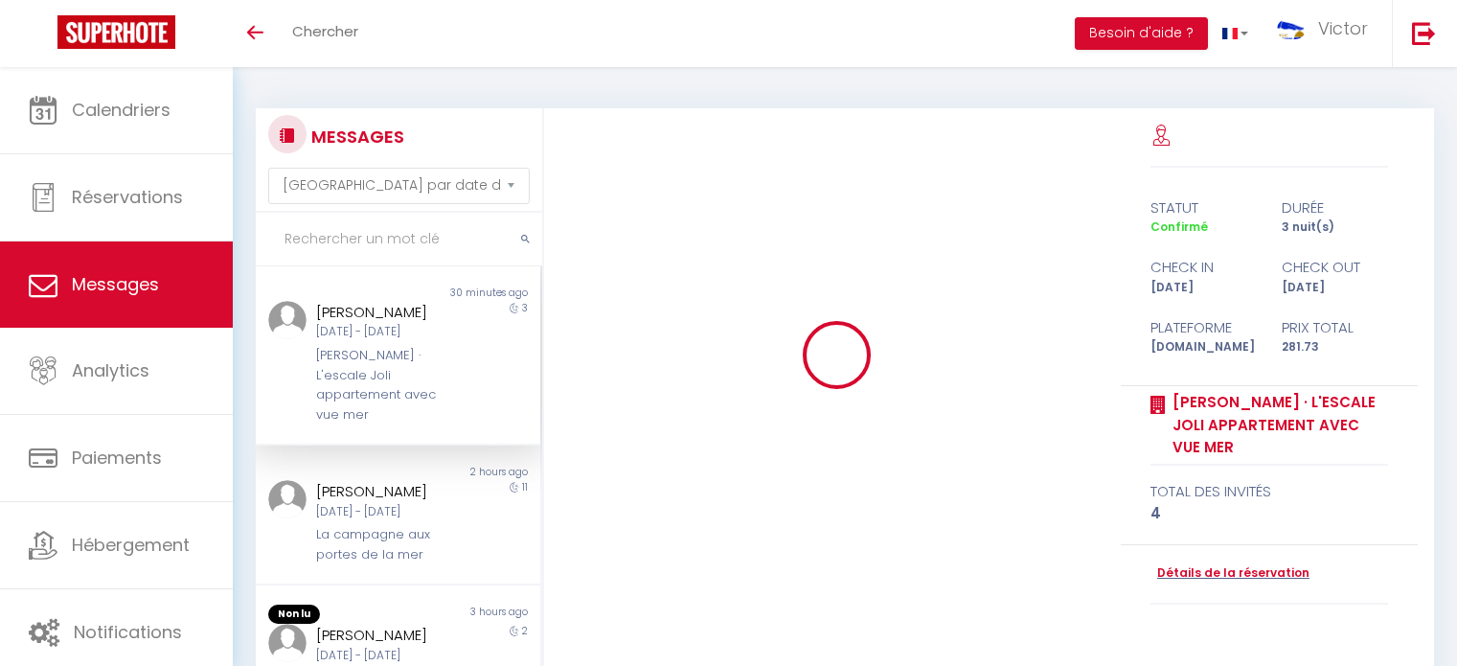
select select "message"
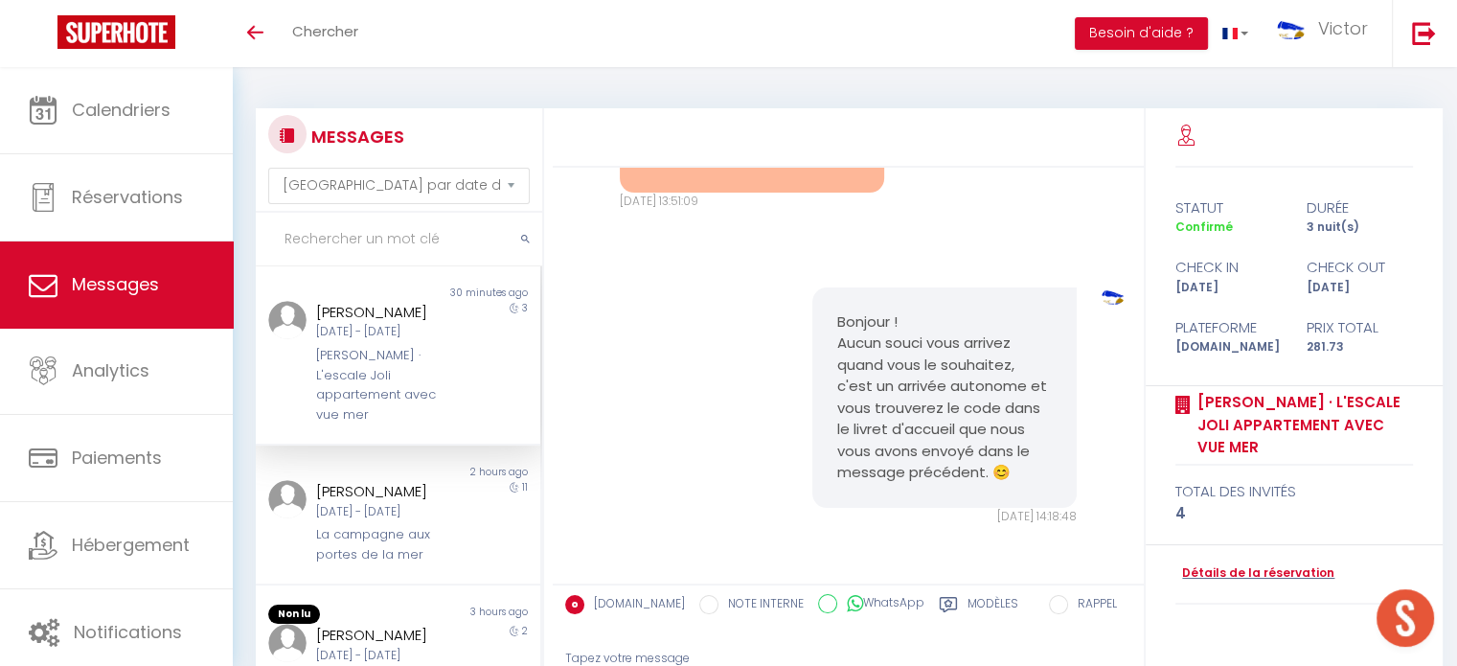
scroll to position [4681, 0]
click at [345, 240] on input "text" at bounding box center [399, 240] width 286 height 54
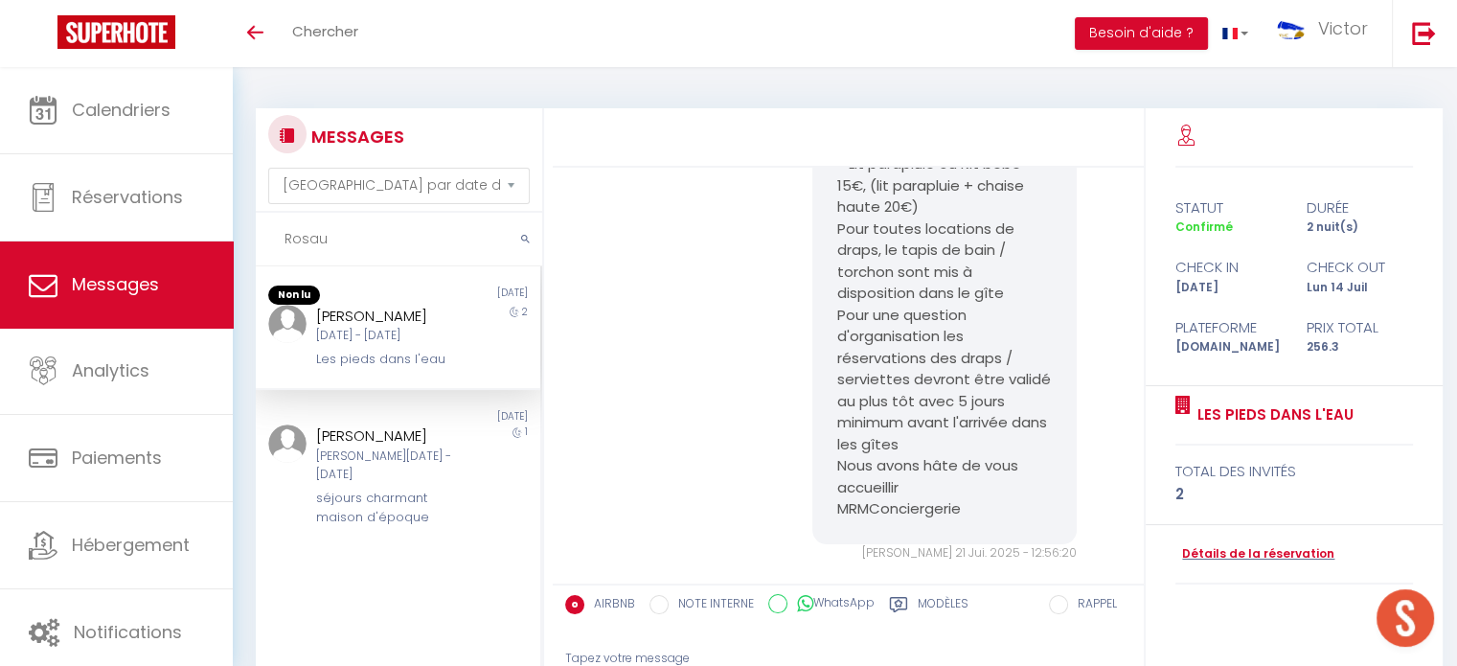
scroll to position [5626, 0]
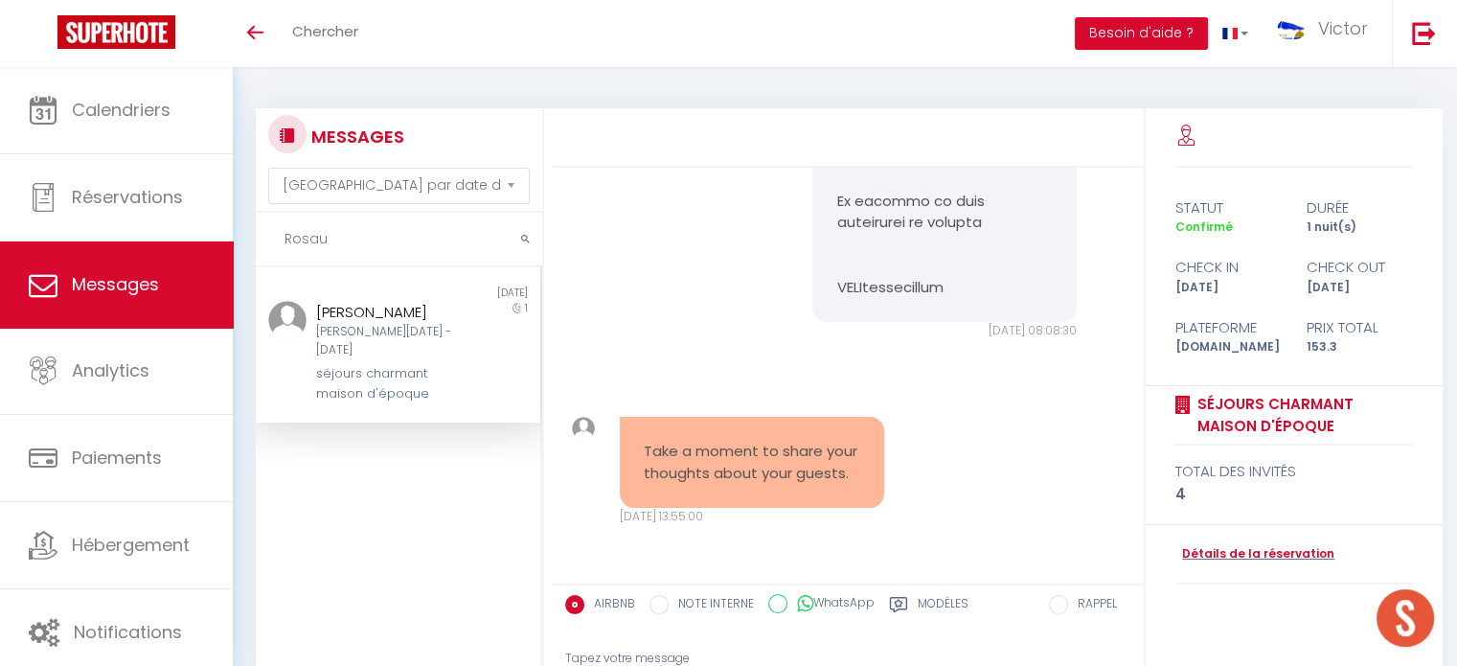
type input "Rosau"
click at [399, 347] on div "[PERSON_NAME][DATE] - [DATE]" at bounding box center [386, 341] width 141 height 36
click at [1244, 560] on link "Détails de la réservation" at bounding box center [1254, 554] width 159 height 18
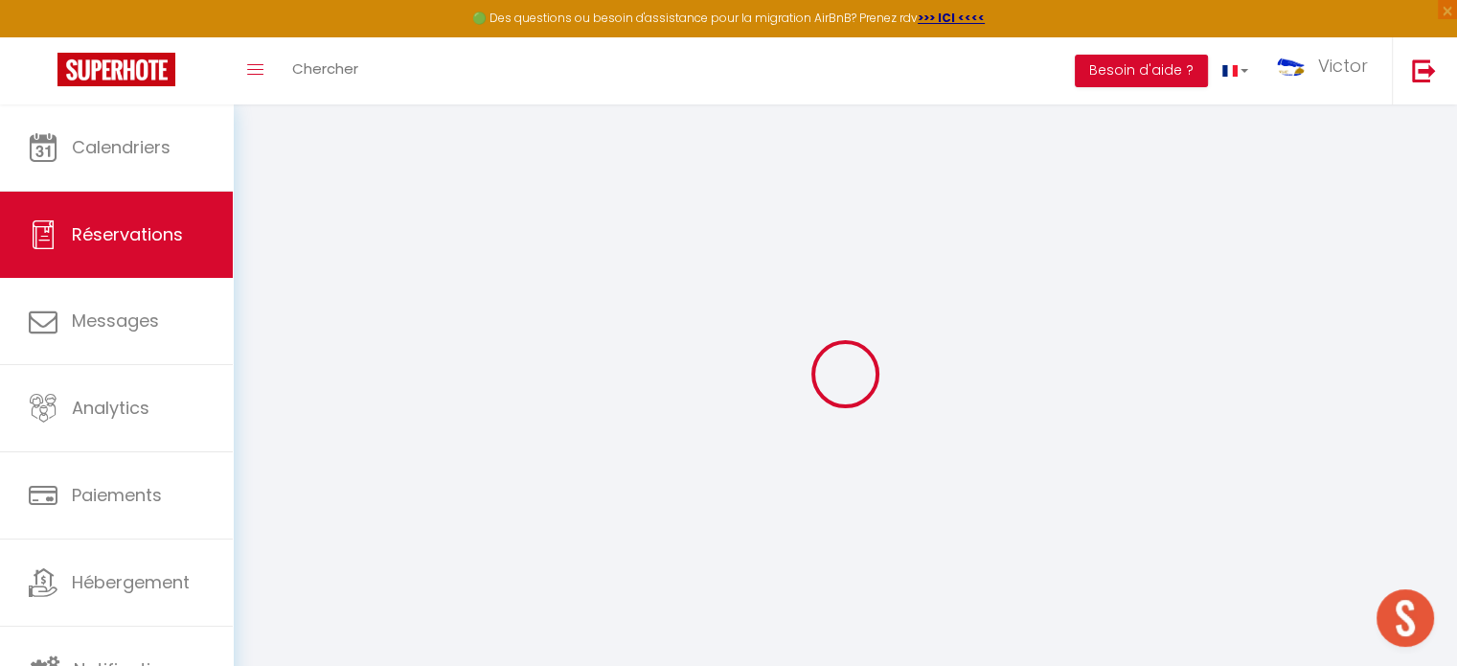
select select
checkbox input "false"
select select
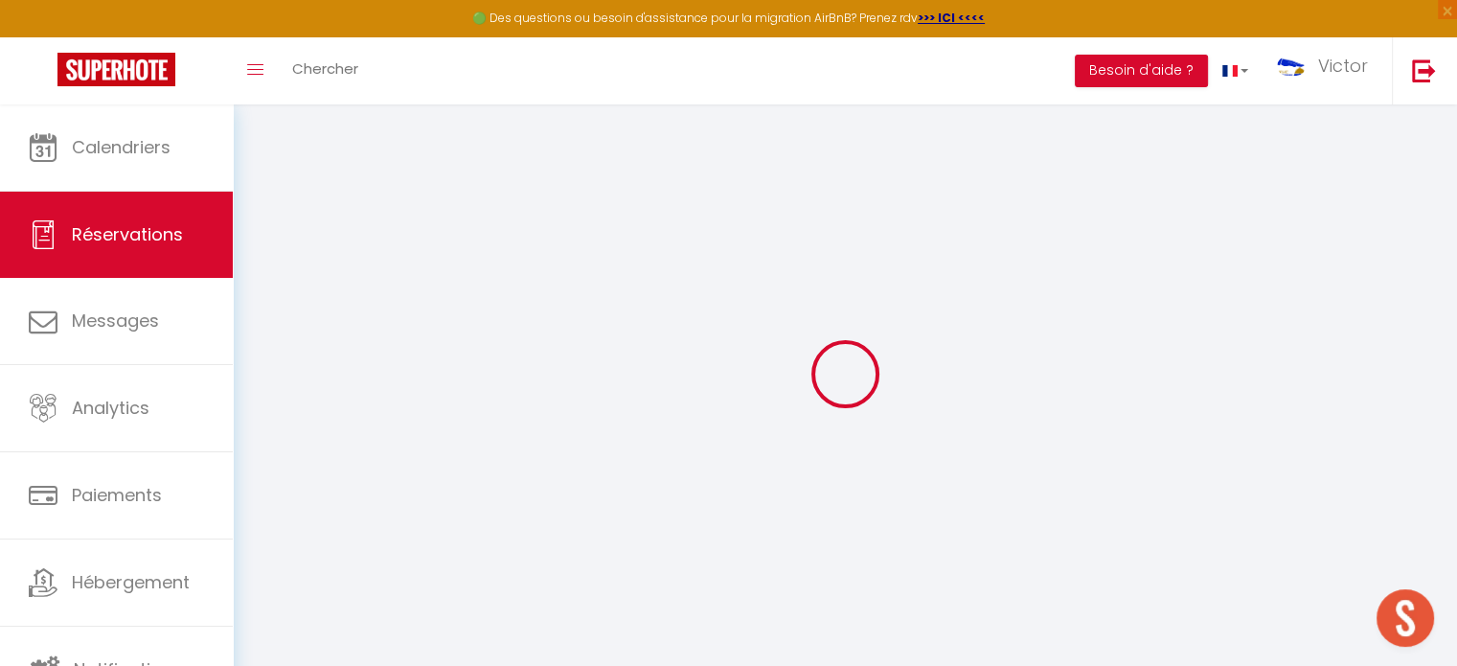
checkbox input "false"
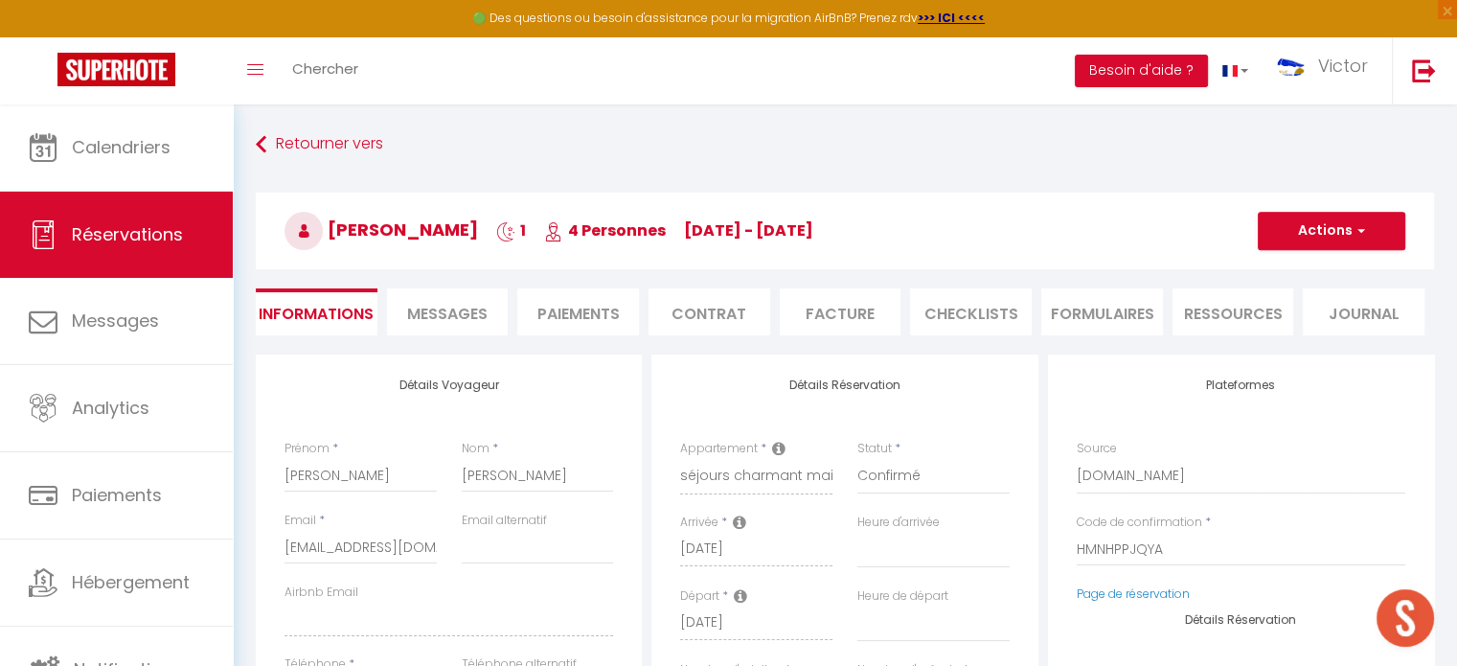
type input "100"
type input "1.3"
select select
checkbox input "false"
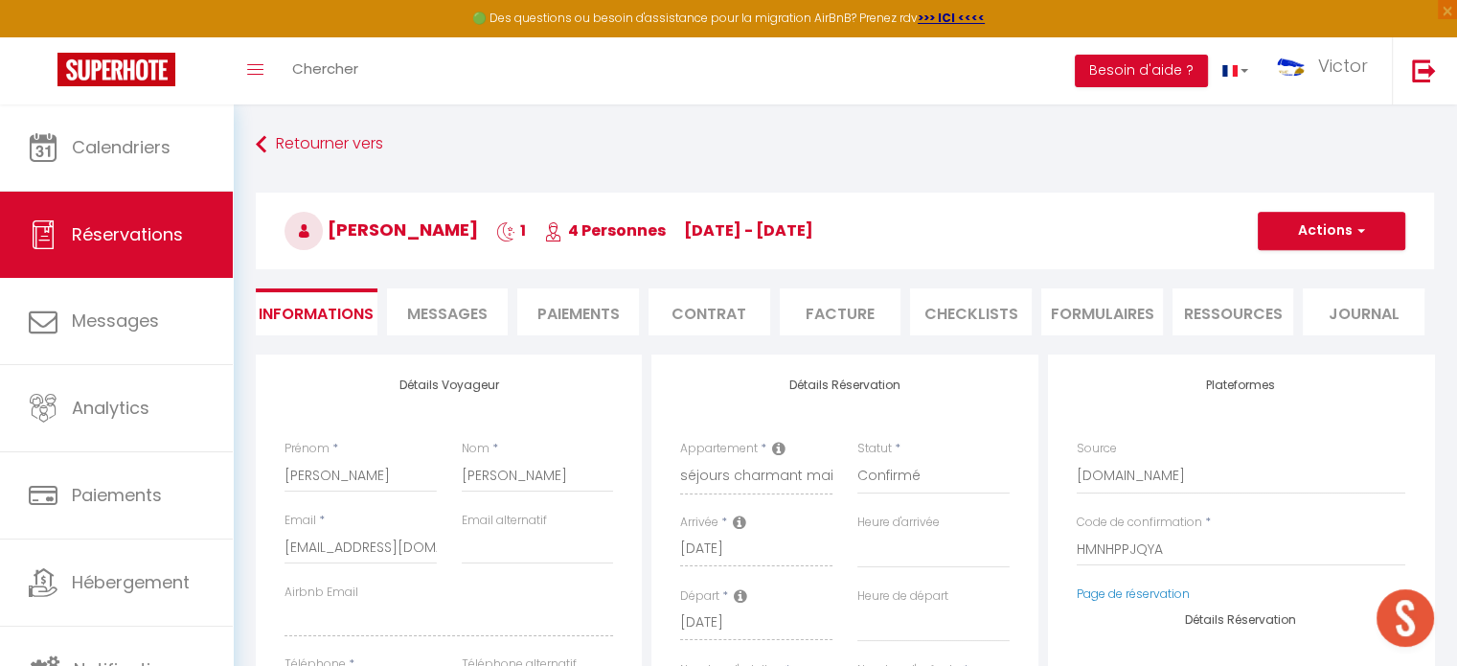
select select
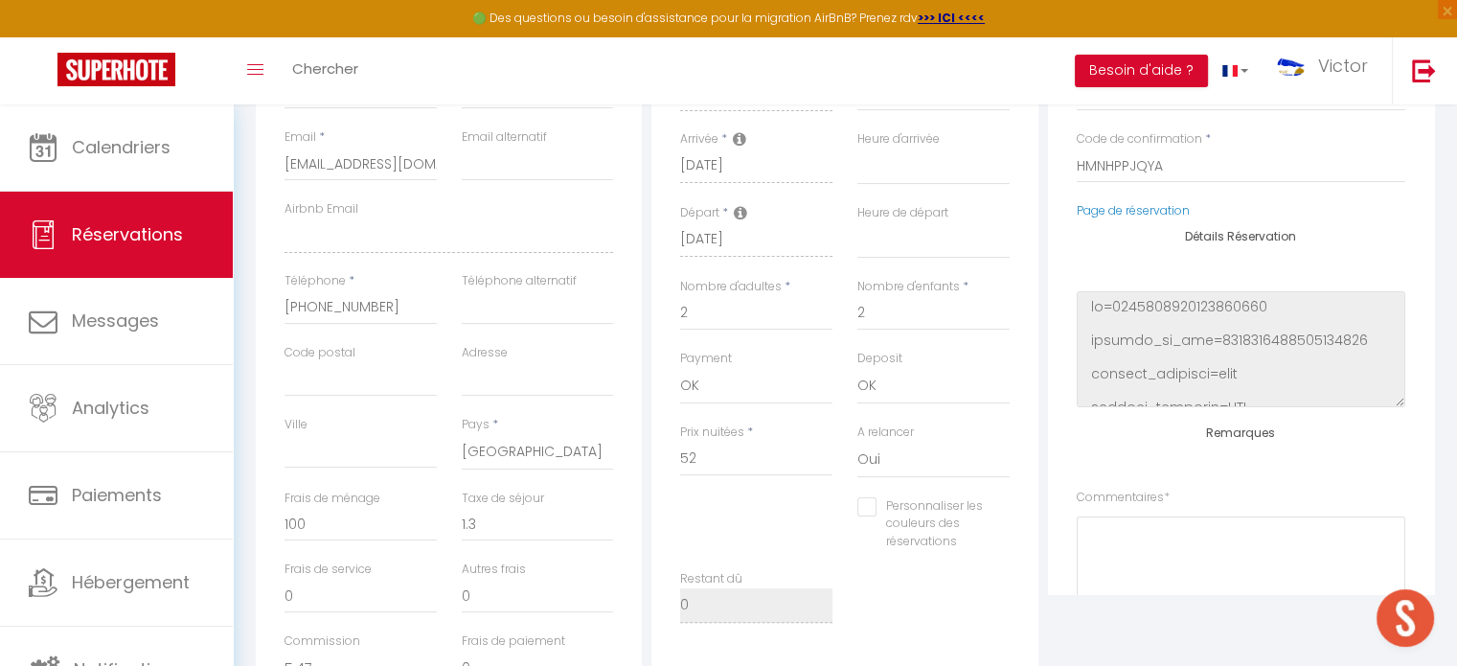
scroll to position [381, 0]
click at [391, 300] on input "[PHONE_NUMBER]" at bounding box center [360, 309] width 152 height 34
drag, startPoint x: 392, startPoint y: 290, endPoint x: 368, endPoint y: 303, distance: 27.0
click at [368, 303] on div "Téléphone * [PHONE_NUMBER]" at bounding box center [360, 300] width 152 height 53
drag, startPoint x: 374, startPoint y: 309, endPoint x: 293, endPoint y: 311, distance: 81.4
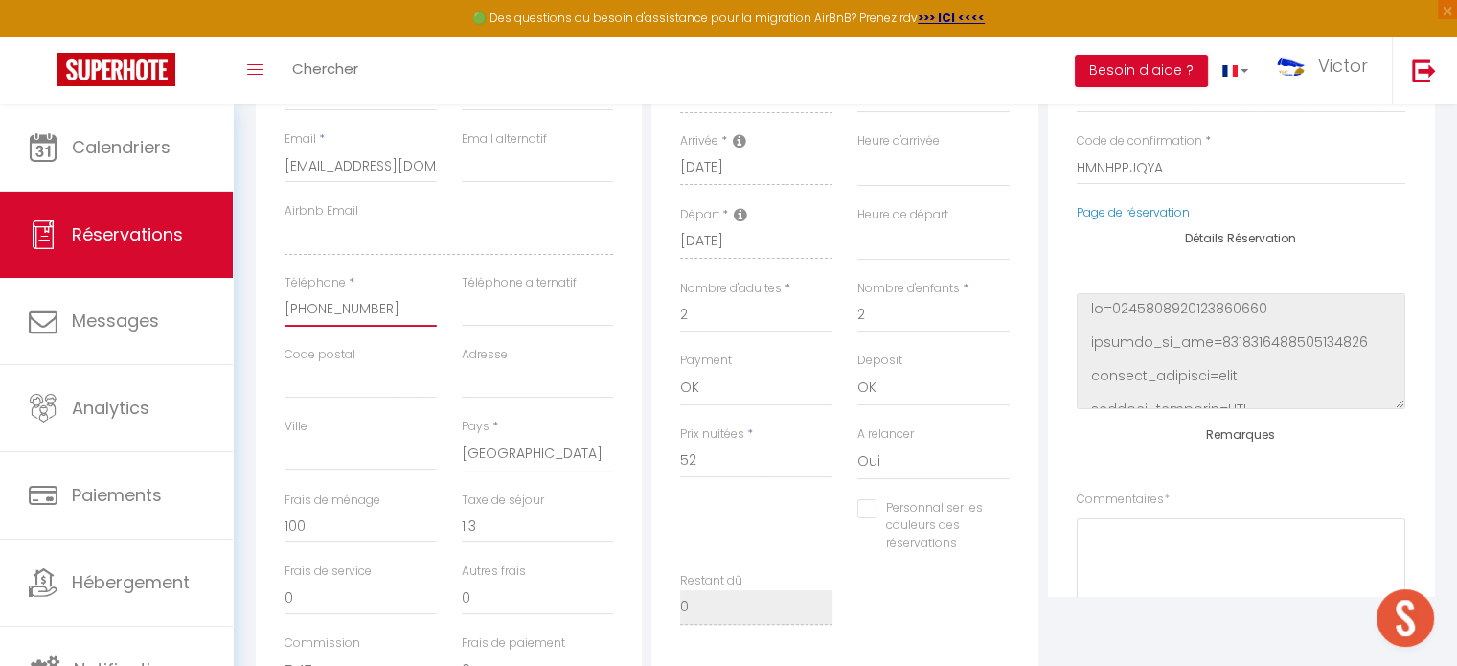
click at [293, 311] on input "[PHONE_NUMBER]" at bounding box center [360, 309] width 152 height 34
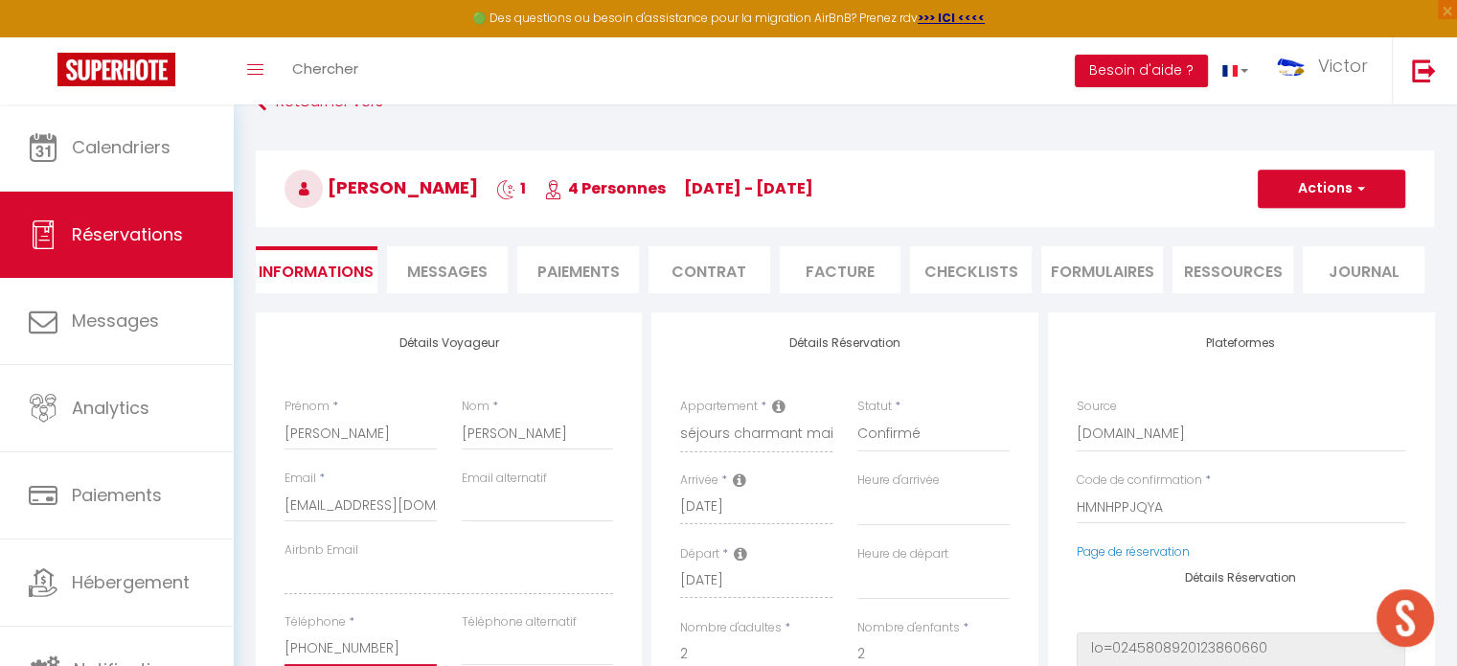
scroll to position [0, 0]
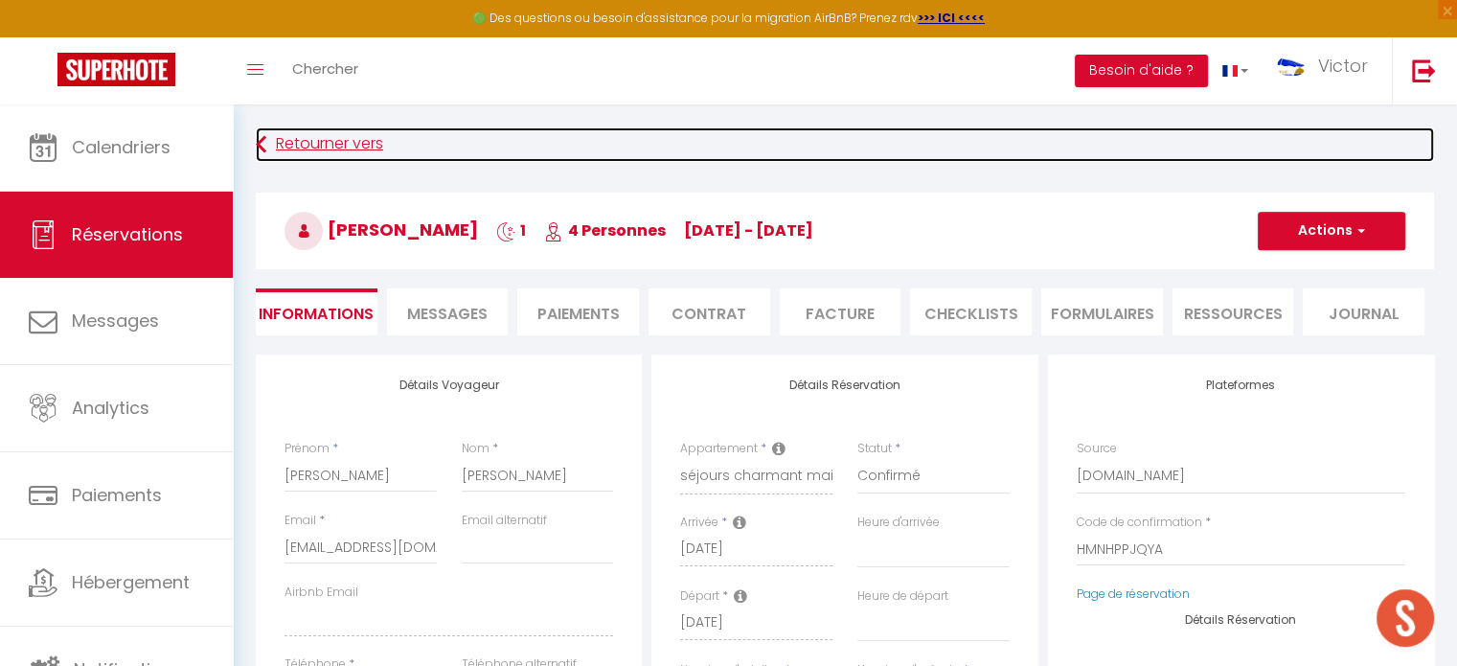
click at [297, 144] on link "Retourner vers" at bounding box center [845, 144] width 1178 height 34
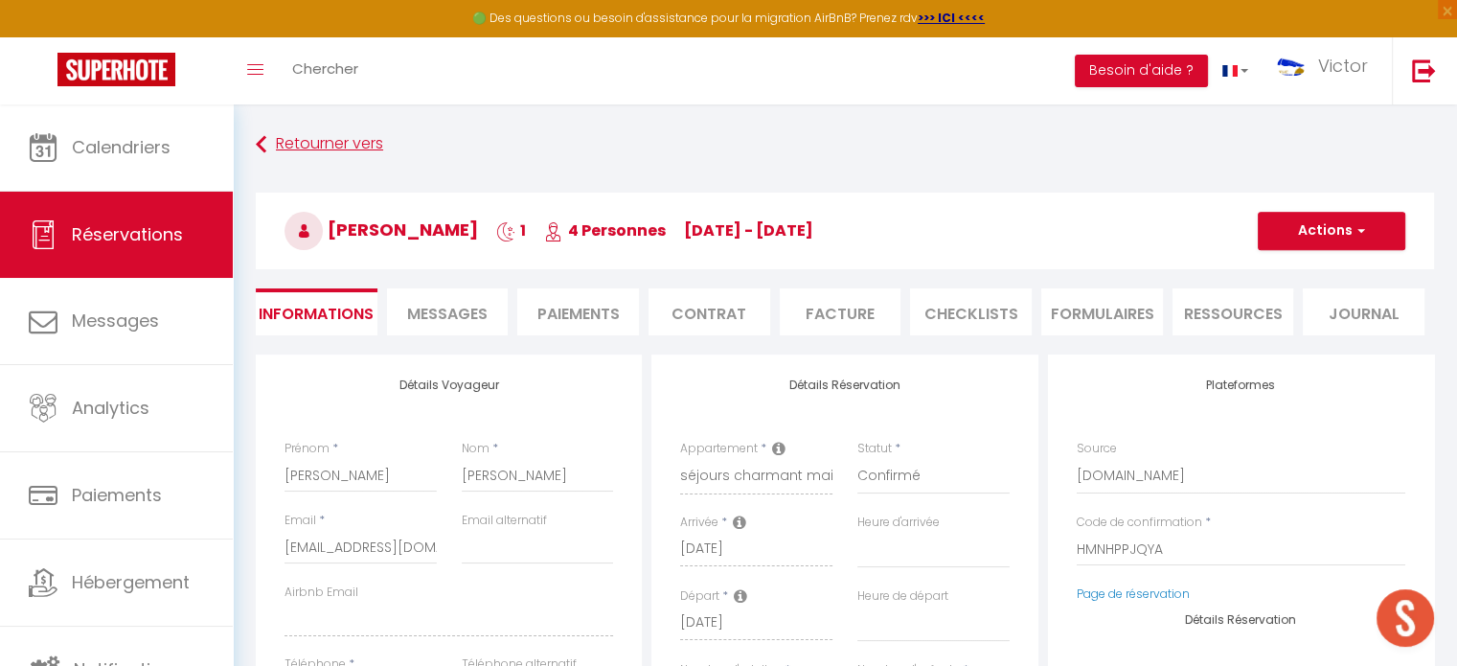
select select "message"
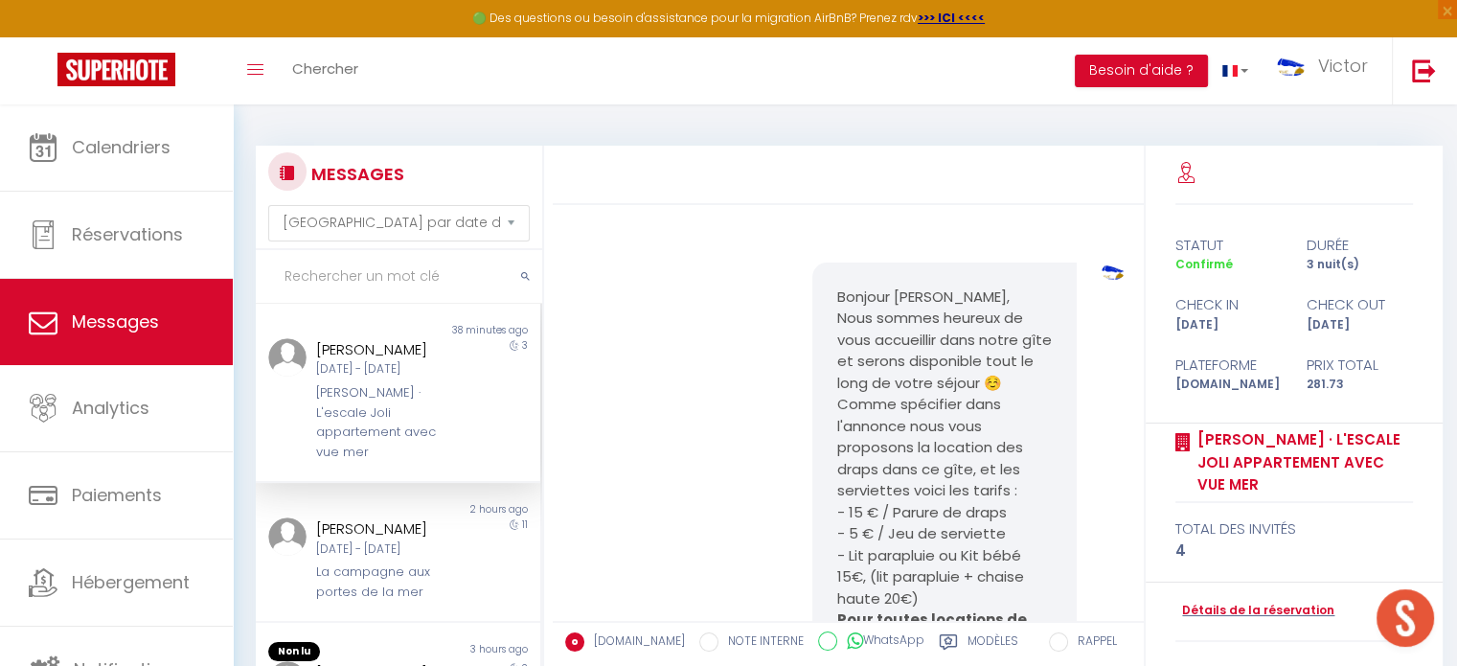
scroll to position [4681, 0]
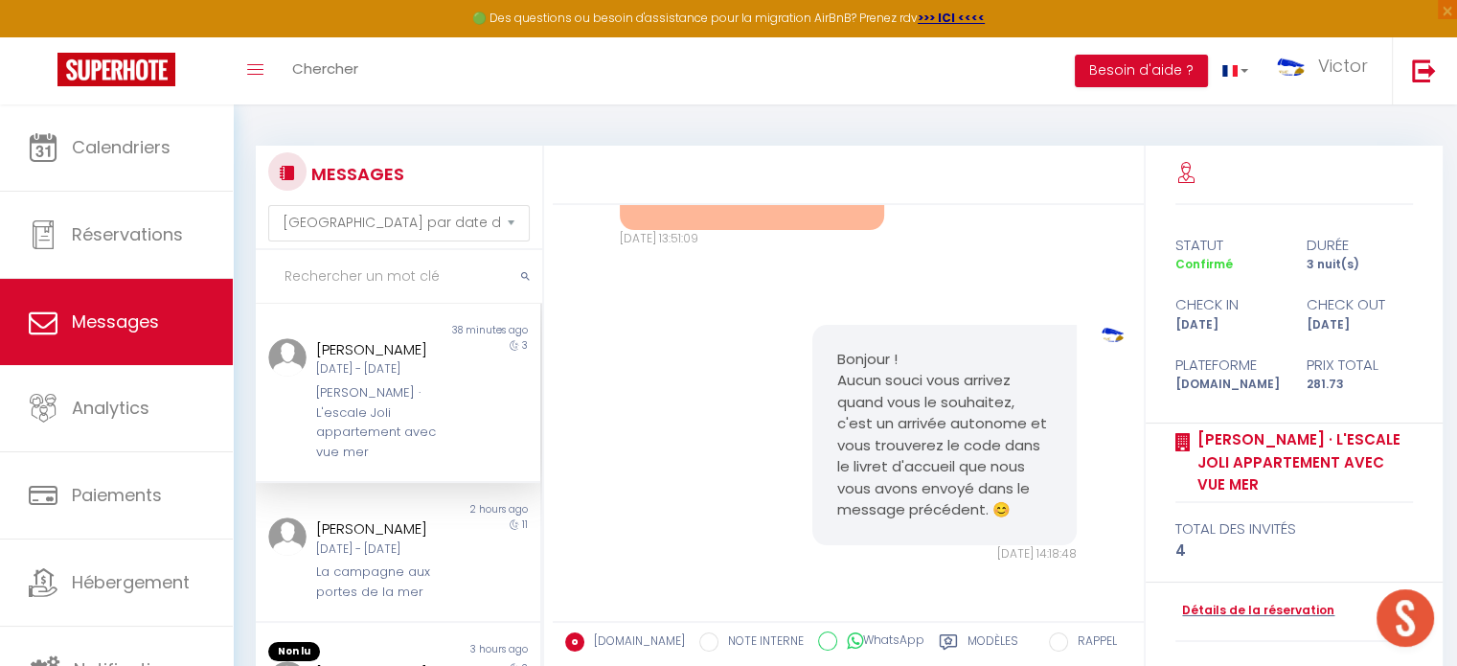
click at [380, 268] on input "text" at bounding box center [399, 277] width 286 height 54
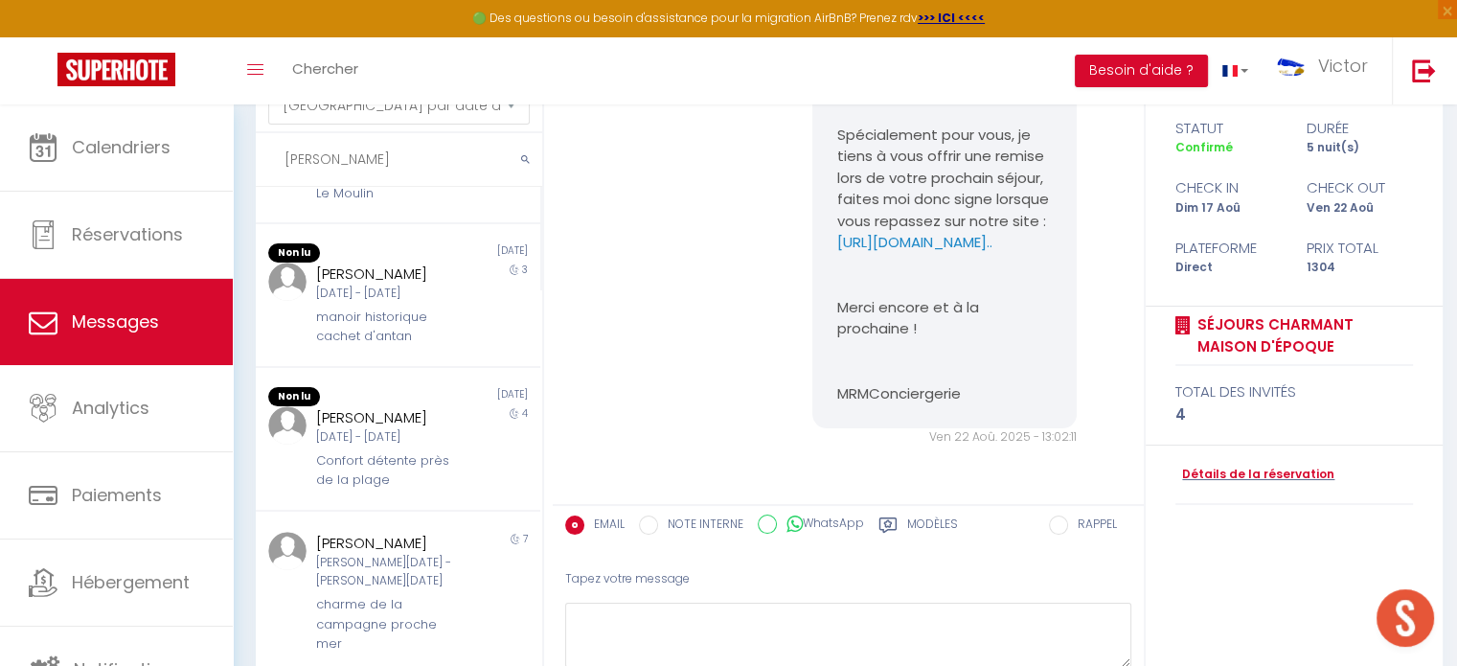
scroll to position [118, 0]
type input "[PERSON_NAME]"
click at [349, 333] on div "manoir historique cachet d'antan" at bounding box center [386, 325] width 141 height 39
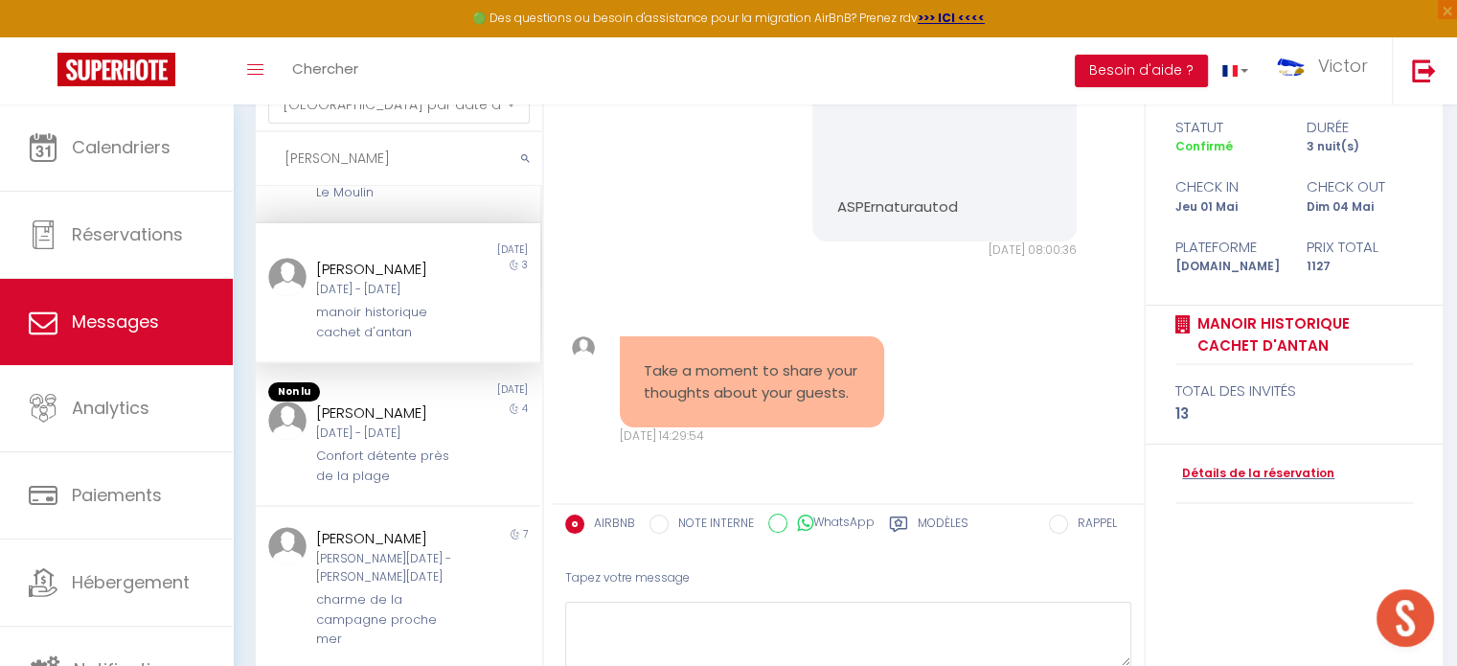
scroll to position [11081, 0]
click at [1235, 471] on link "Détails de la réservation" at bounding box center [1254, 474] width 159 height 18
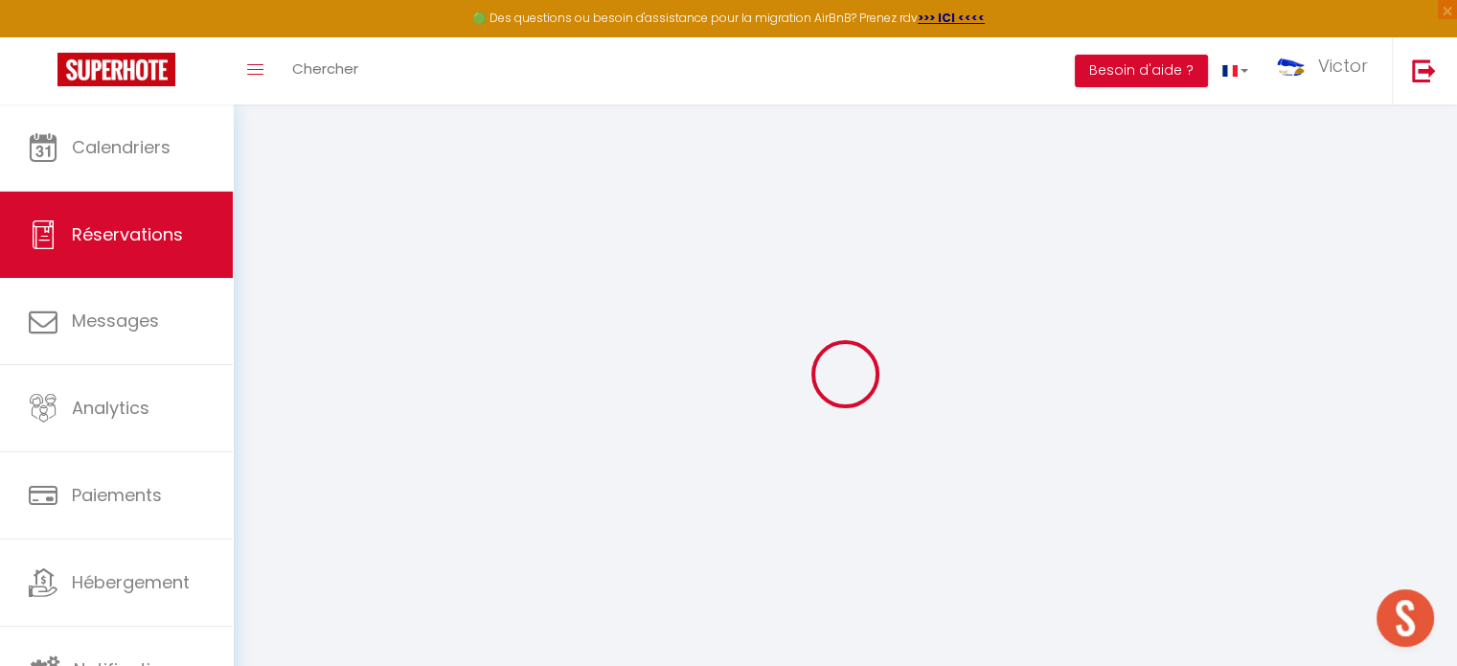
select select
checkbox input "false"
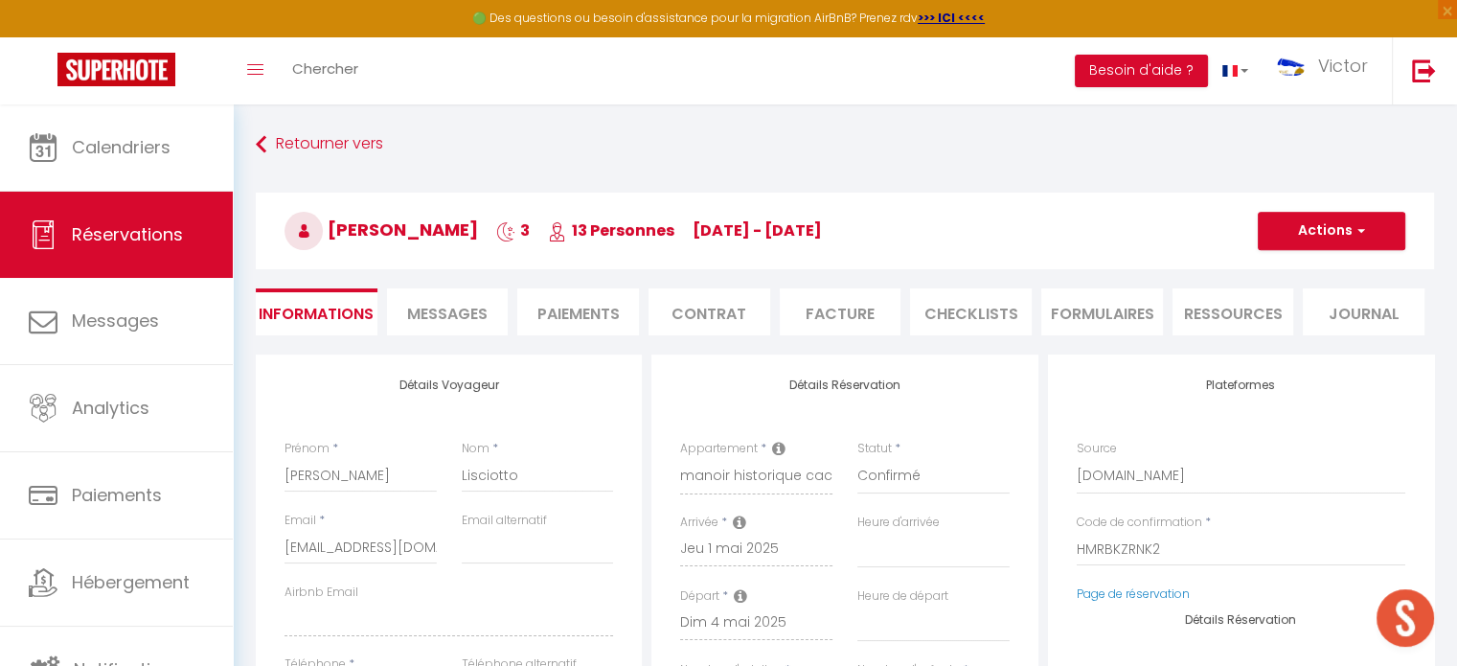
select select
type input "200"
type input "27"
select select
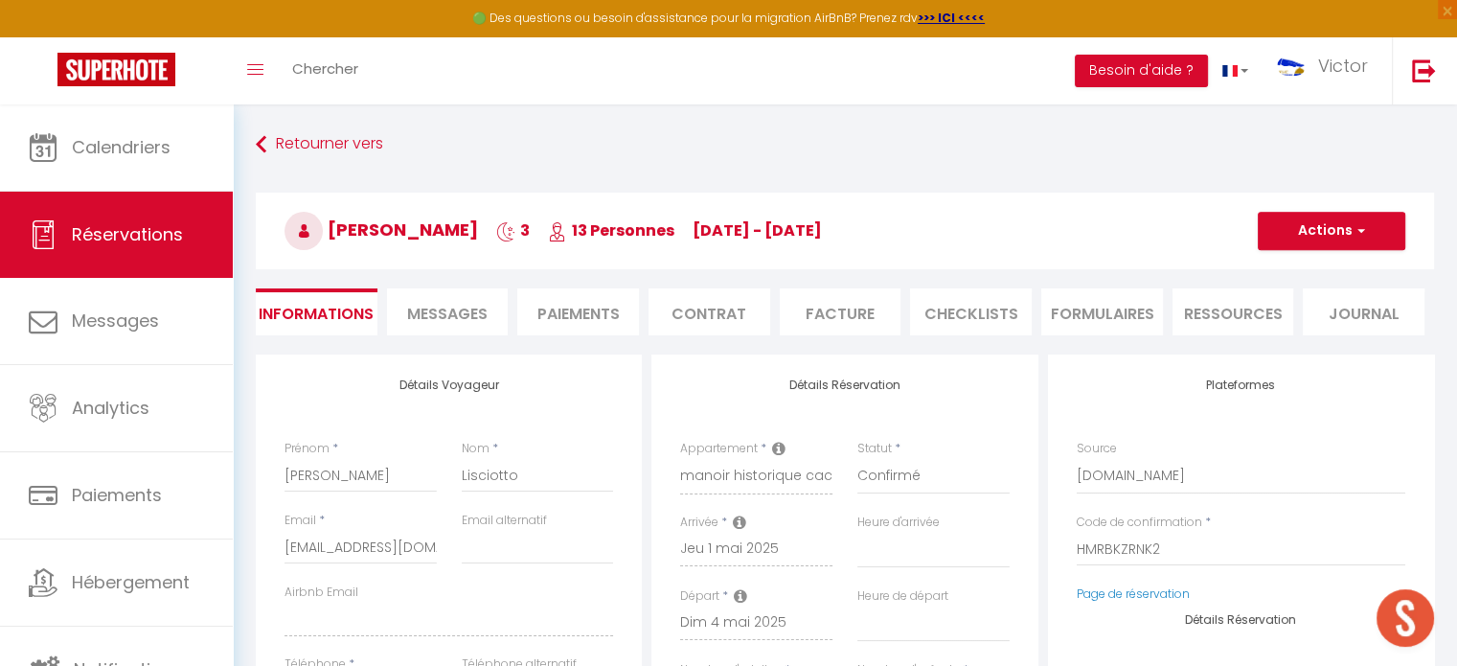
checkbox input "false"
select select
checkbox input "false"
select select
